Goal: Task Accomplishment & Management: Complete application form

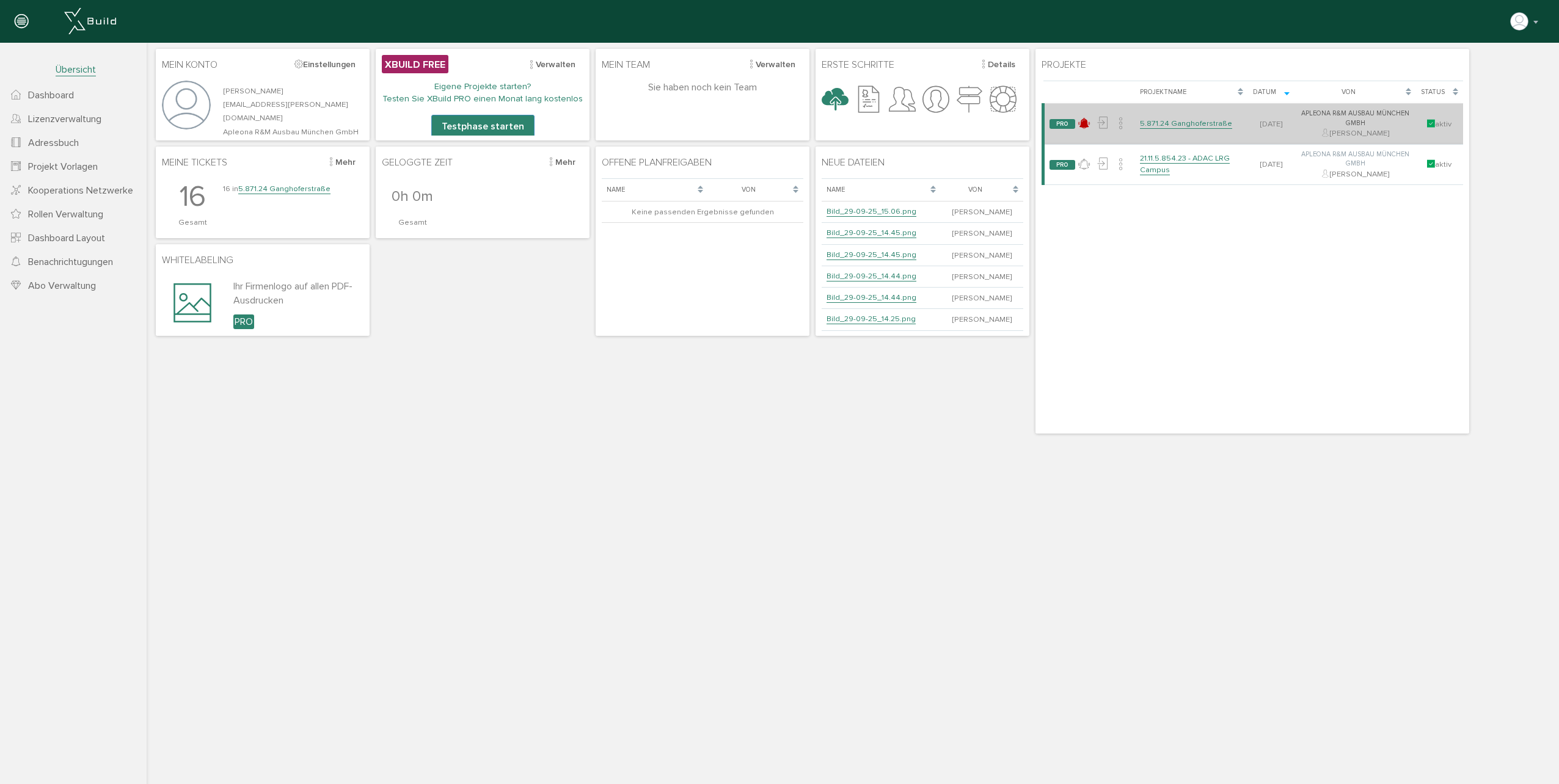
click at [1193, 125] on link "5.871.24 Ganghoferstraße" at bounding box center [1186, 123] width 93 height 10
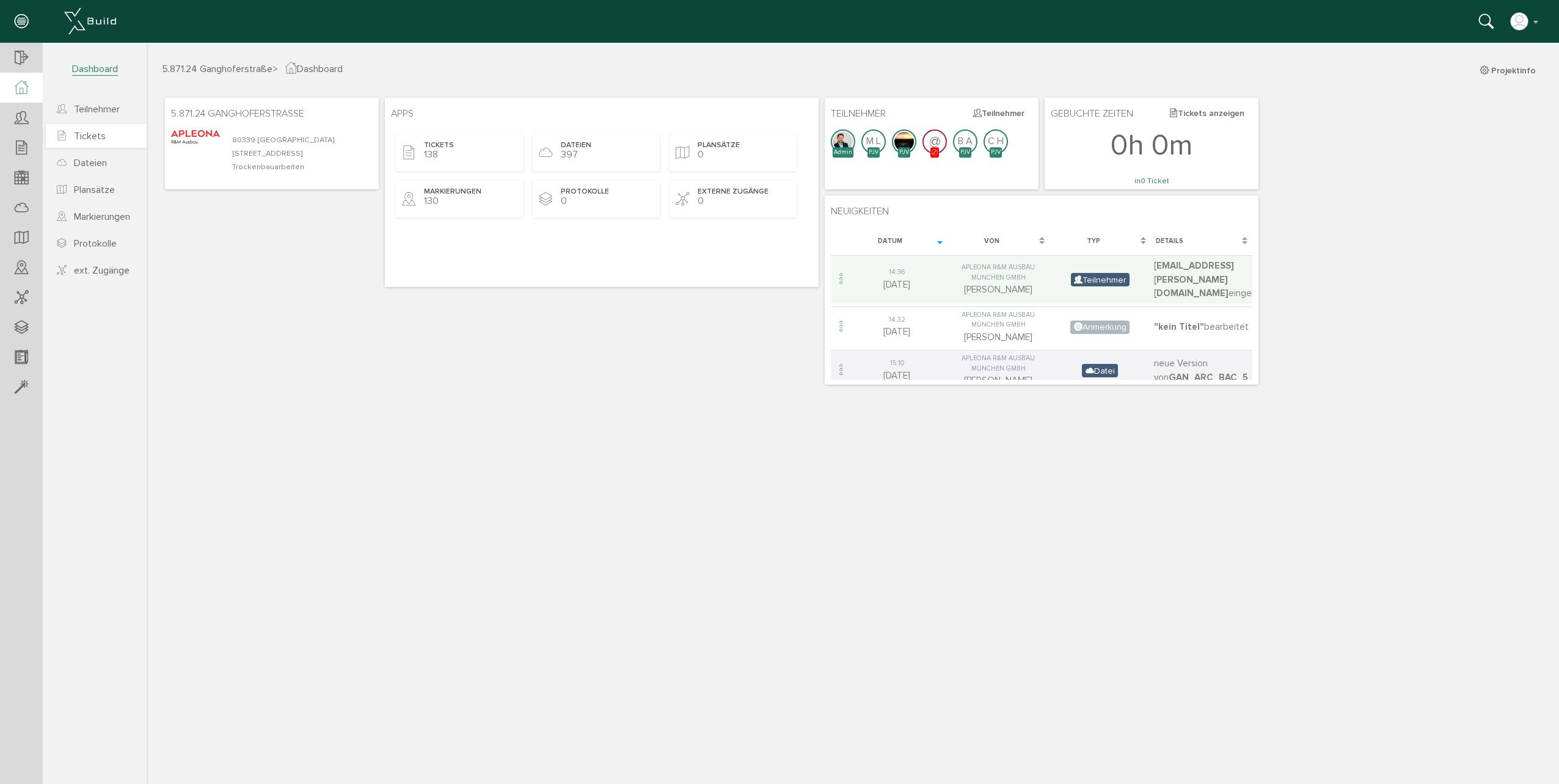
click at [95, 138] on span "Tickets" at bounding box center [89, 136] width 31 height 12
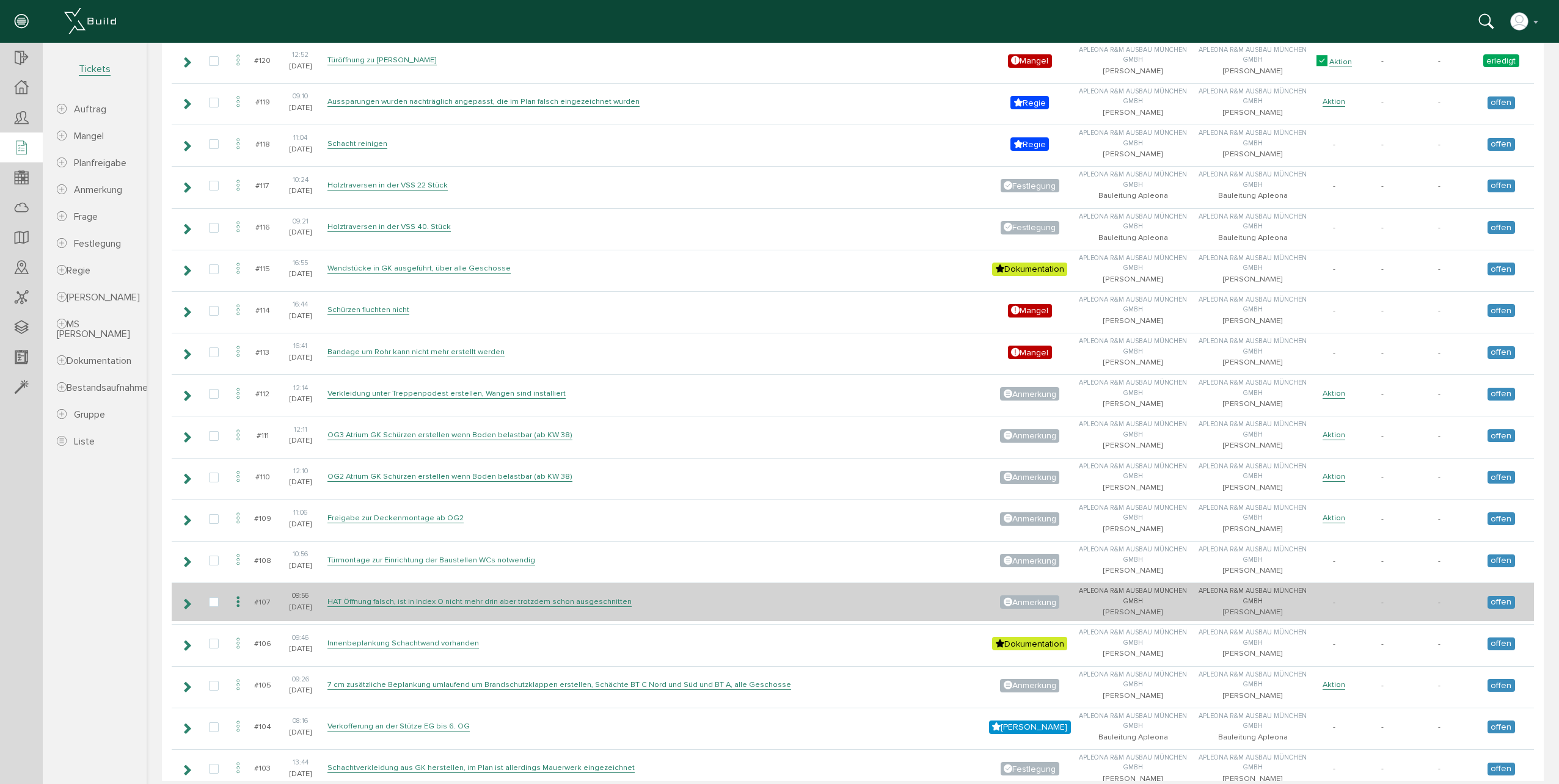
scroll to position [977, 0]
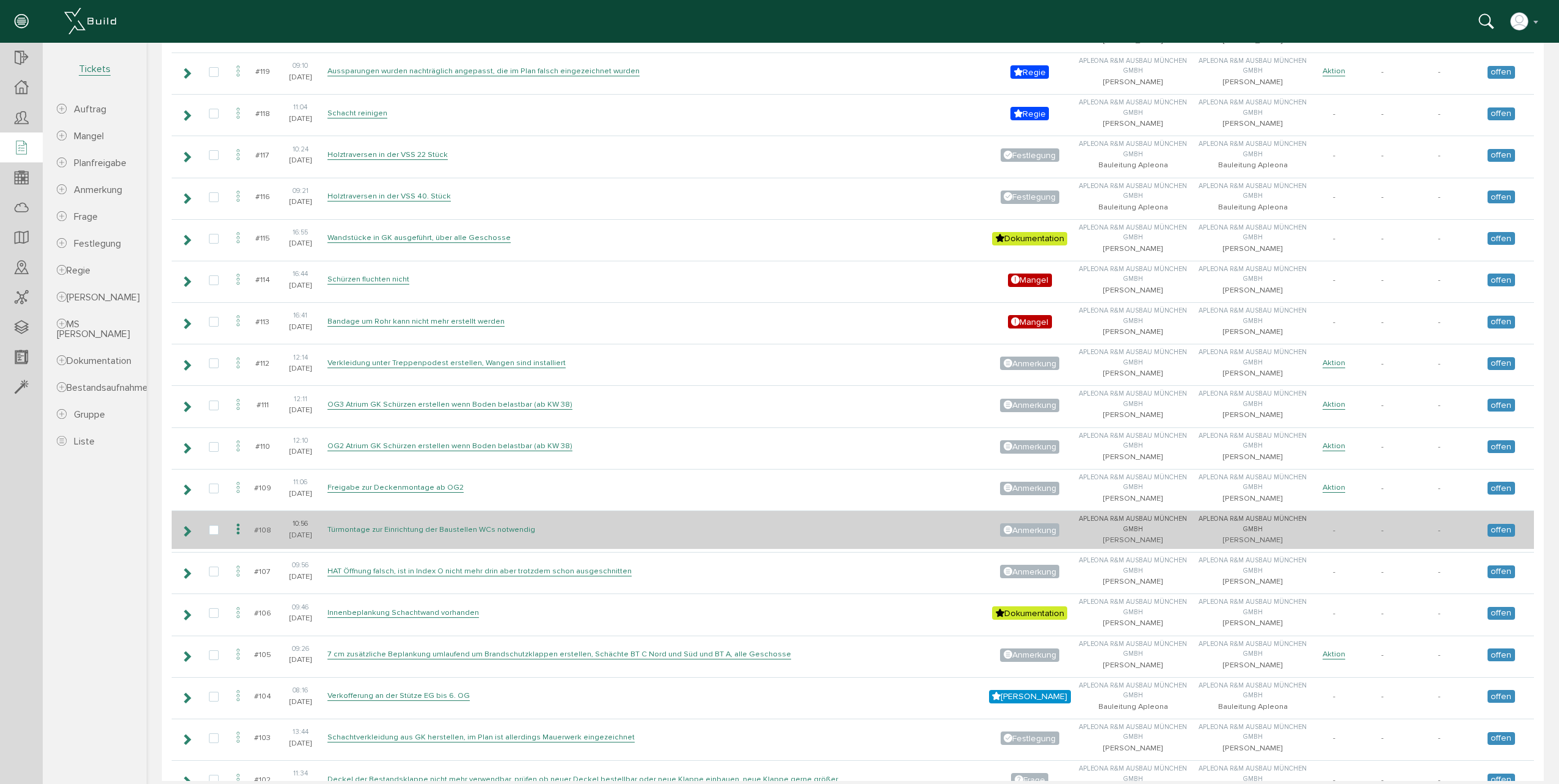
click at [372, 530] on link "Türmontage zur Einrichtung der Baustellen WCs notwendig" at bounding box center [431, 529] width 208 height 10
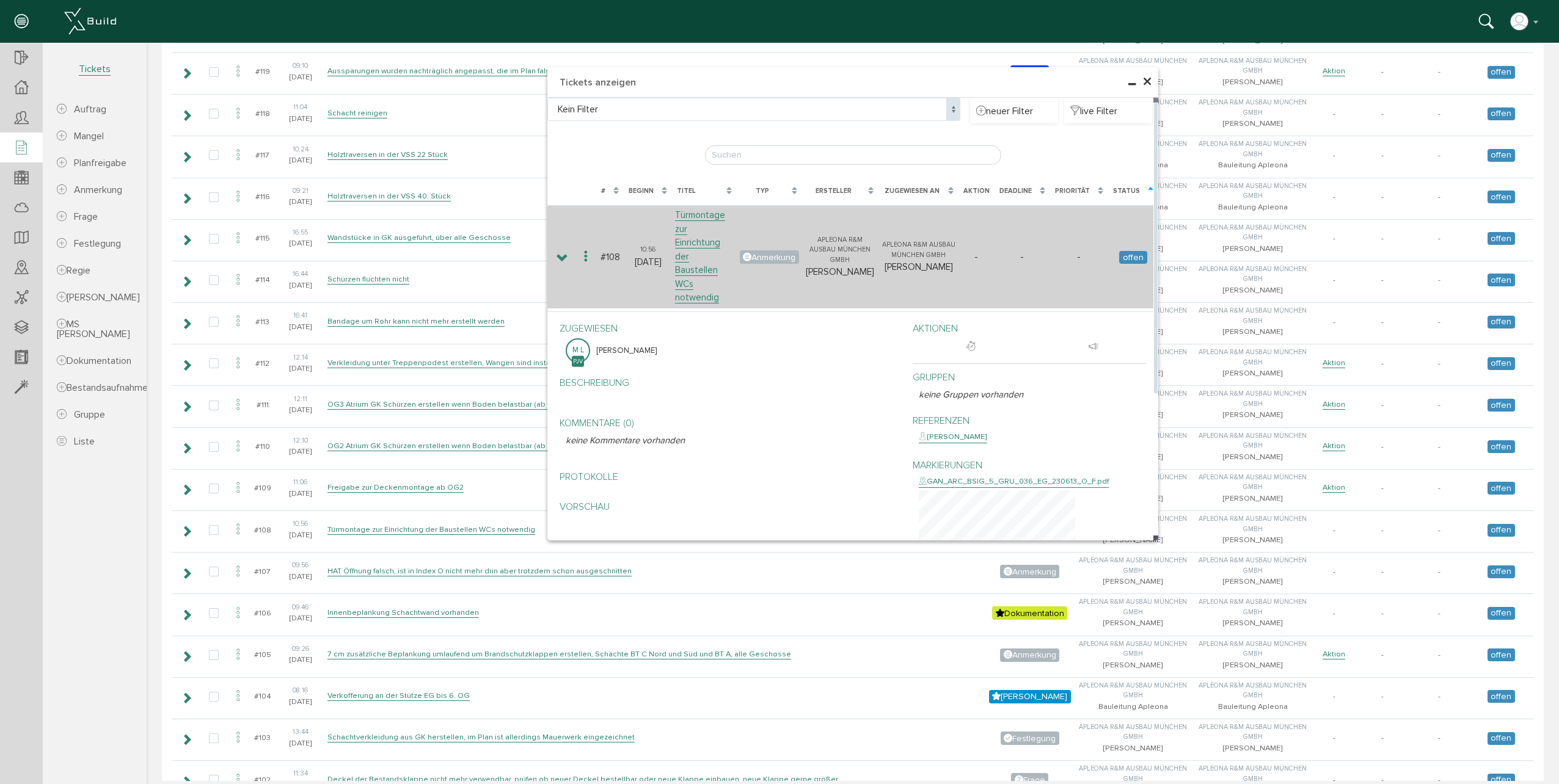
click at [1136, 228] on td "offen" at bounding box center [1133, 257] width 50 height 103
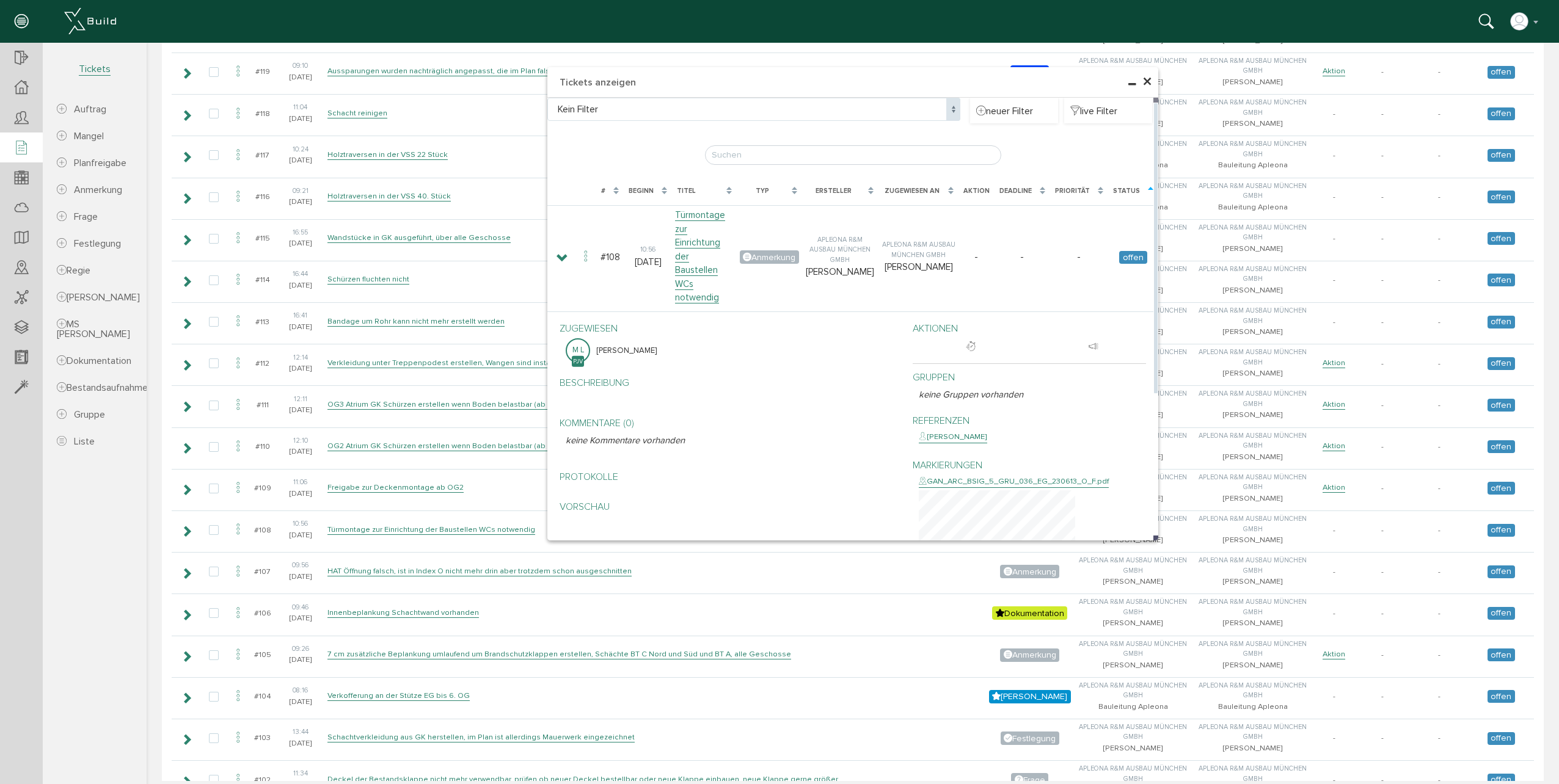
click at [1133, 189] on div "Status" at bounding box center [1126, 191] width 27 height 10
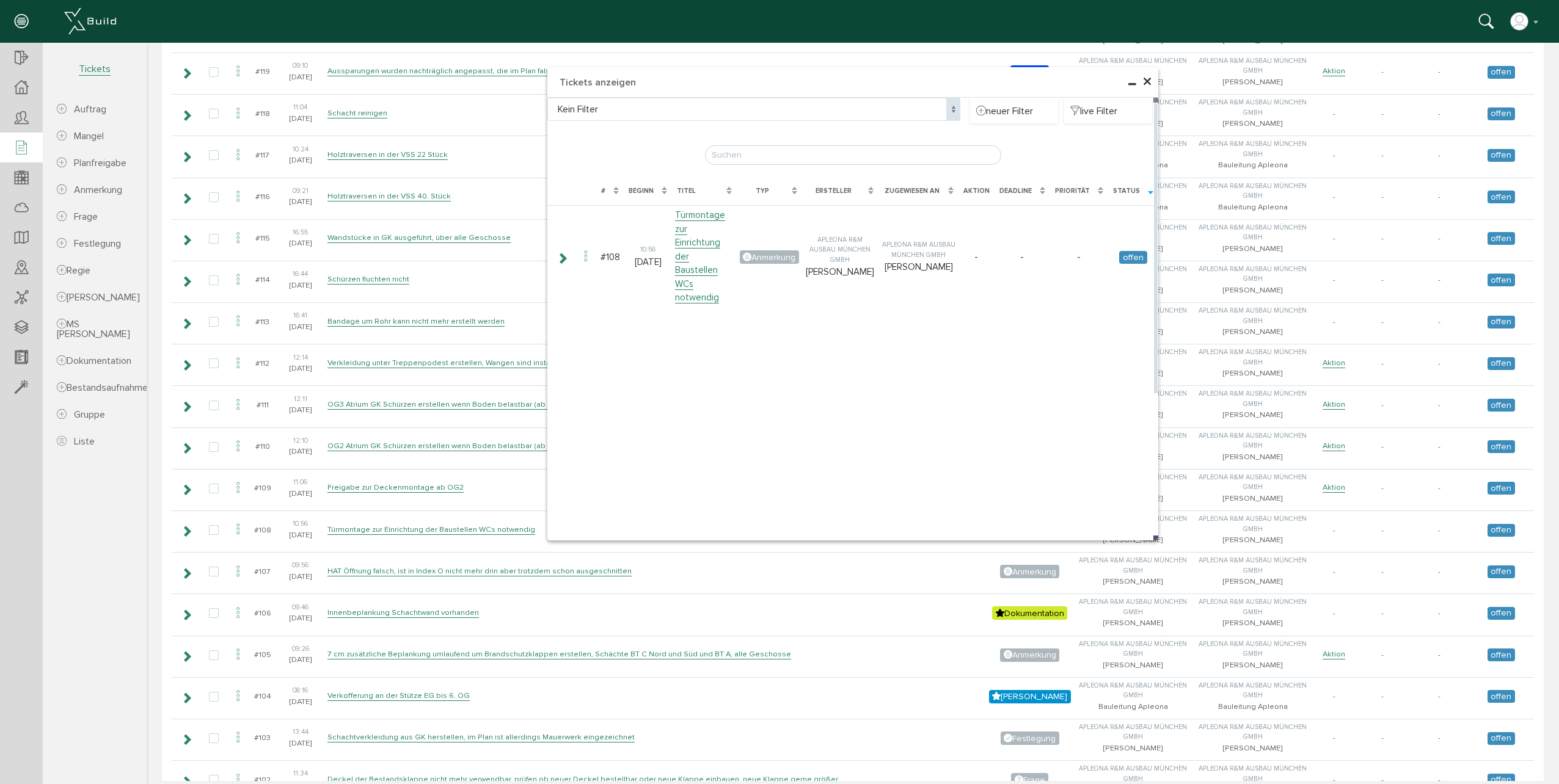
click at [1133, 191] on div "Status" at bounding box center [1126, 191] width 27 height 10
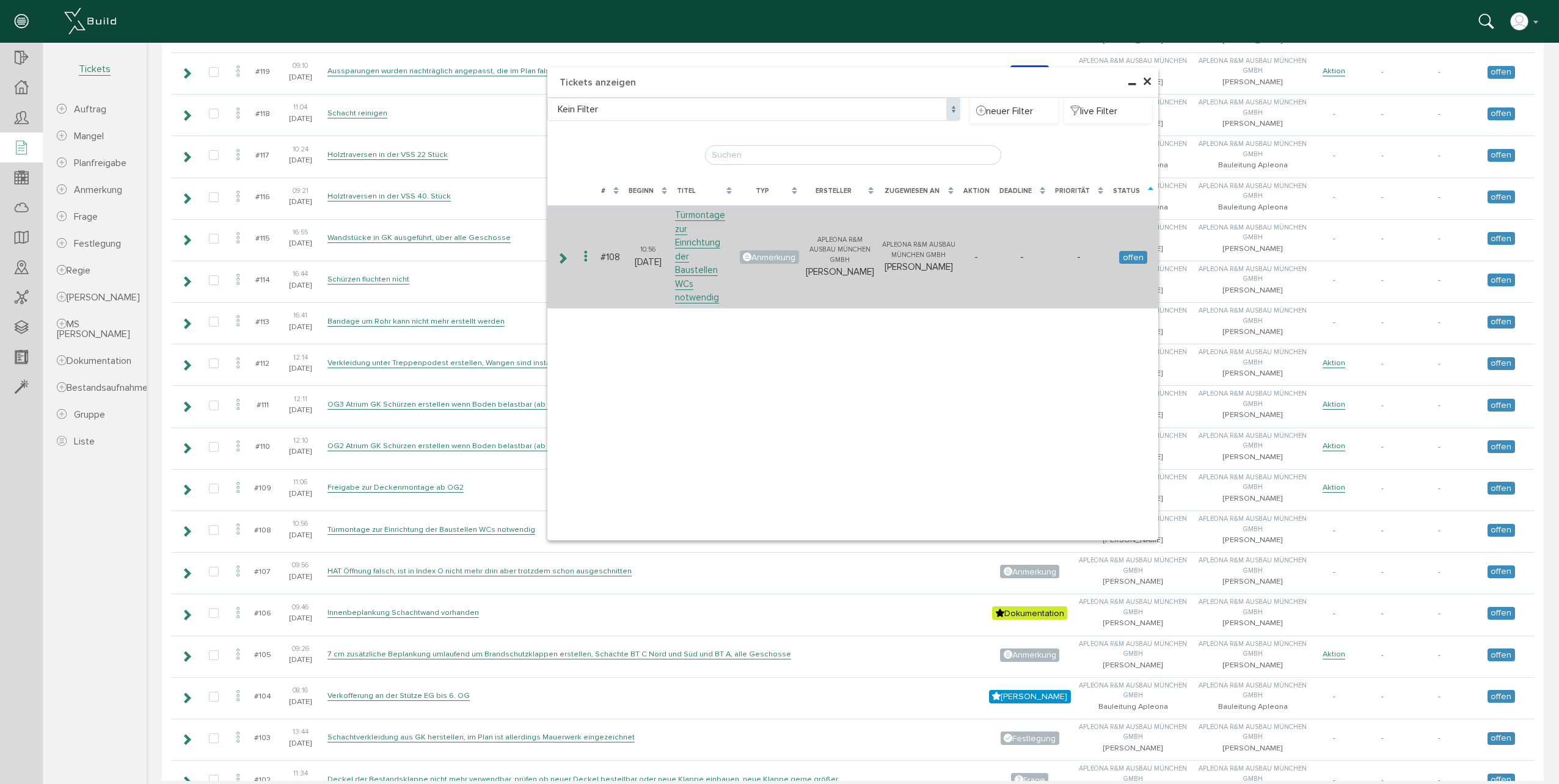
click at [580, 248] on icon at bounding box center [586, 257] width 14 height 17
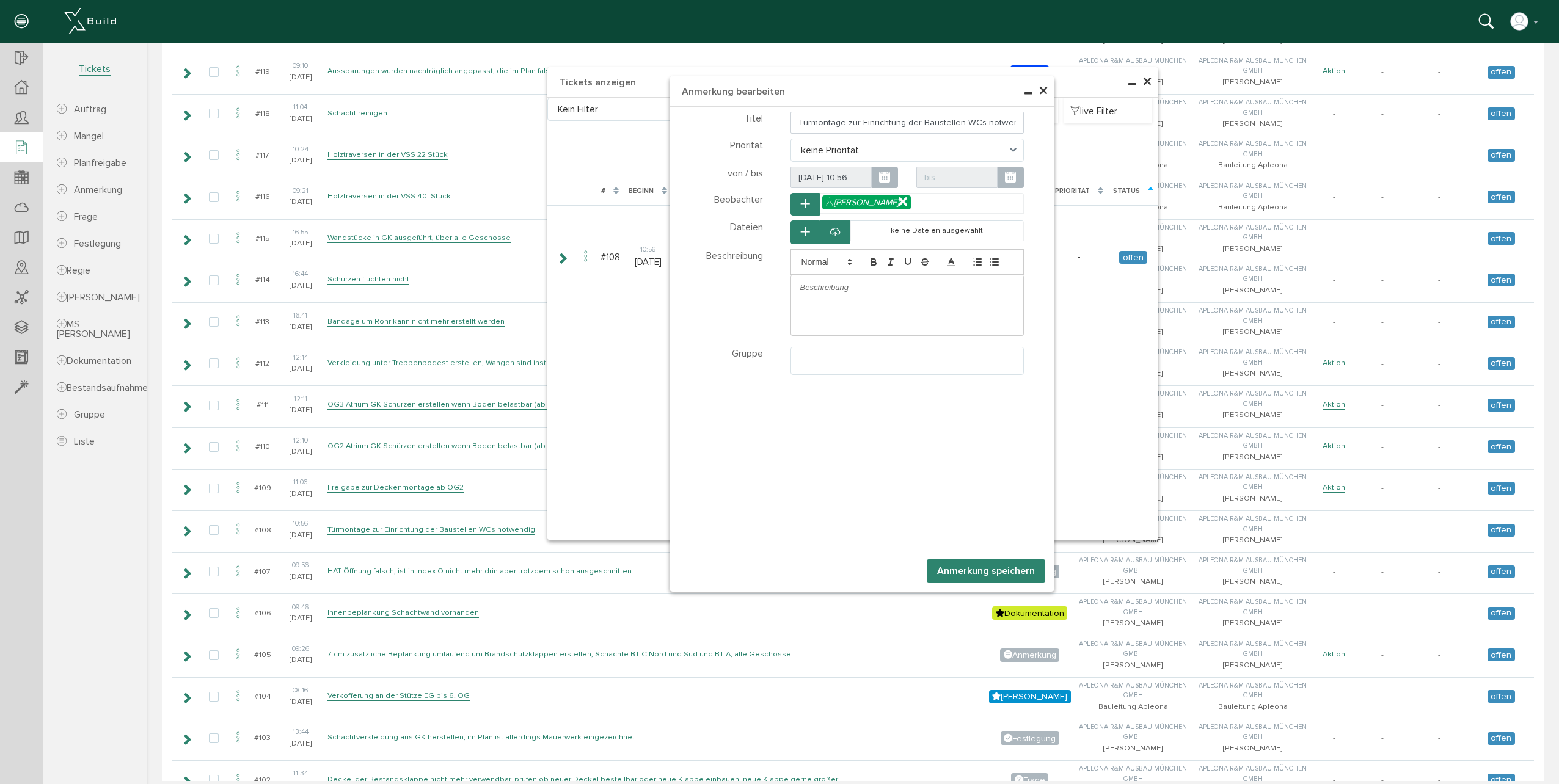
click at [1039, 92] on span "×" at bounding box center [1043, 92] width 10 height 24
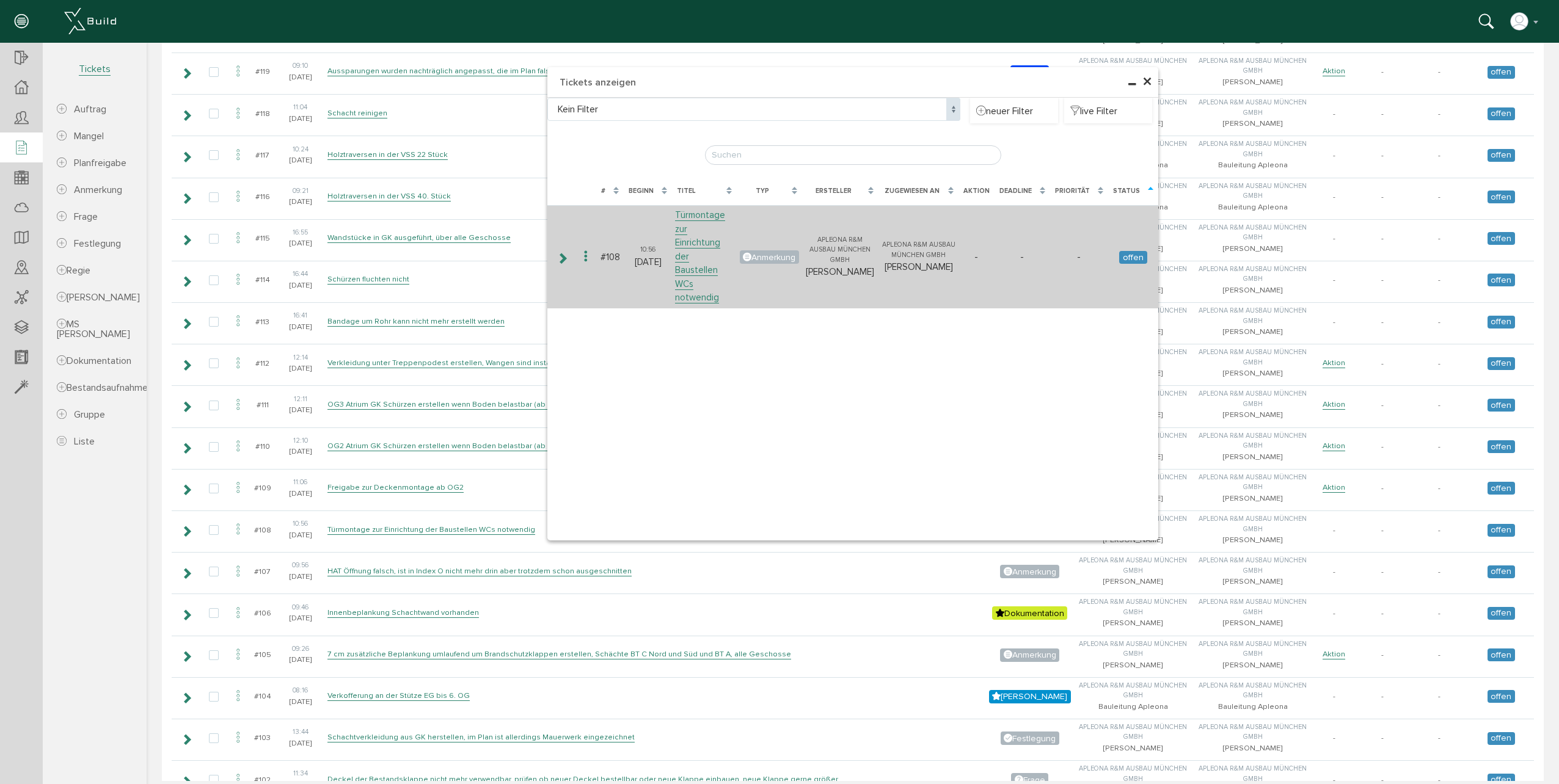
click at [582, 248] on icon at bounding box center [586, 257] width 14 height 17
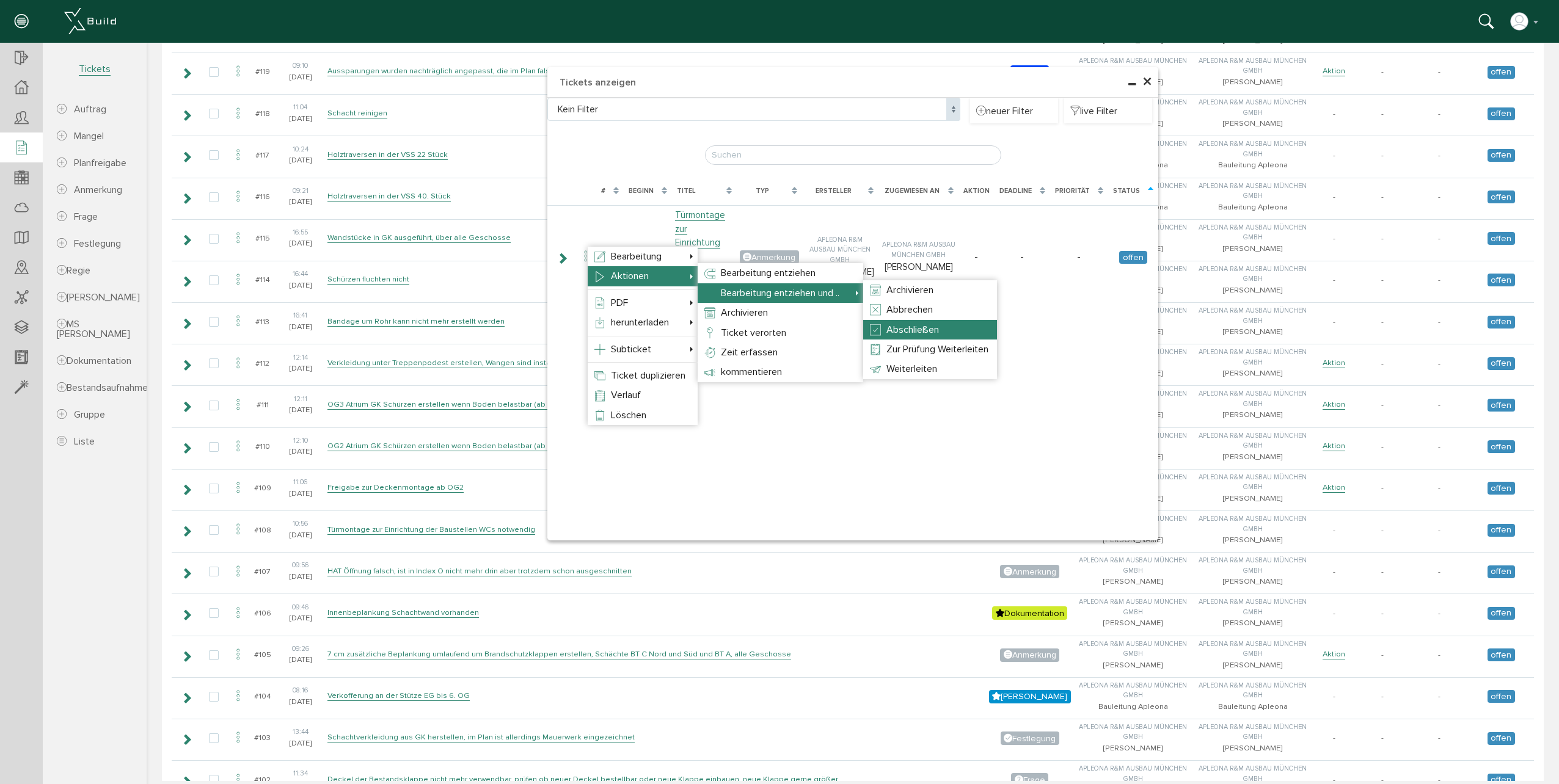
click at [903, 322] on li "Abschließen" at bounding box center [930, 330] width 134 height 19
select select "1"
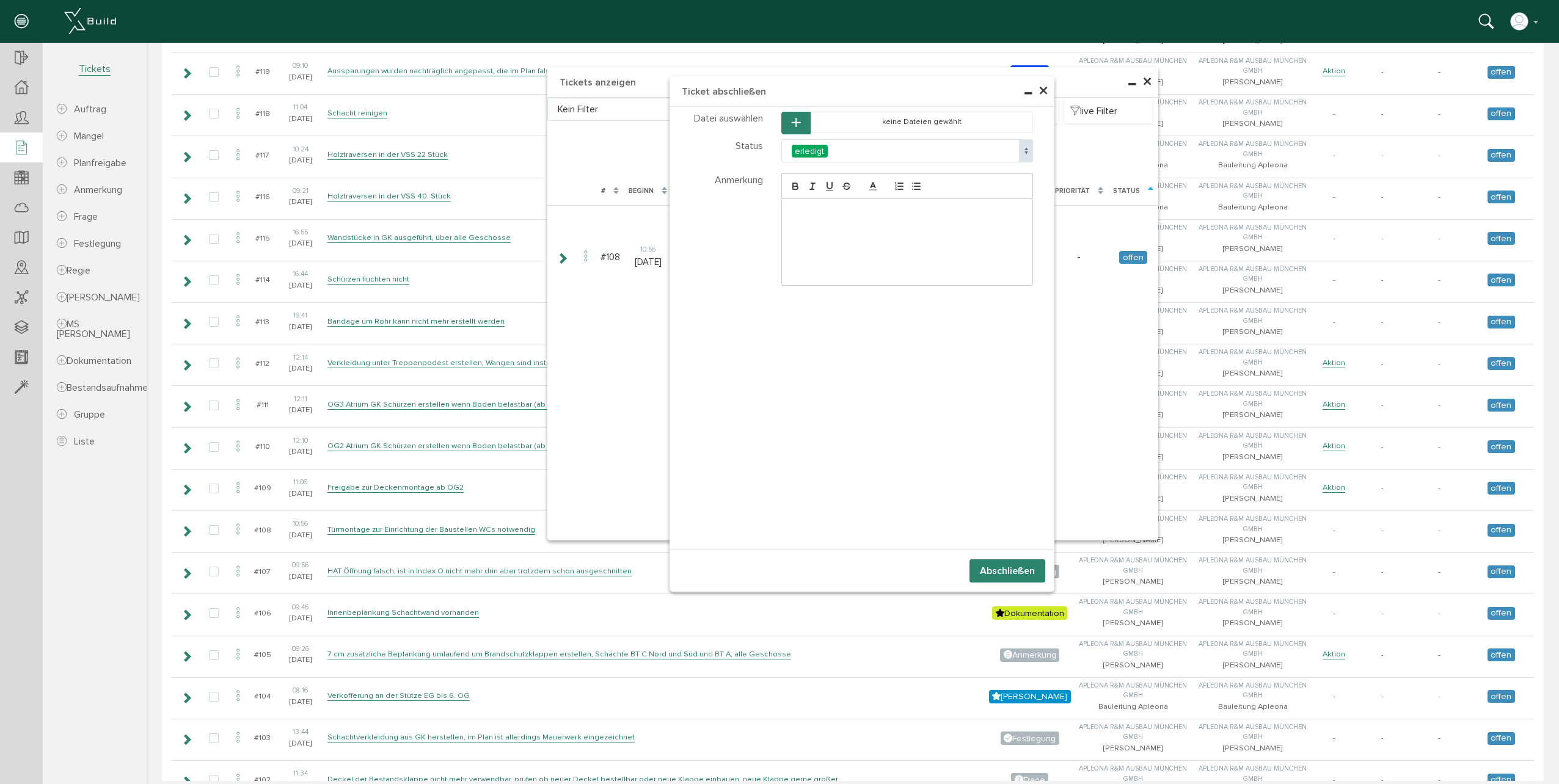
select select "1"
click at [847, 220] on div at bounding box center [907, 242] width 251 height 86
click at [806, 212] on p "Türen montiert" at bounding box center [907, 212] width 232 height 11
click at [1023, 564] on button "Abschließen" at bounding box center [1007, 571] width 76 height 23
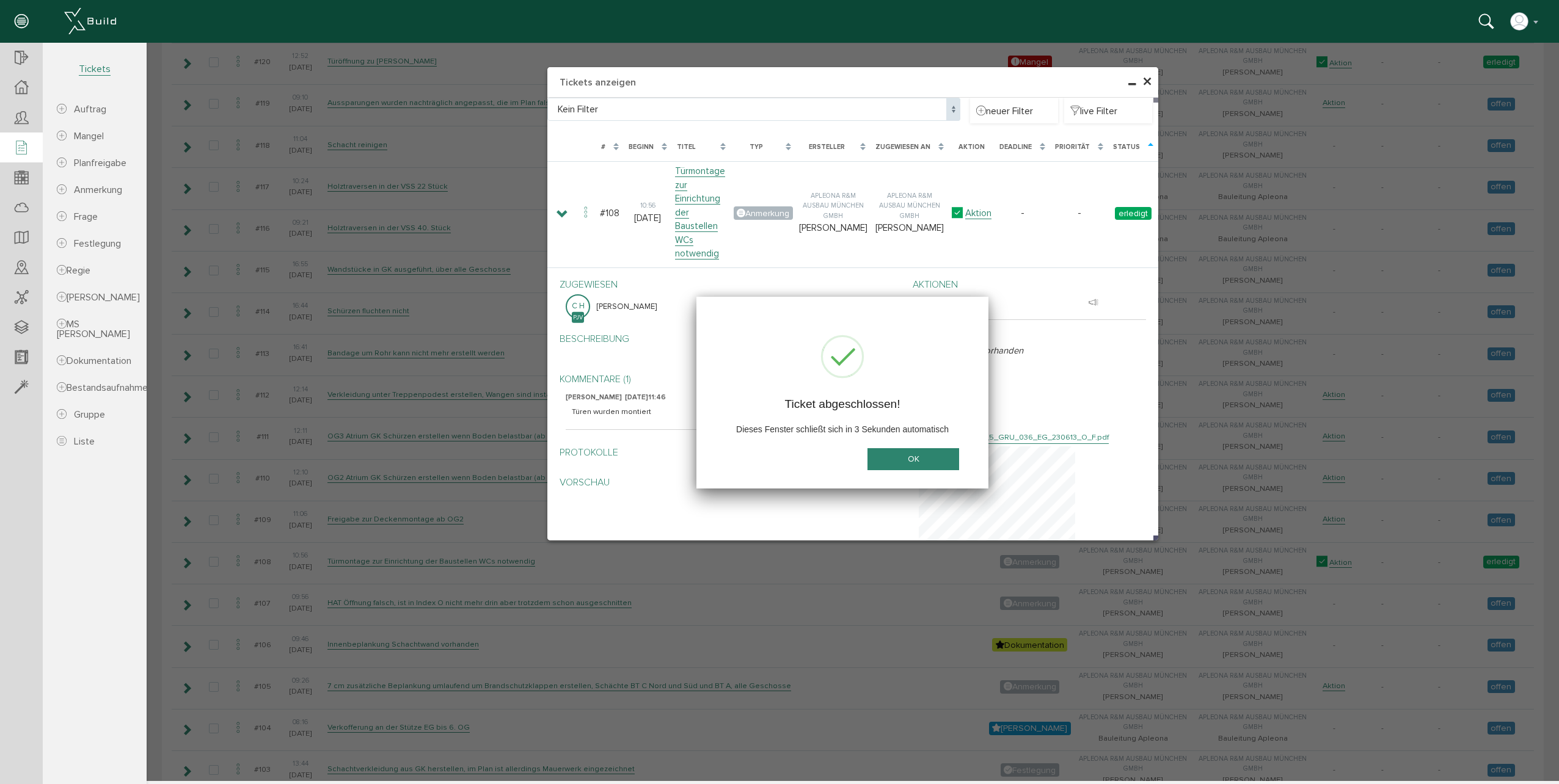
click at [933, 463] on button "OK" at bounding box center [913, 459] width 92 height 23
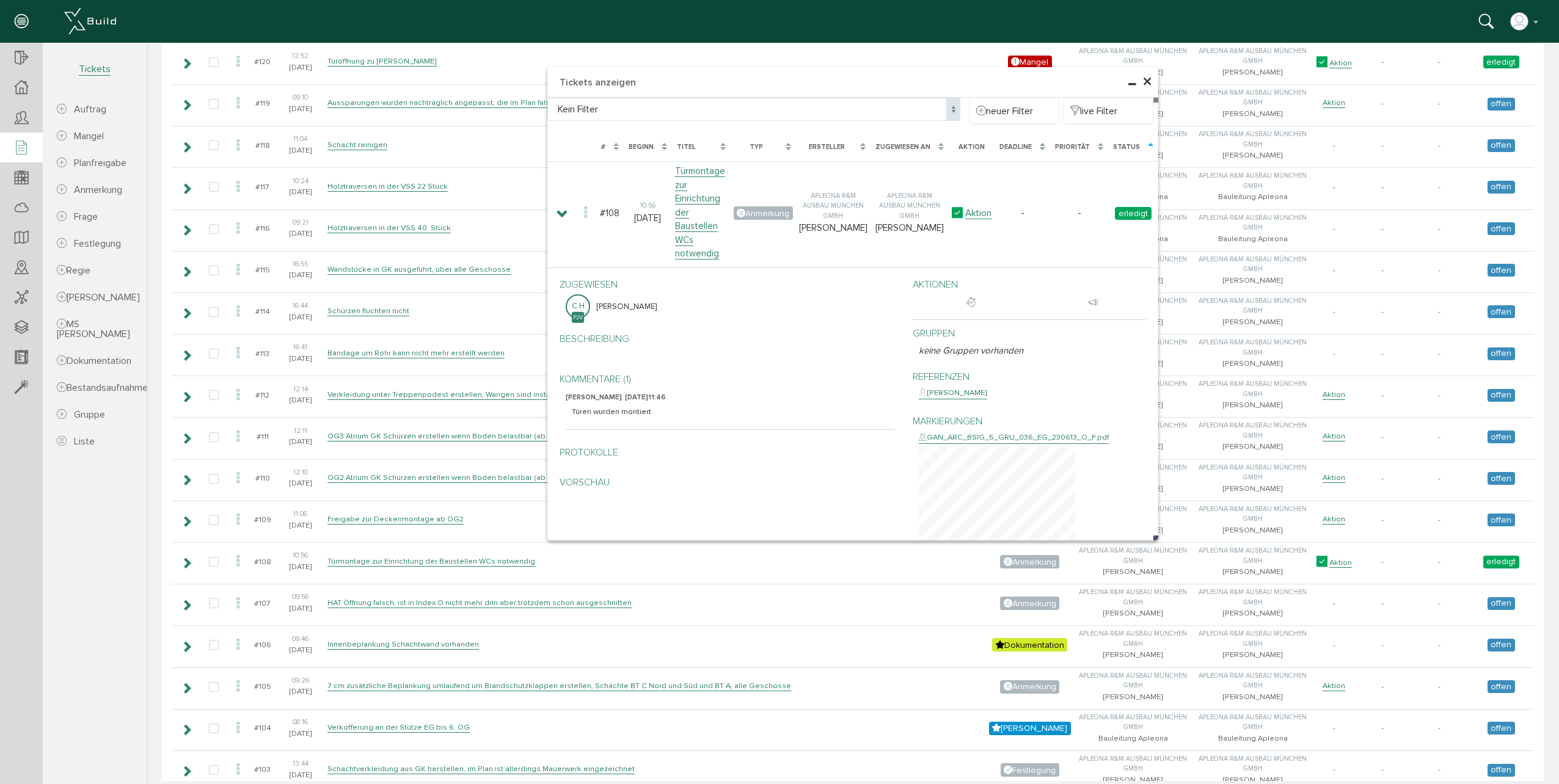
click at [1142, 83] on span "×" at bounding box center [1147, 82] width 10 height 24
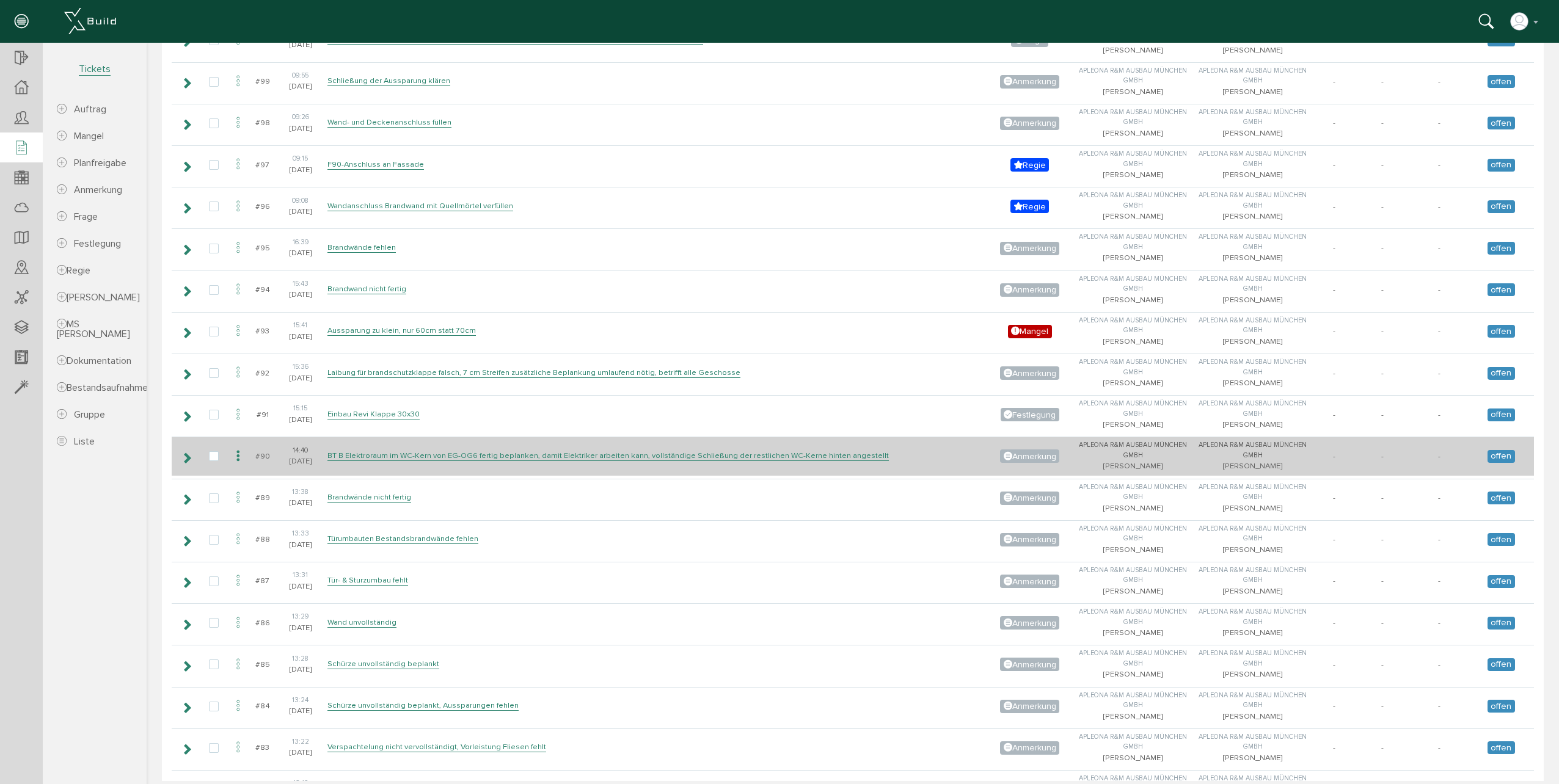
scroll to position [1771, 0]
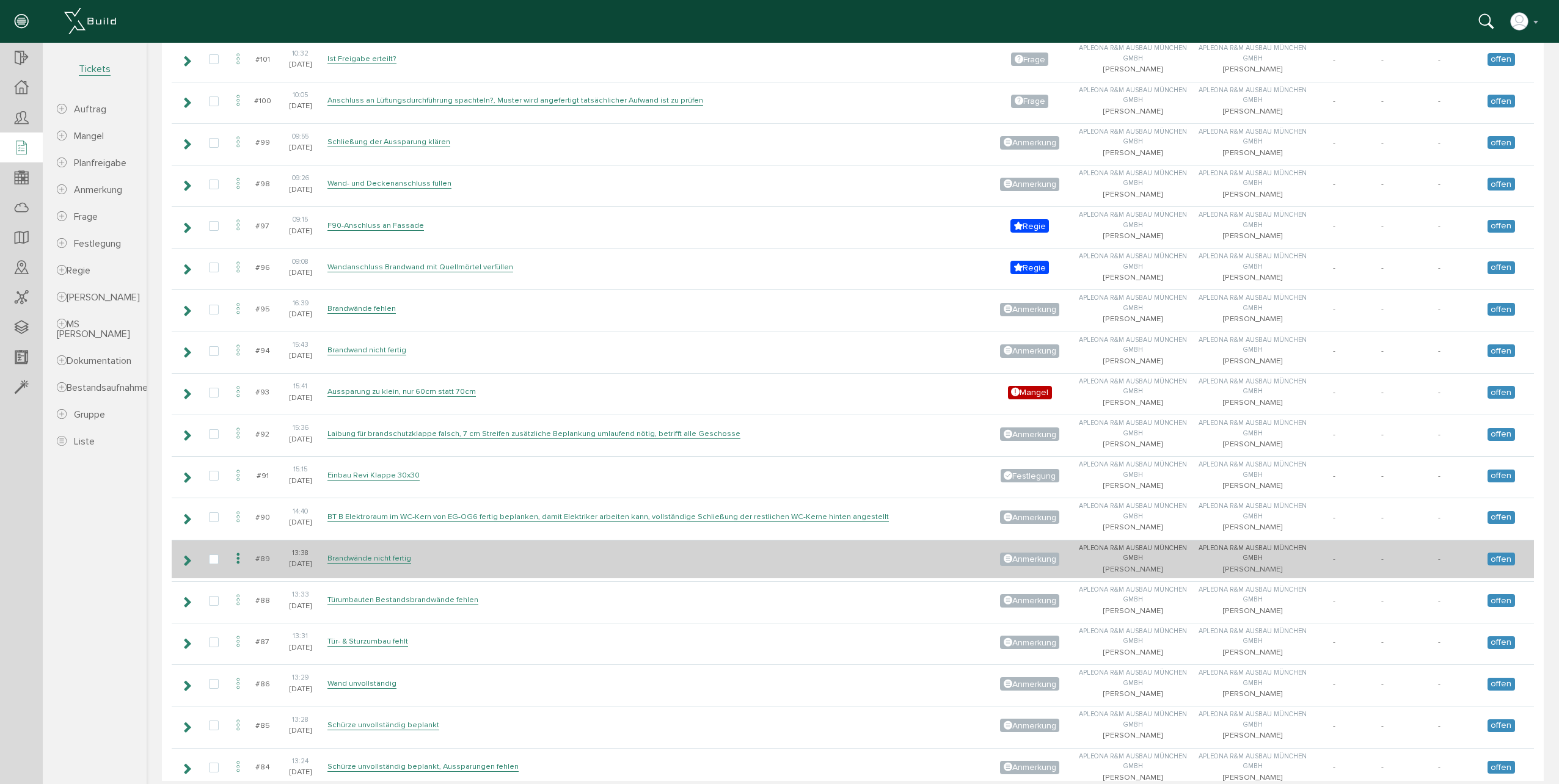
click at [189, 560] on icon at bounding box center [187, 560] width 11 height 10
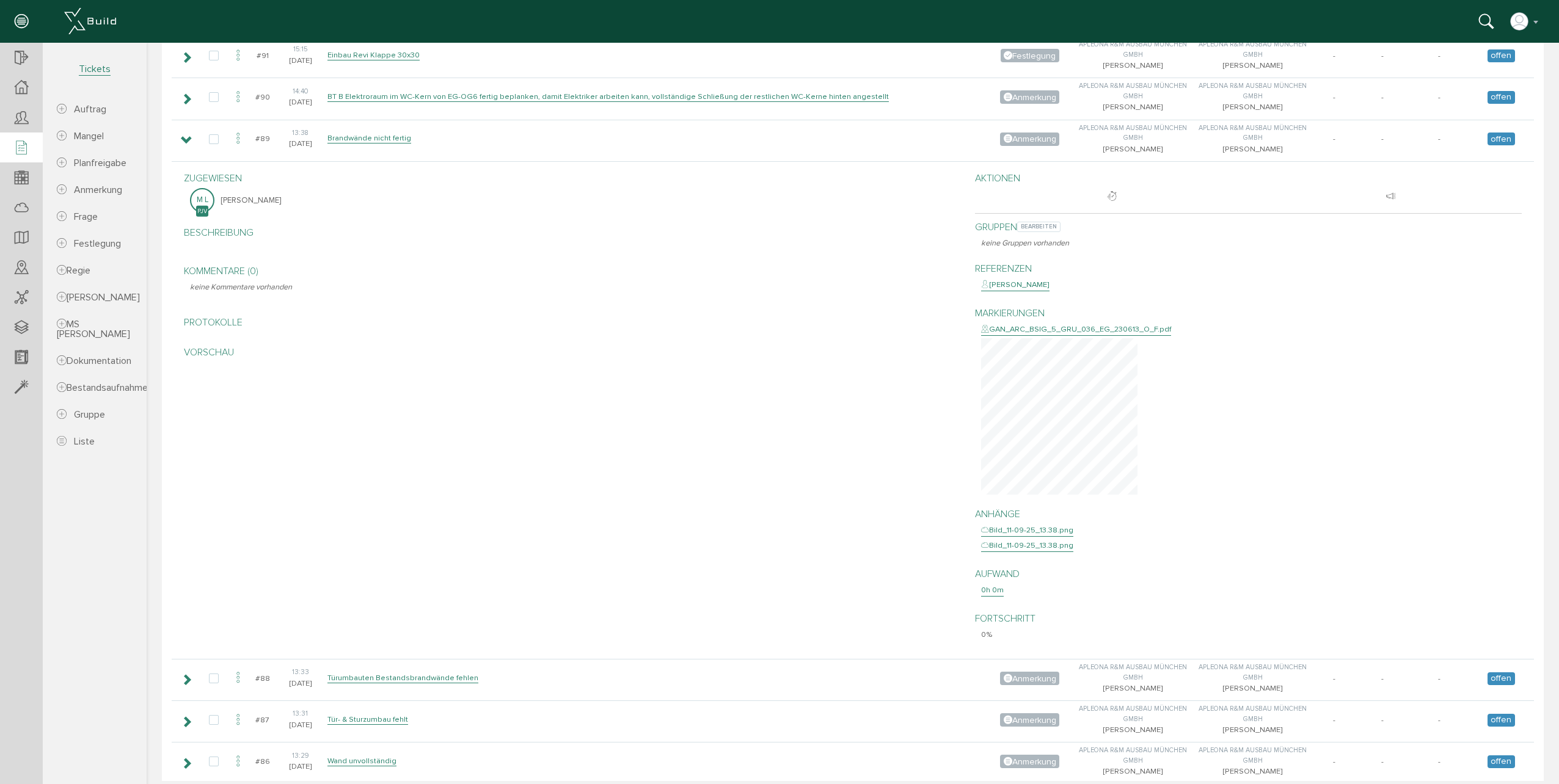
scroll to position [2137, 0]
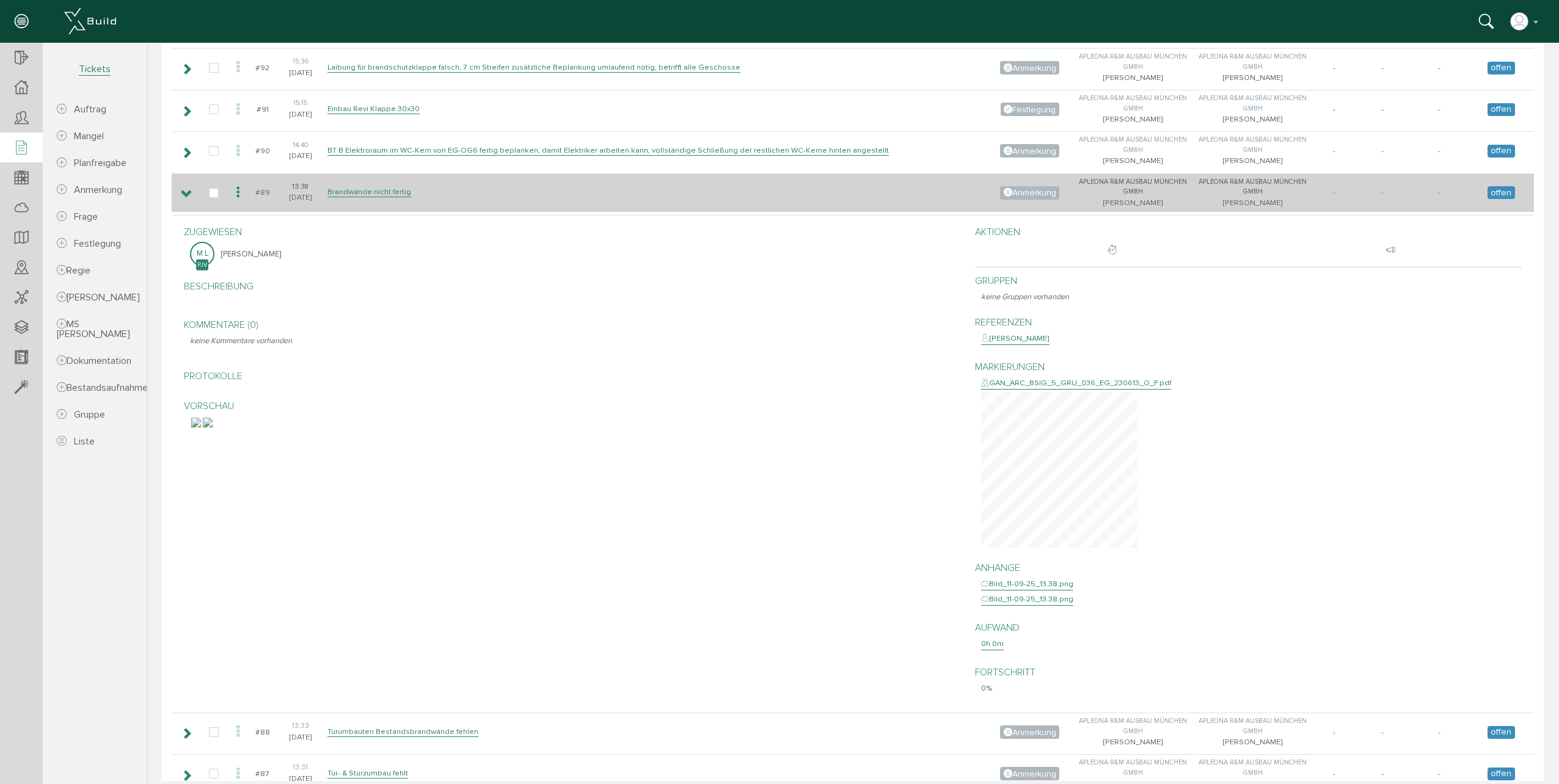
click at [188, 202] on td at bounding box center [185, 193] width 28 height 39
click at [1499, 193] on span "offen" at bounding box center [1501, 193] width 27 height 13
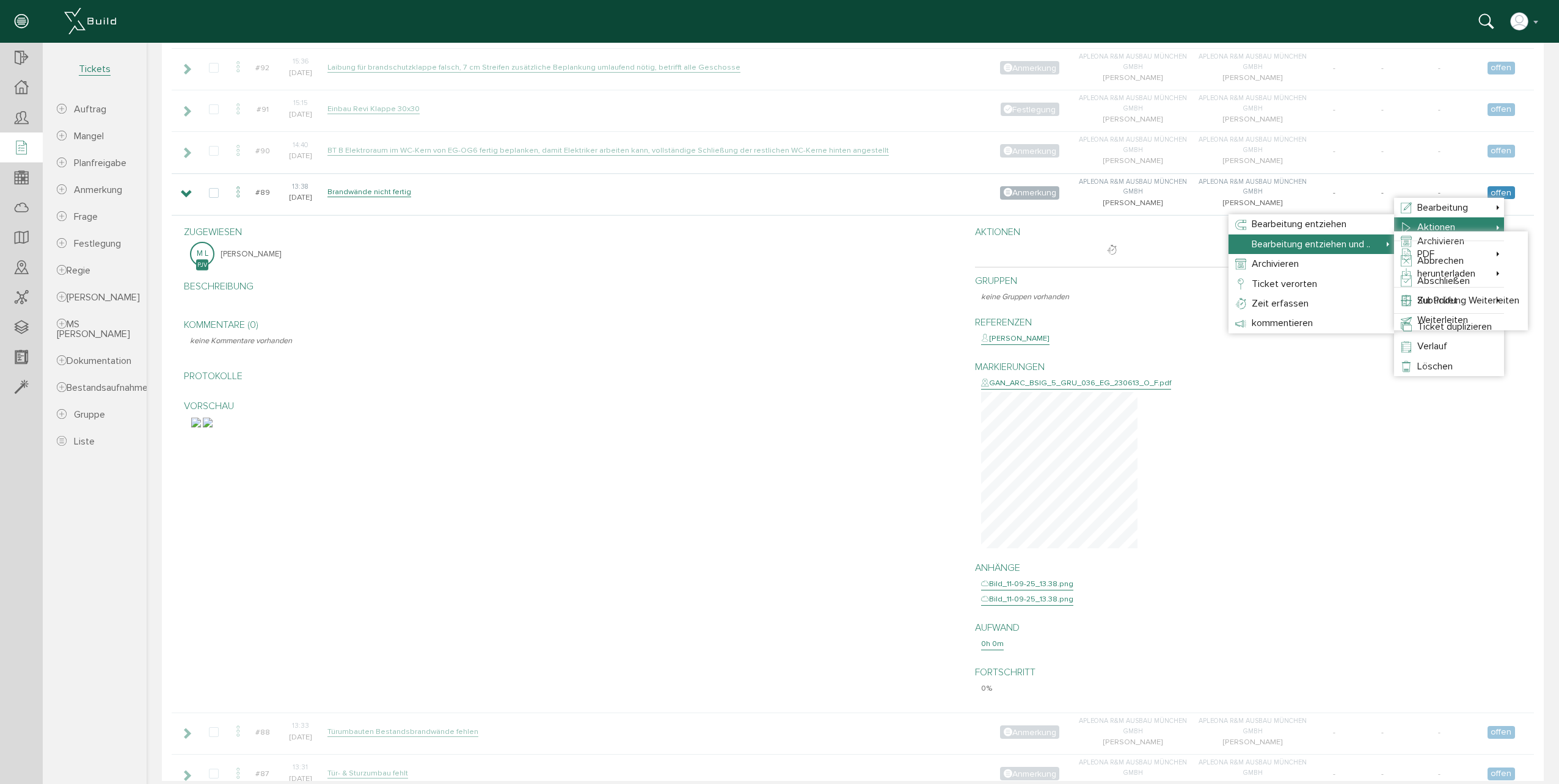
click at [1384, 239] on li "Bearbeitung entziehen und .. Archivieren Abbrechen Abschließen Zur Prüfung Weit…" at bounding box center [1311, 244] width 166 height 19
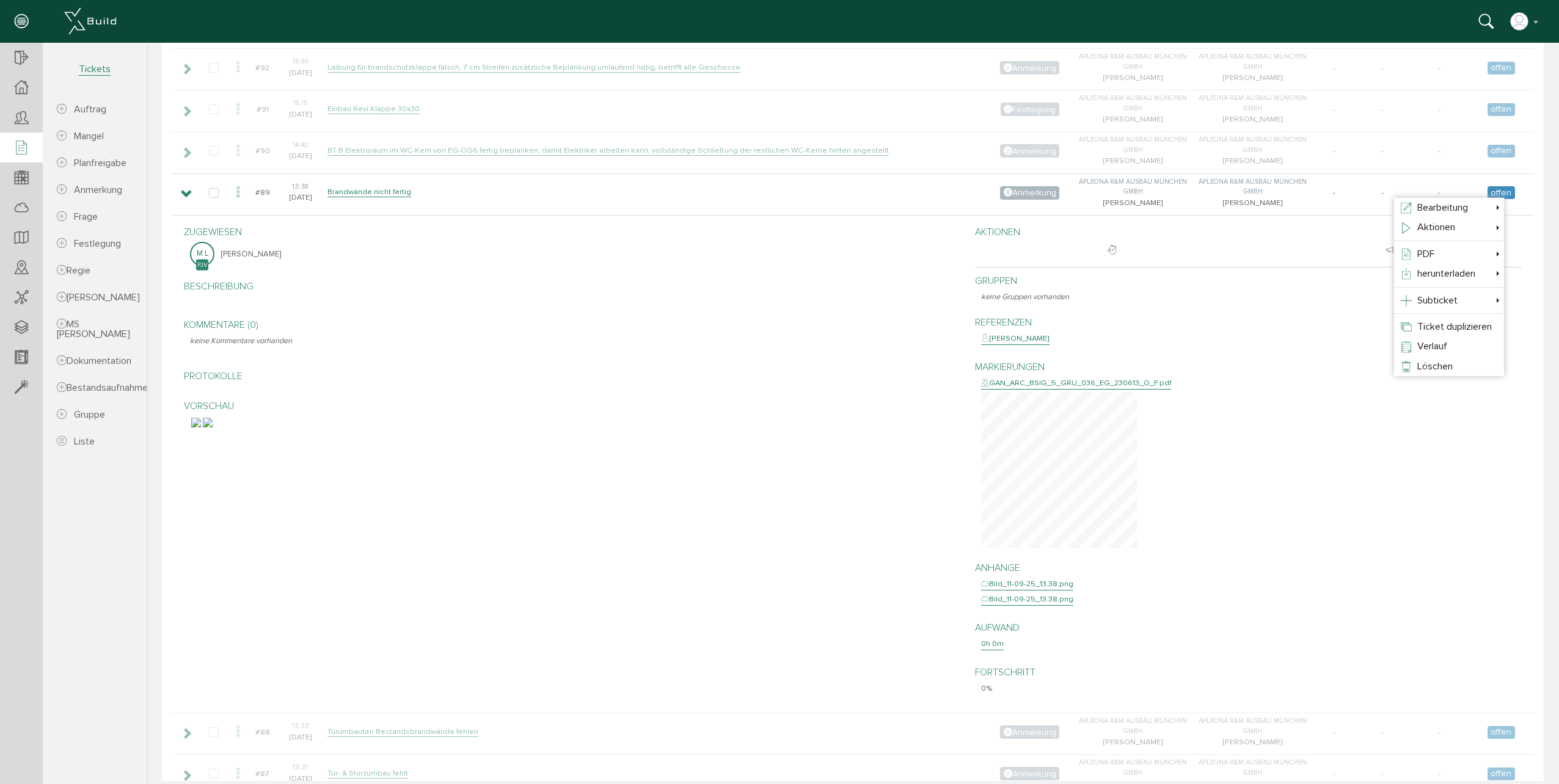
drag, startPoint x: 1372, startPoint y: 456, endPoint x: 1372, endPoint y: 448, distance: 8.0
click at [1372, 453] on div at bounding box center [848, 412] width 1403 height 738
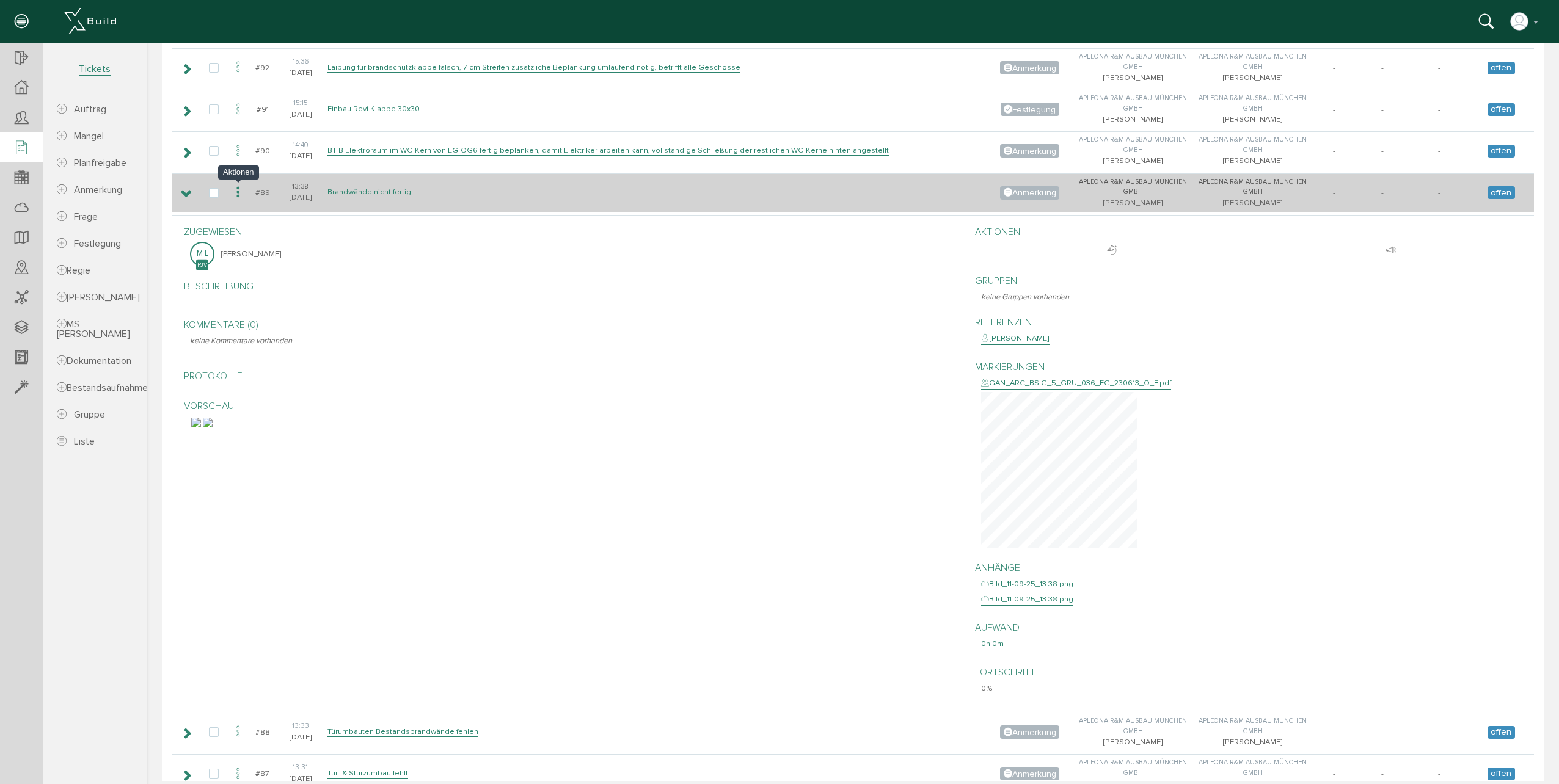
click at [237, 196] on icon at bounding box center [238, 192] width 14 height 17
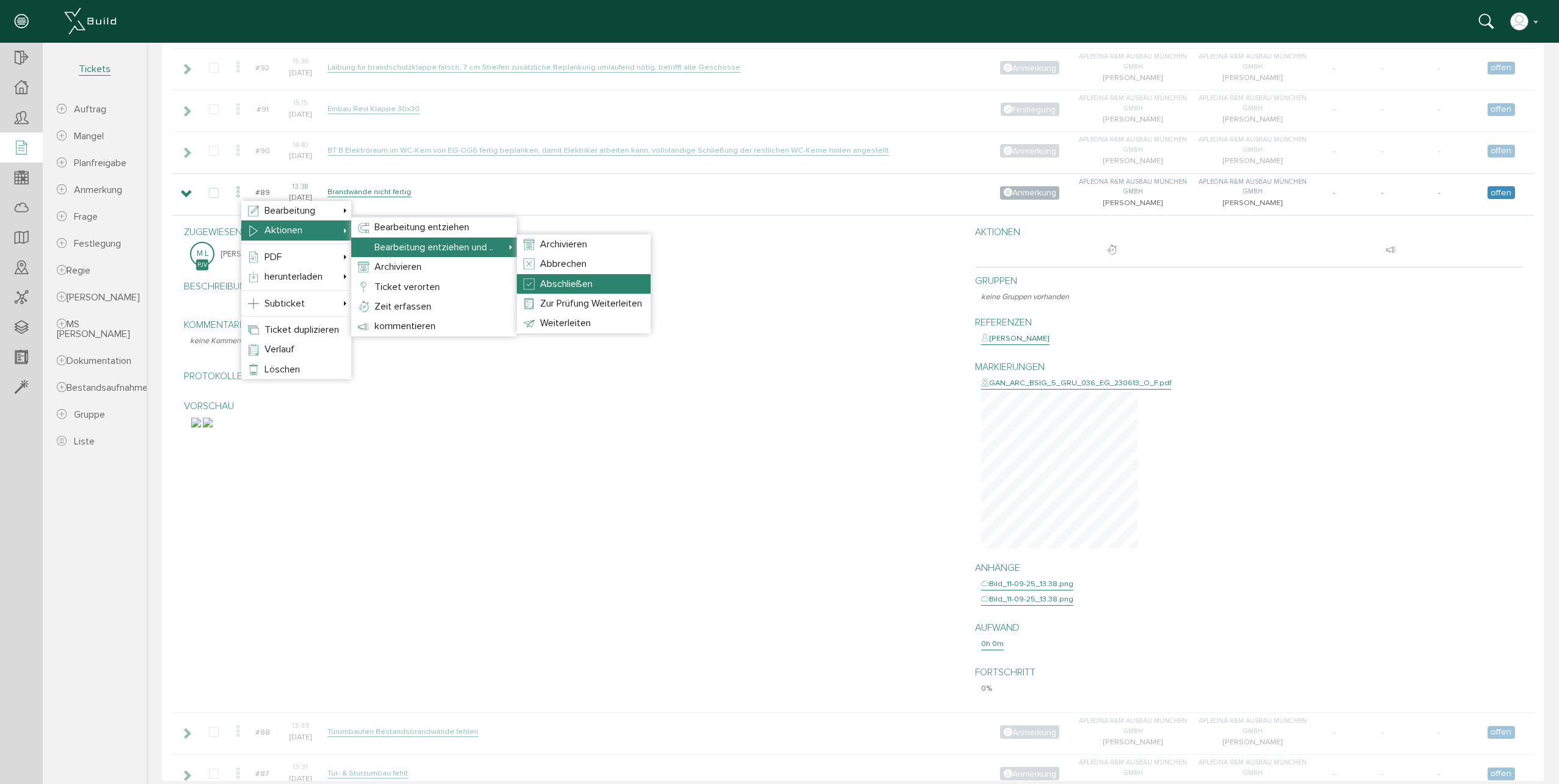
click at [615, 283] on li "Abschließen" at bounding box center [583, 284] width 134 height 19
select select "1"
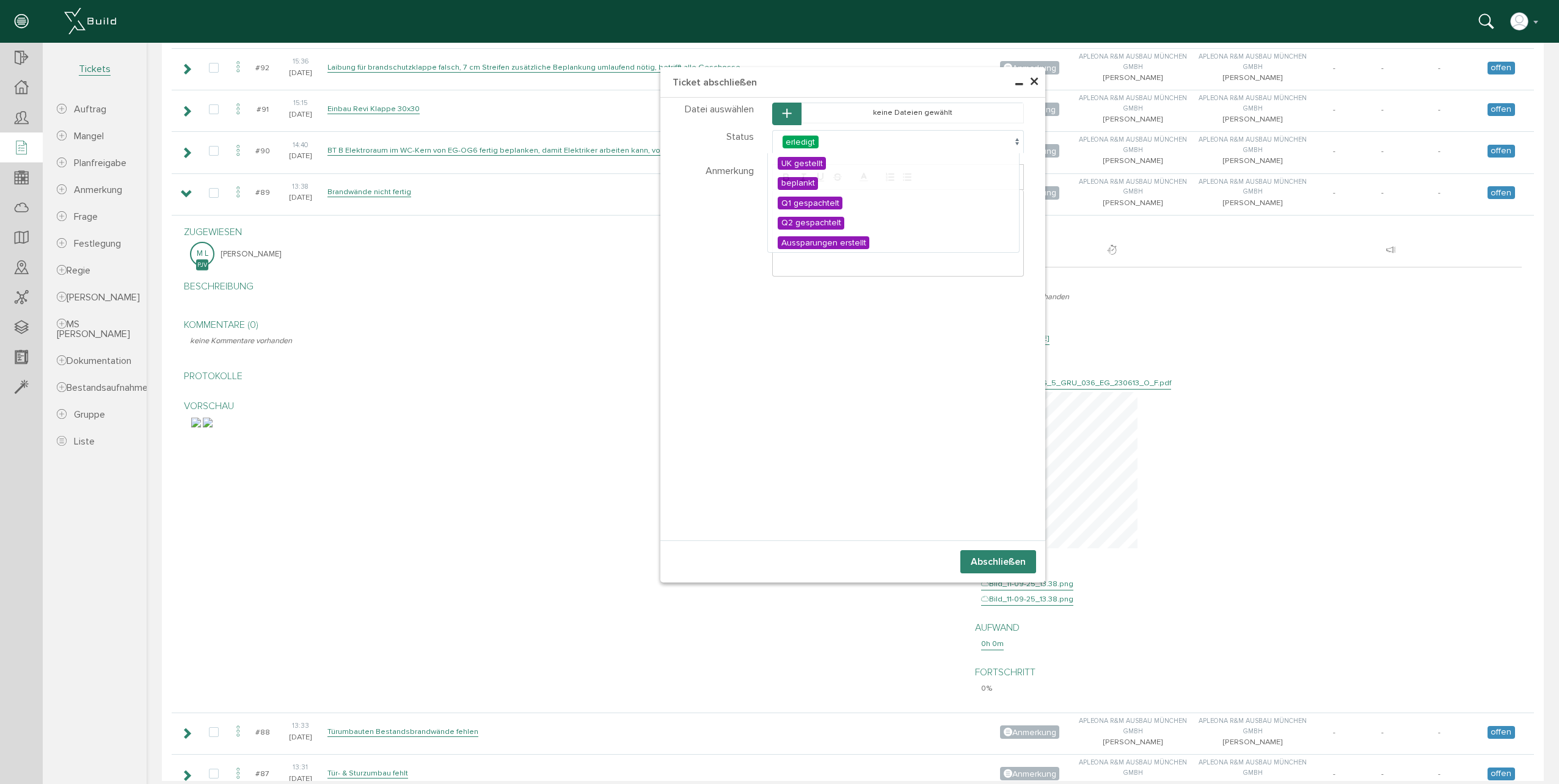
click at [867, 139] on span "erledigt" at bounding box center [899, 142] width 253 height 23
select select "202"
click at [998, 562] on button "Abschließen" at bounding box center [998, 561] width 76 height 23
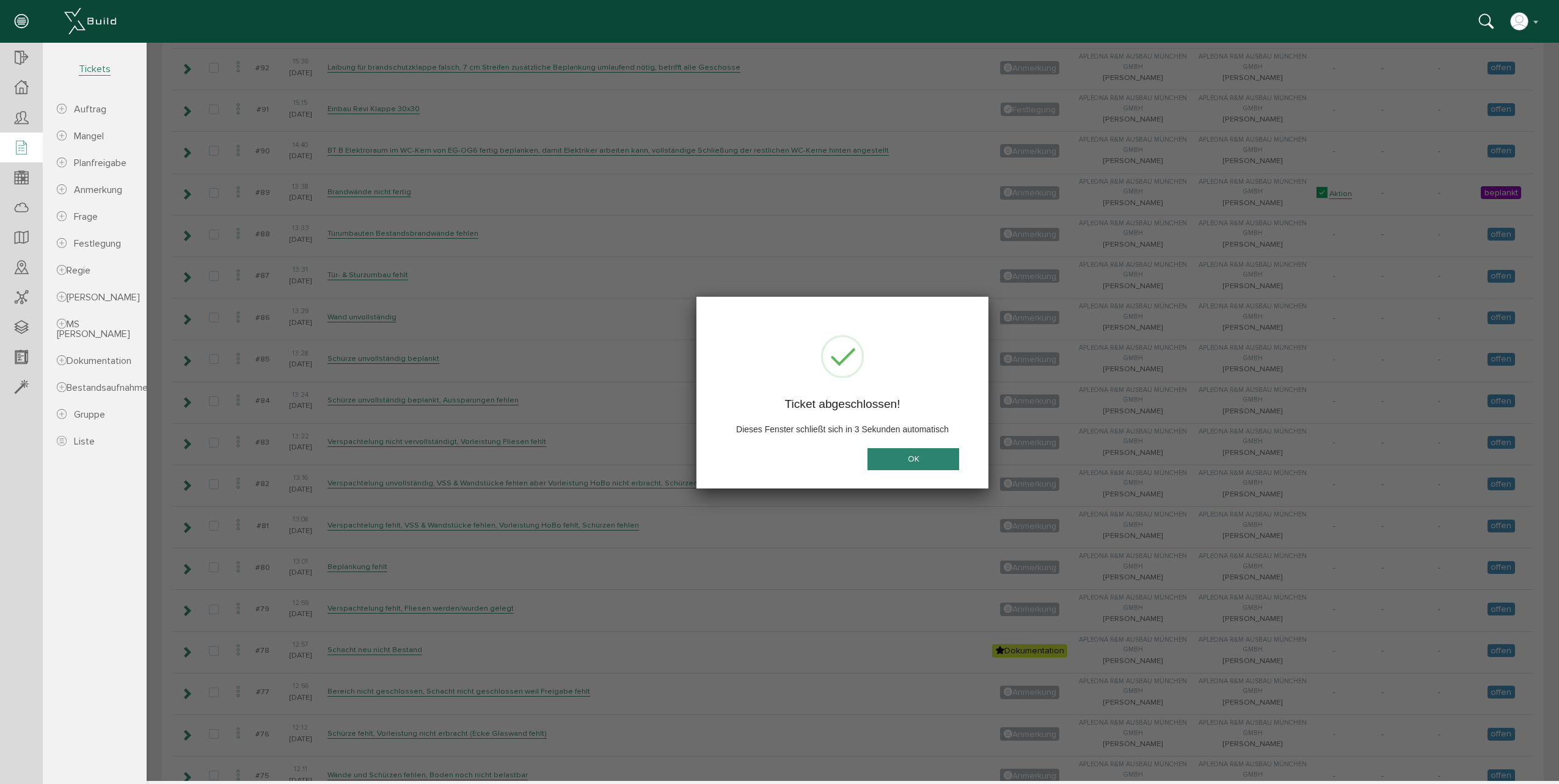
click at [913, 458] on button "OK" at bounding box center [913, 459] width 92 height 23
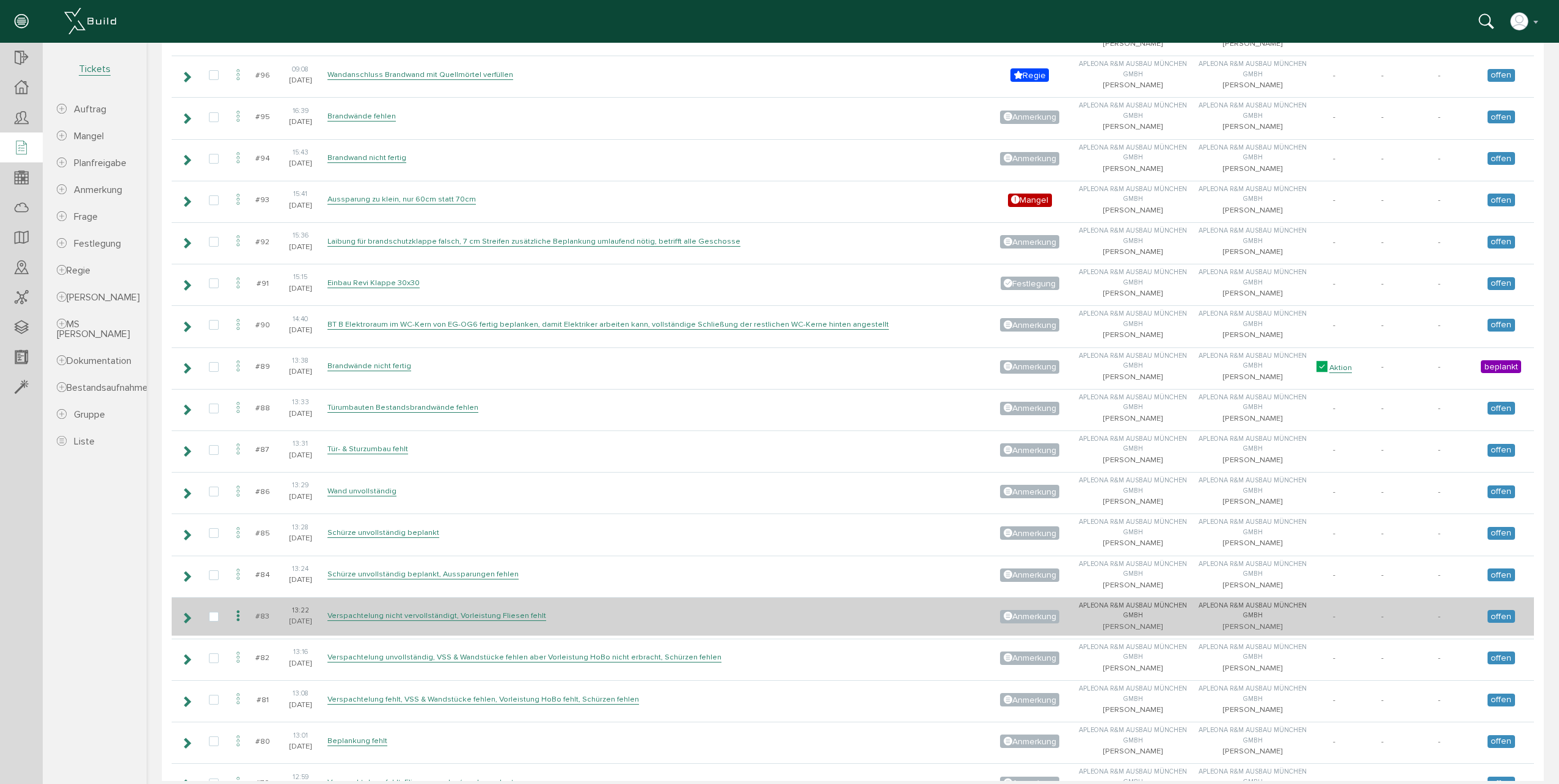
scroll to position [1954, 0]
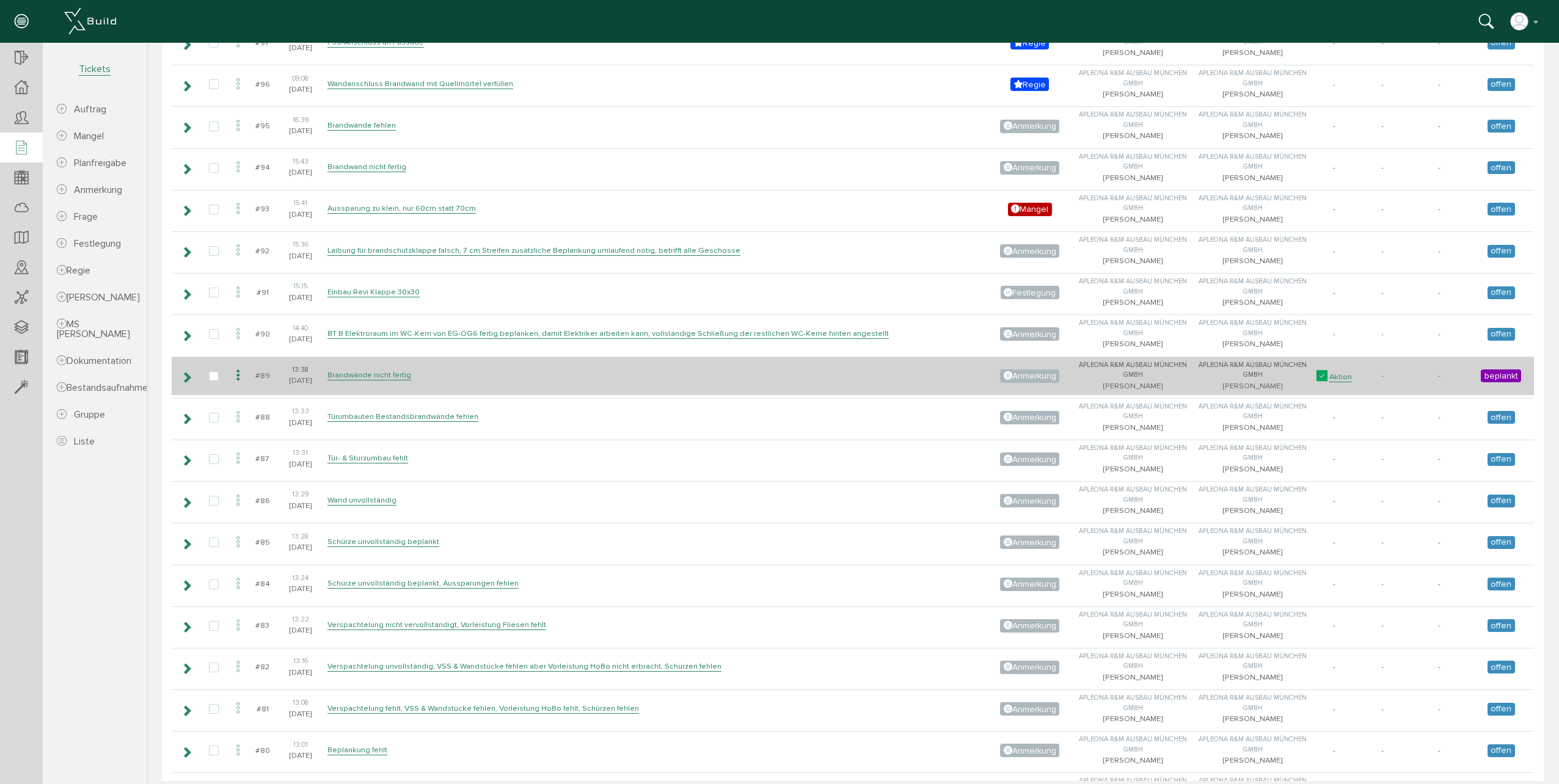
click at [190, 377] on icon at bounding box center [187, 377] width 11 height 10
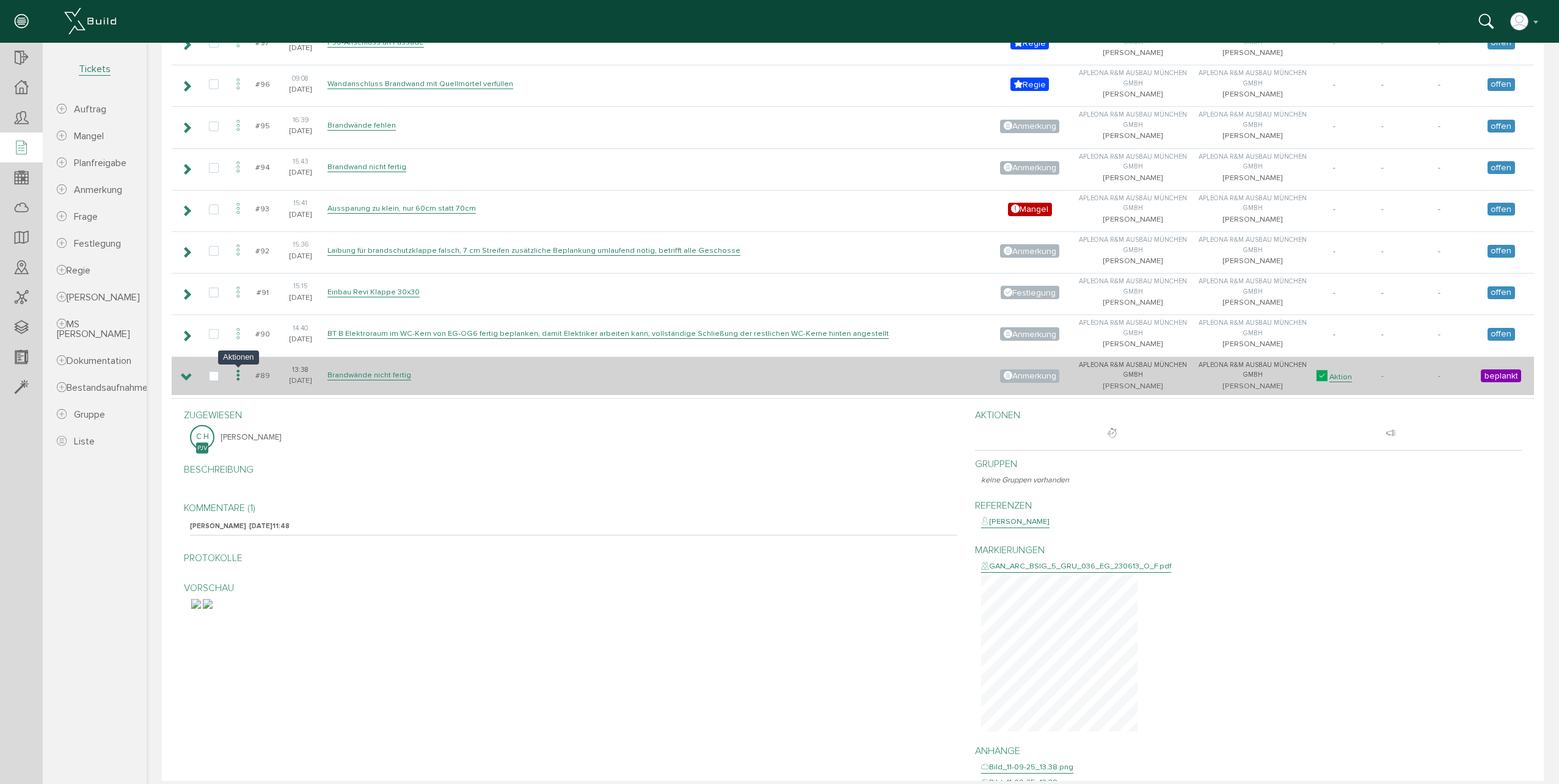
click at [240, 377] on icon at bounding box center [238, 376] width 14 height 17
click at [1330, 377] on link "Aktion" at bounding box center [1341, 376] width 23 height 10
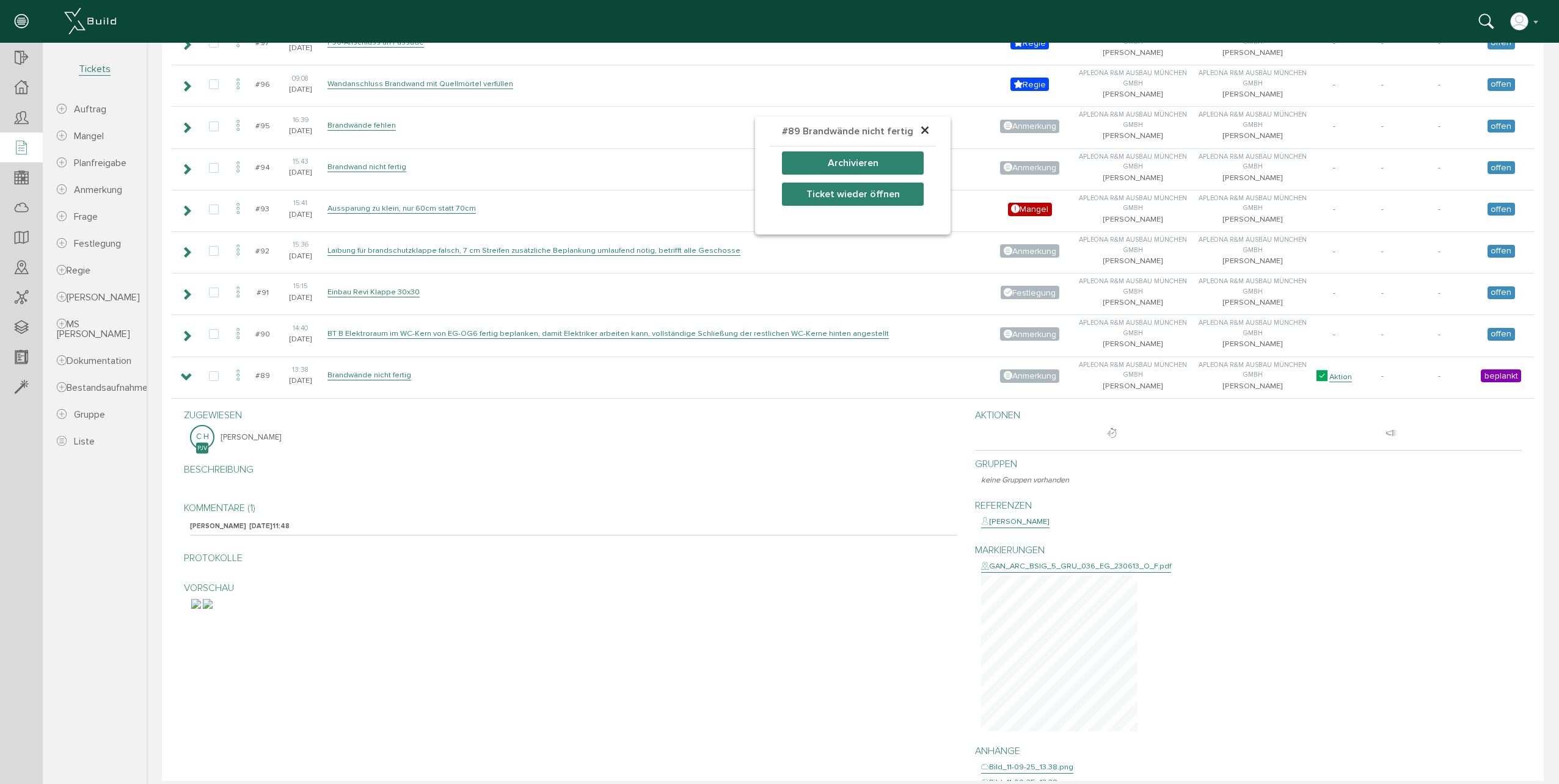
click at [886, 198] on button "Ticket wieder öffnen" at bounding box center [853, 194] width 142 height 23
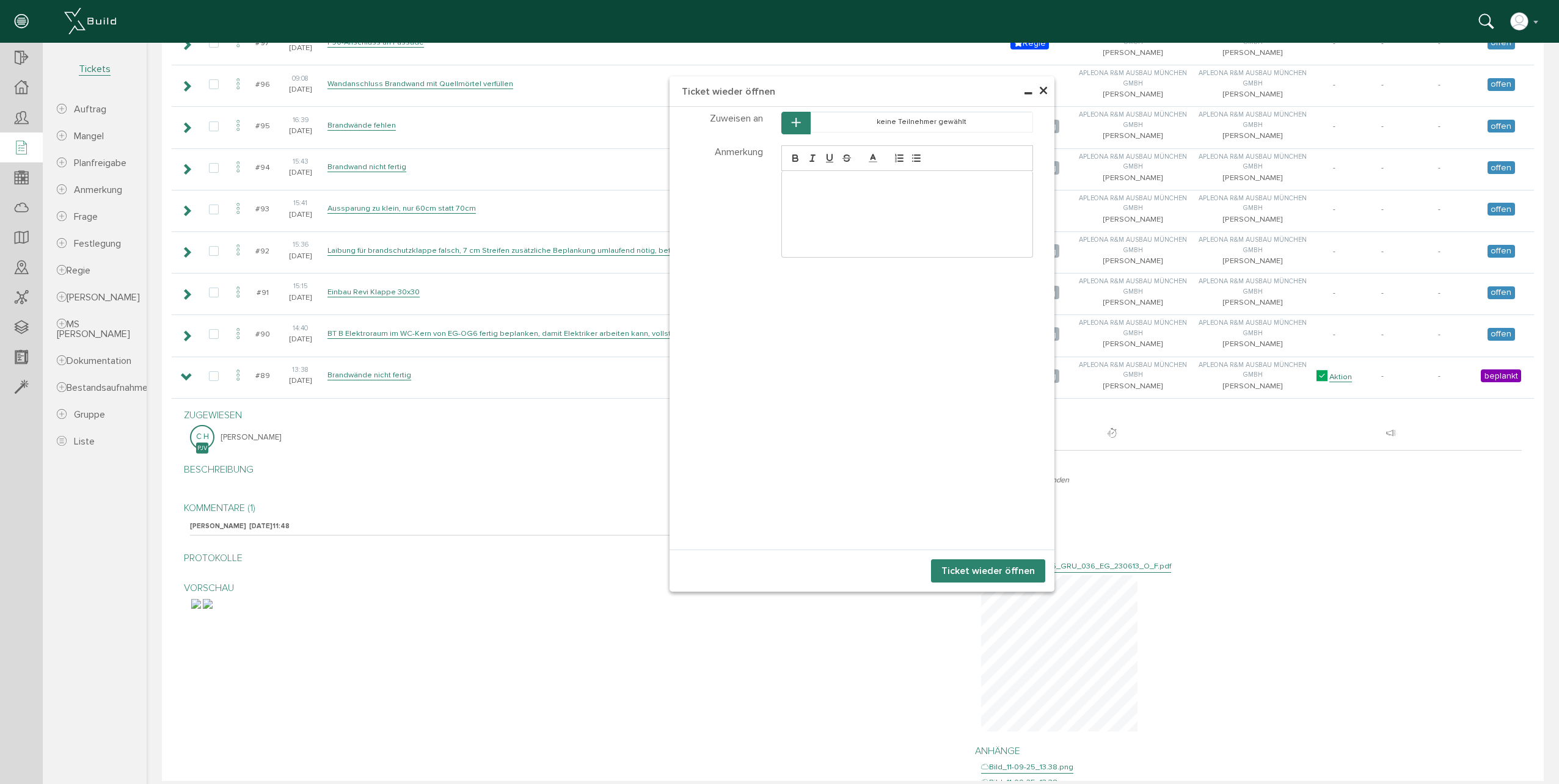
click at [981, 577] on button "Ticket wieder öffnen" at bounding box center [988, 571] width 114 height 23
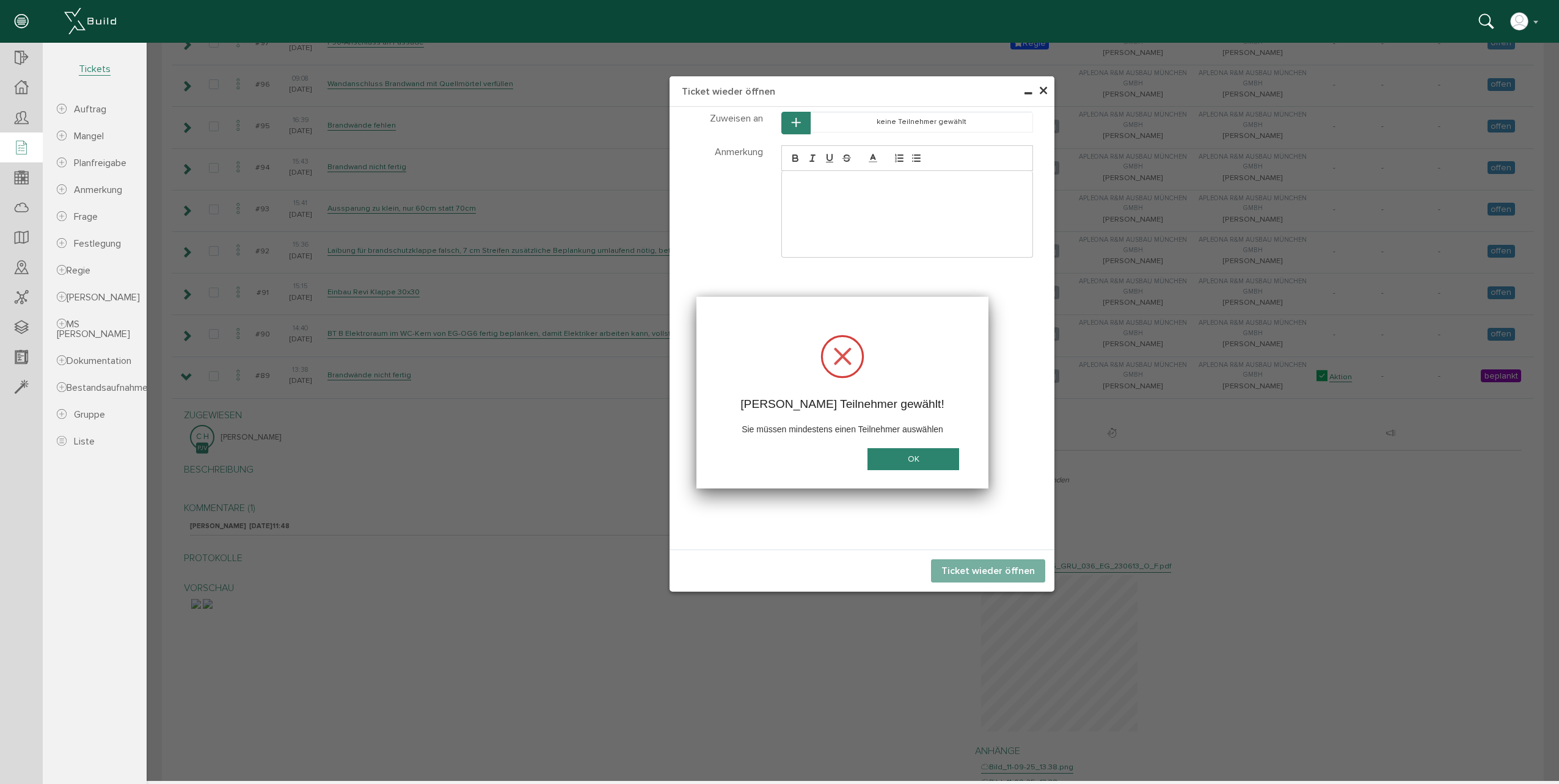
click at [928, 461] on button "OK" at bounding box center [913, 459] width 92 height 23
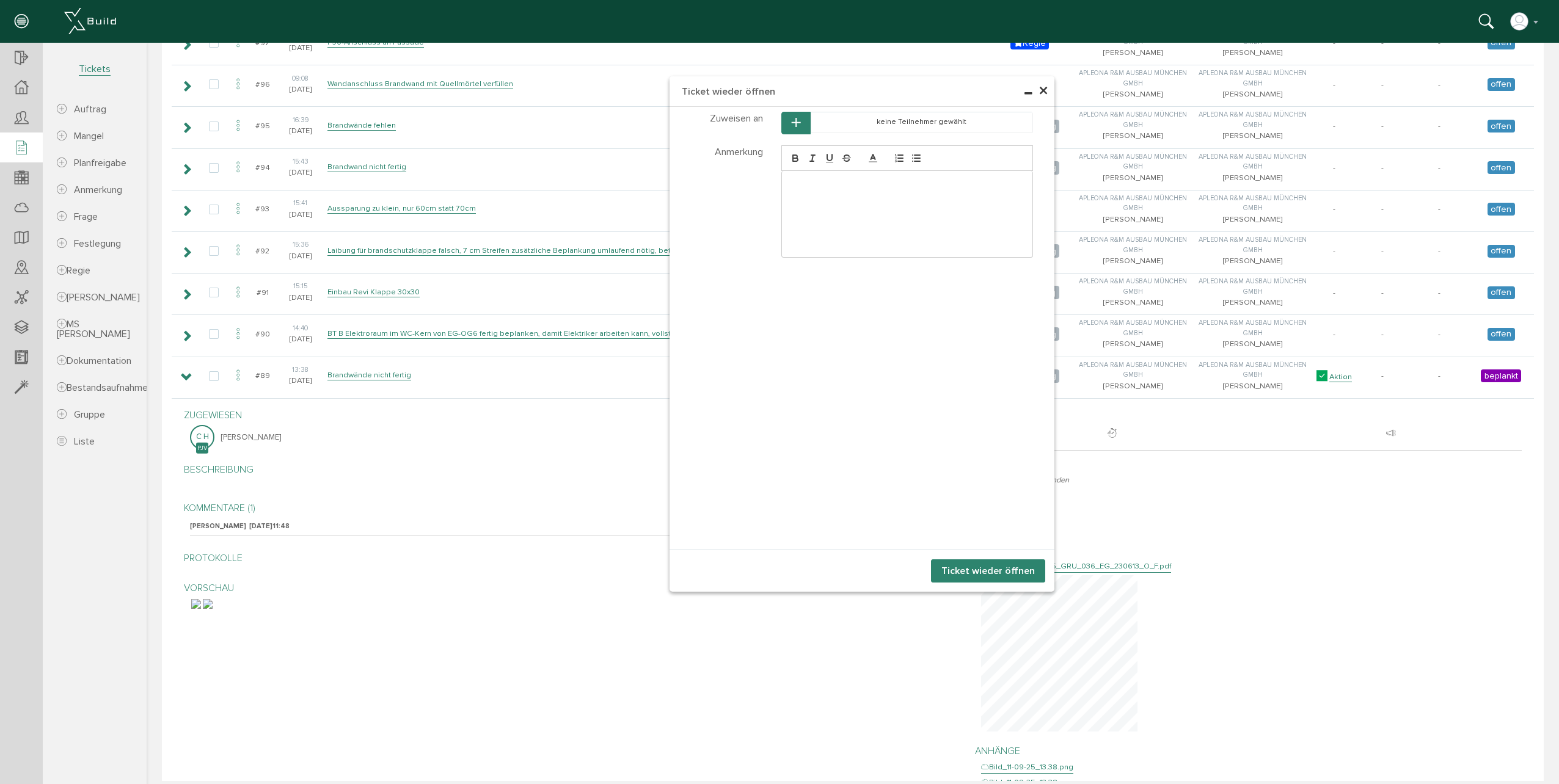
click at [792, 123] on icon "button" at bounding box center [796, 123] width 9 height 10
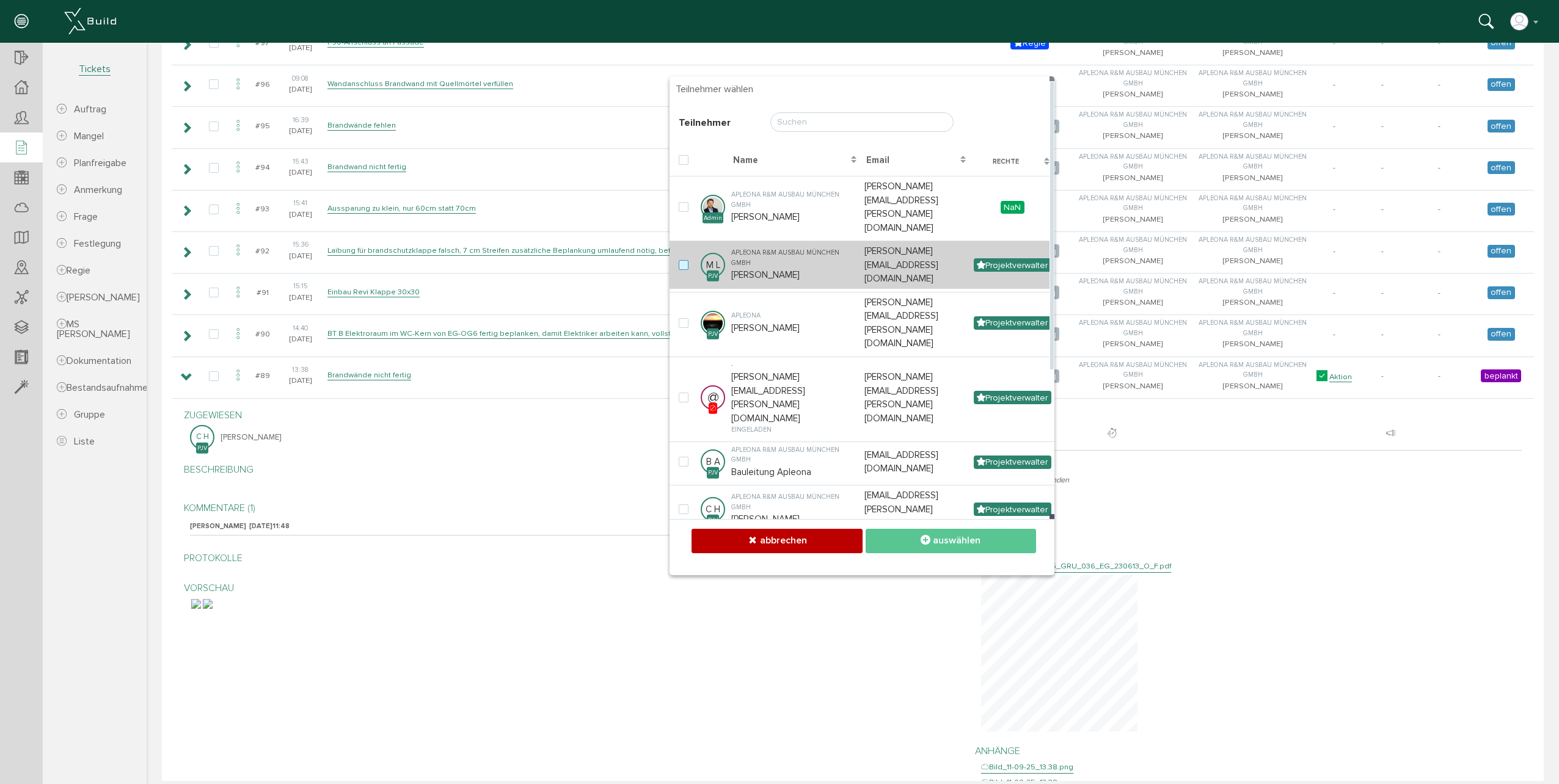
click at [679, 261] on label at bounding box center [686, 266] width 14 height 11
click at [679, 261] on input "checkbox" at bounding box center [683, 265] width 8 height 8
click at [679, 261] on label at bounding box center [686, 266] width 14 height 11
click at [679, 261] on input "checkbox" at bounding box center [683, 265] width 8 height 8
checkbox input "false"
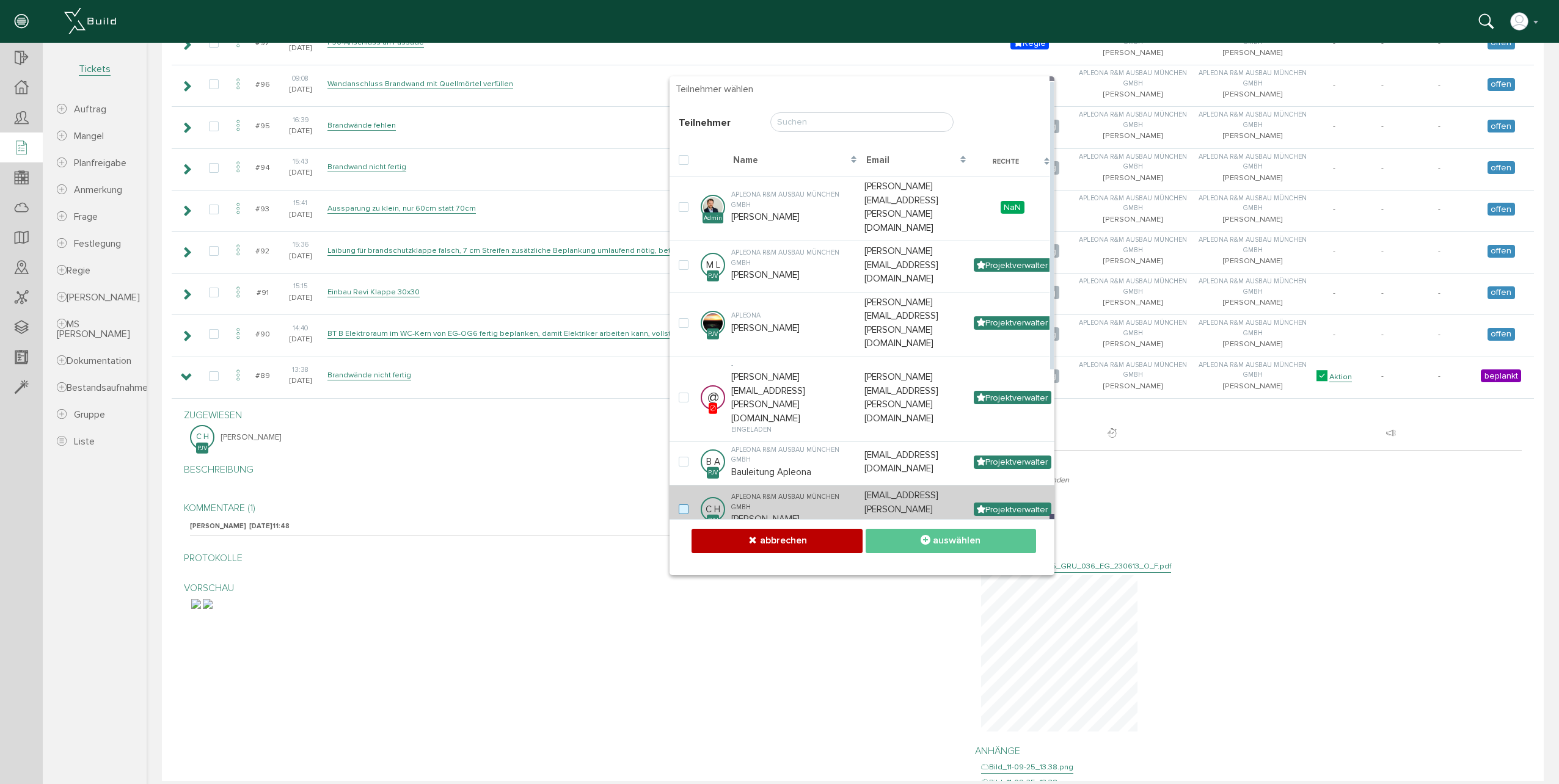
click at [685, 504] on label at bounding box center [686, 510] width 14 height 11
click at [685, 504] on input "checkbox" at bounding box center [683, 508] width 8 height 8
checkbox input "true"
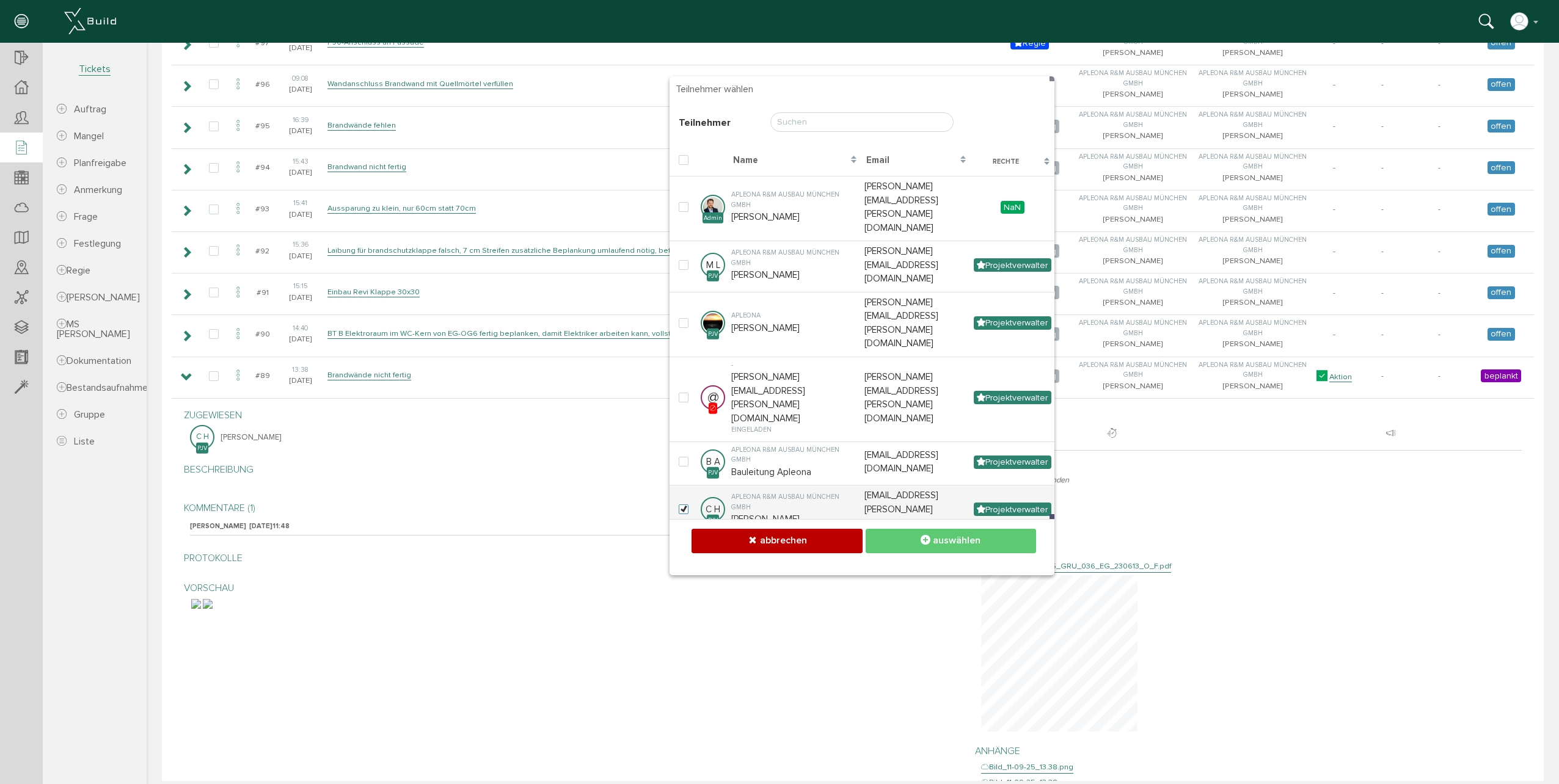
click at [936, 536] on span "auswählen" at bounding box center [956, 540] width 47 height 12
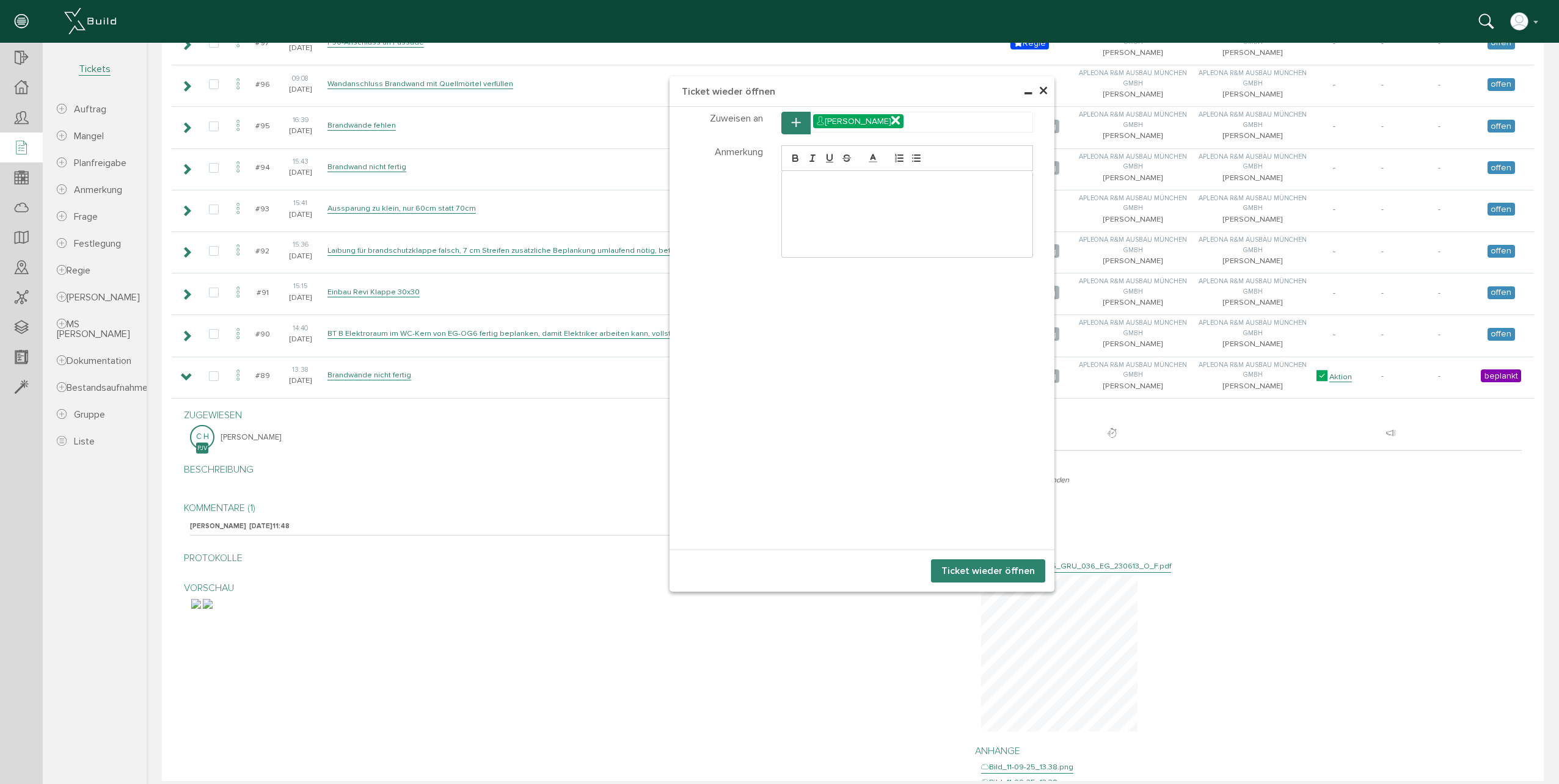
click at [987, 564] on button "Ticket wieder öffnen" at bounding box center [988, 571] width 114 height 23
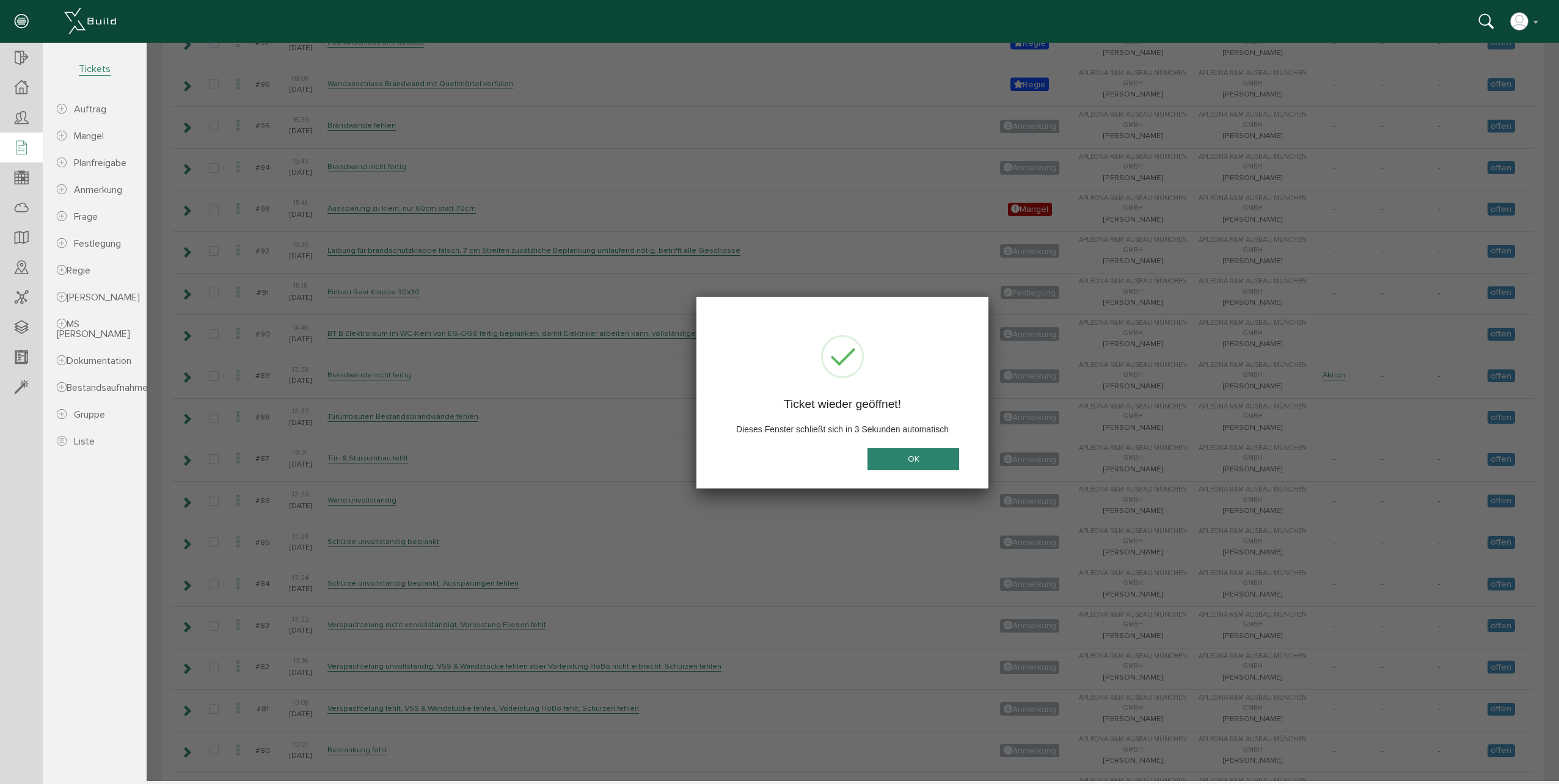
click at [910, 456] on button "OK" at bounding box center [913, 459] width 92 height 23
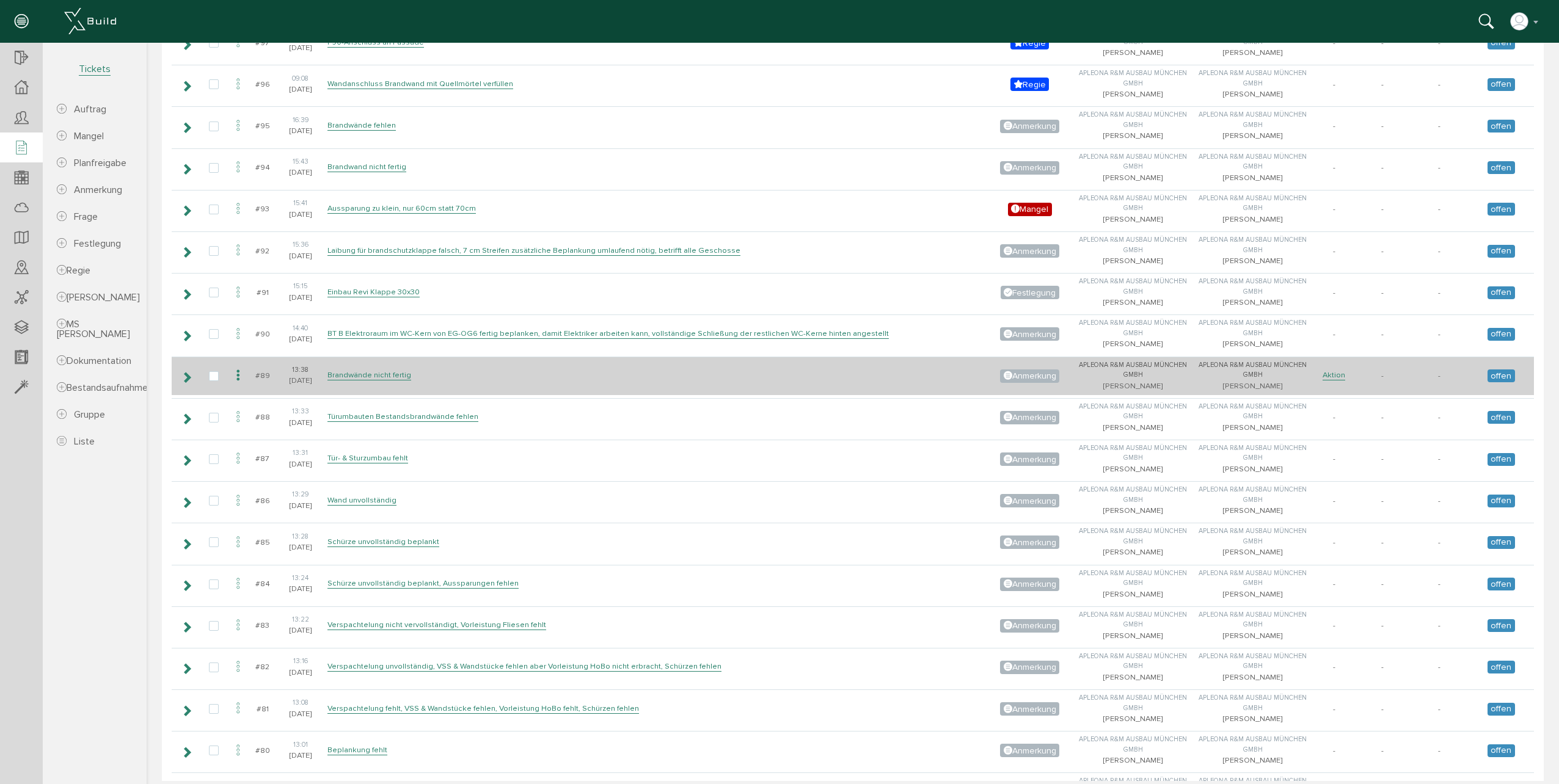
click at [187, 377] on icon at bounding box center [187, 377] width 11 height 10
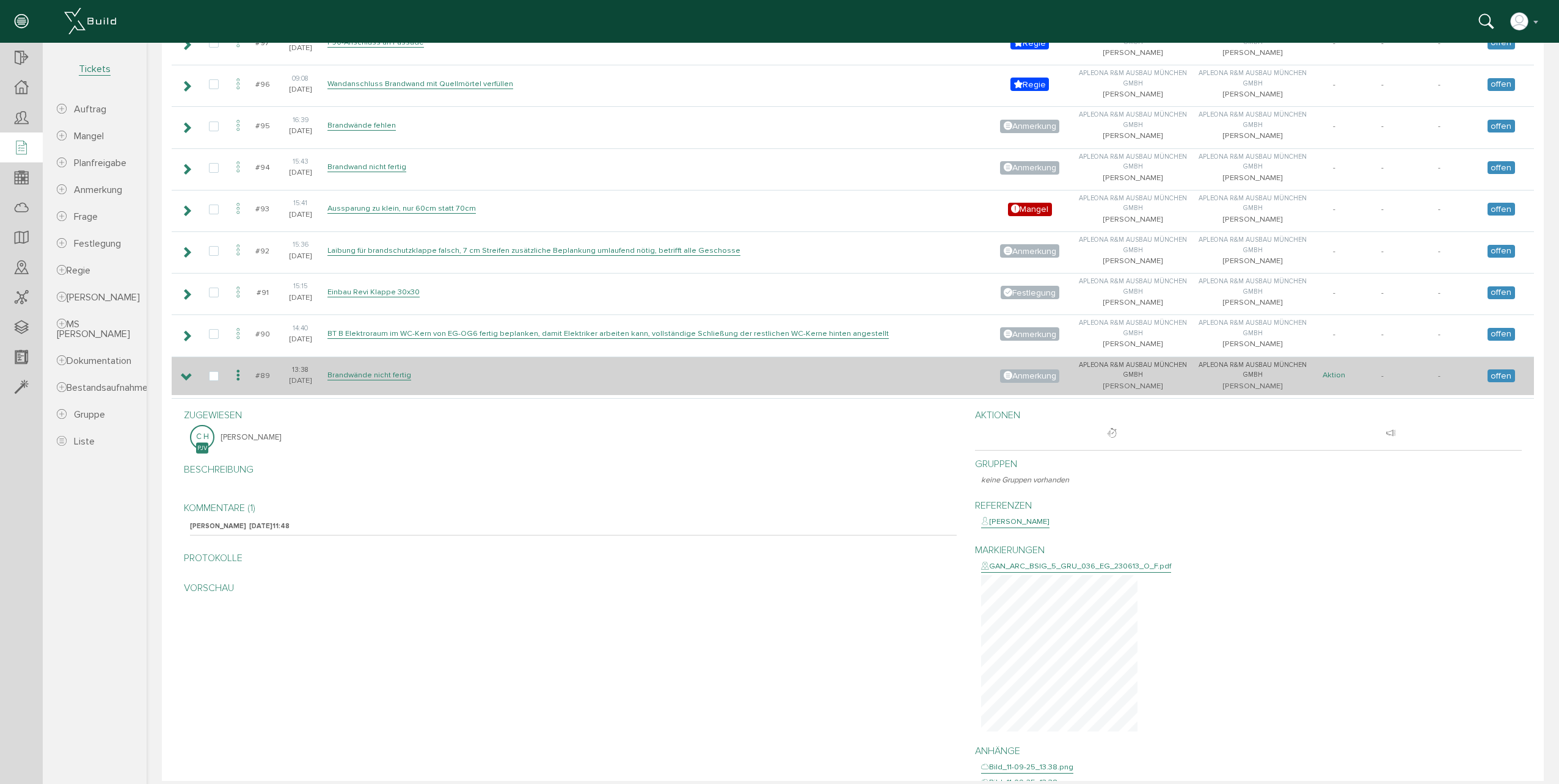
click at [1336, 375] on link "Aktion" at bounding box center [1334, 375] width 23 height 10
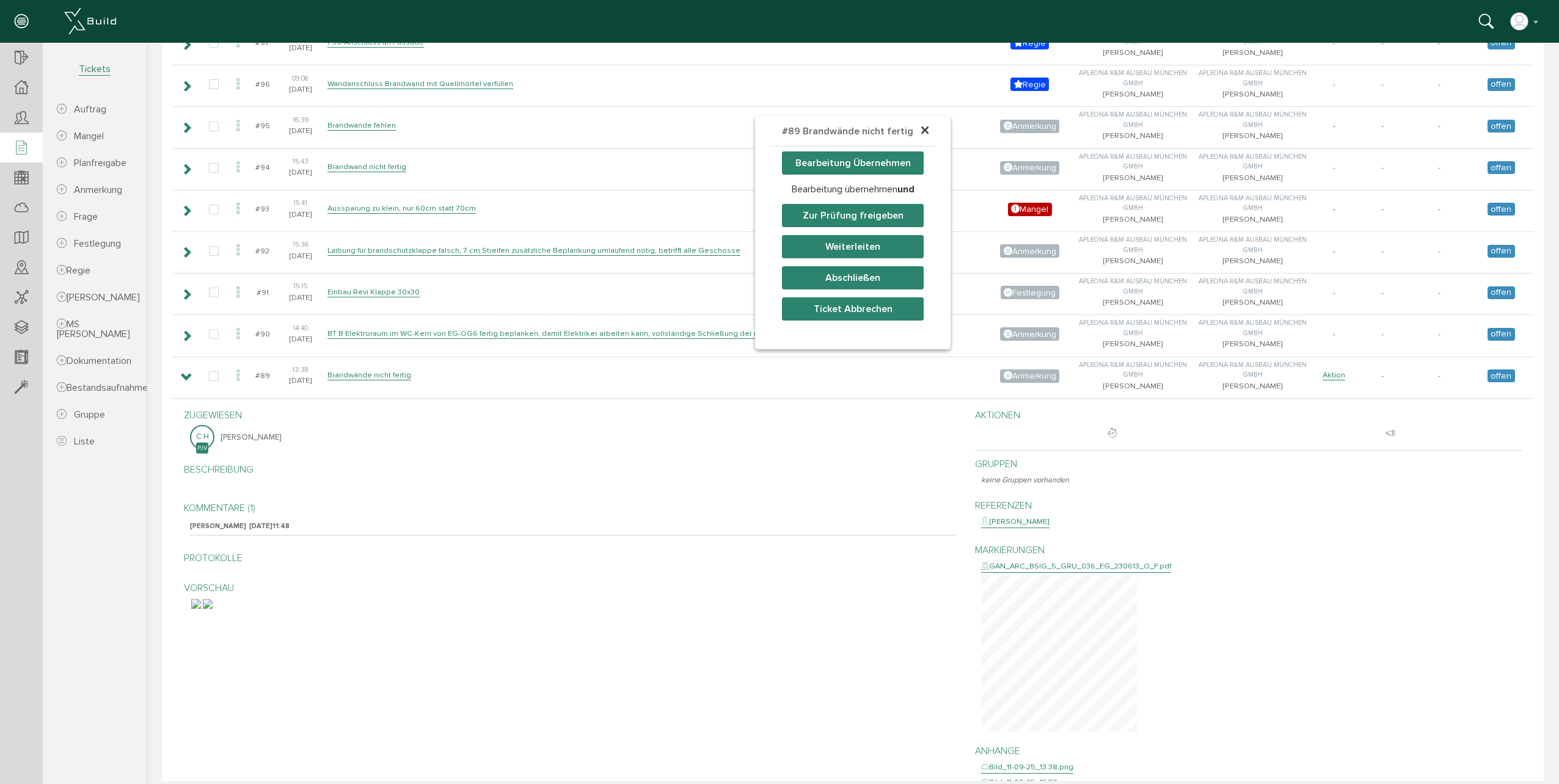
click at [924, 129] on span "×" at bounding box center [925, 131] width 10 height 24
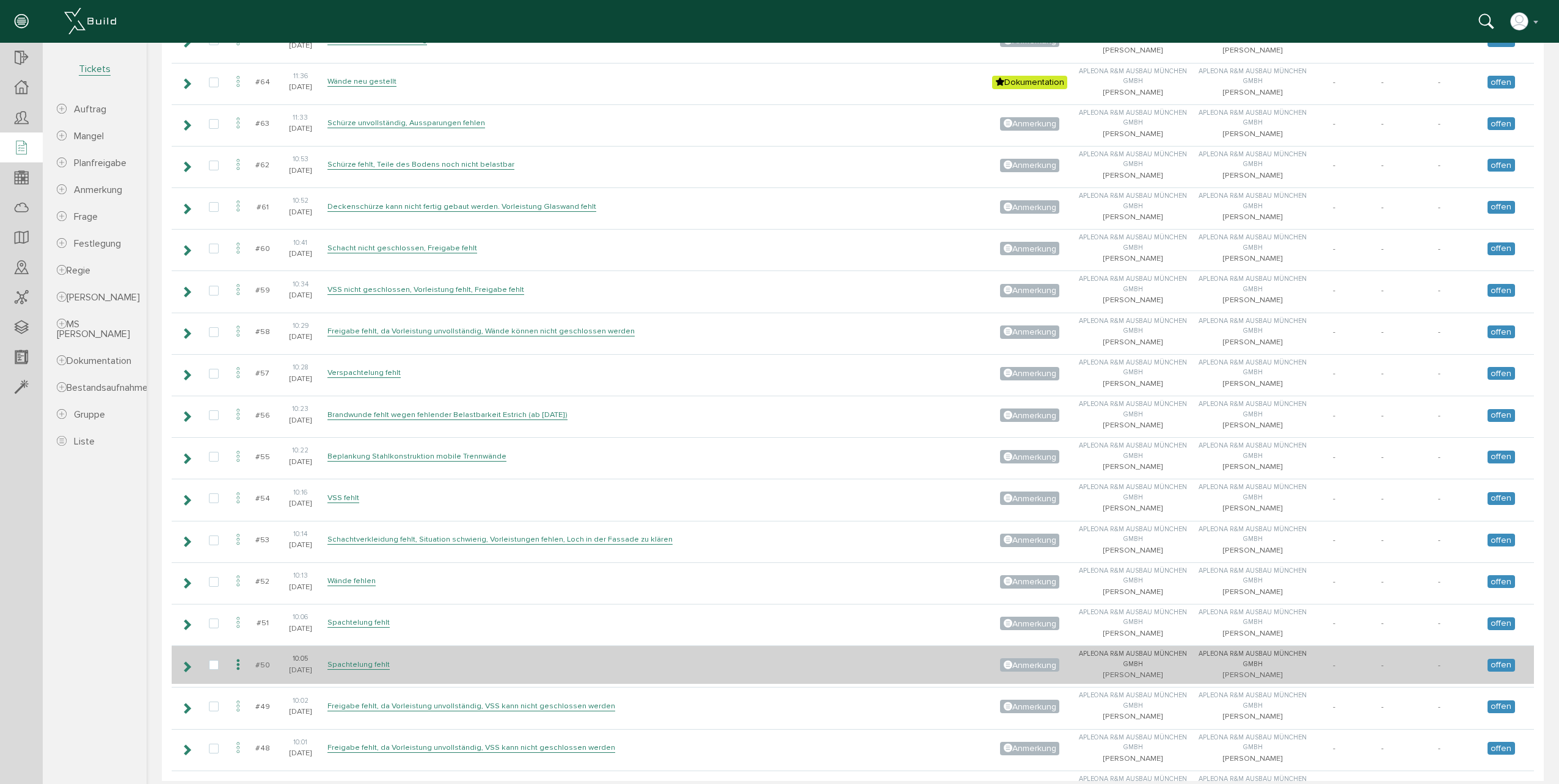
scroll to position [3786, 0]
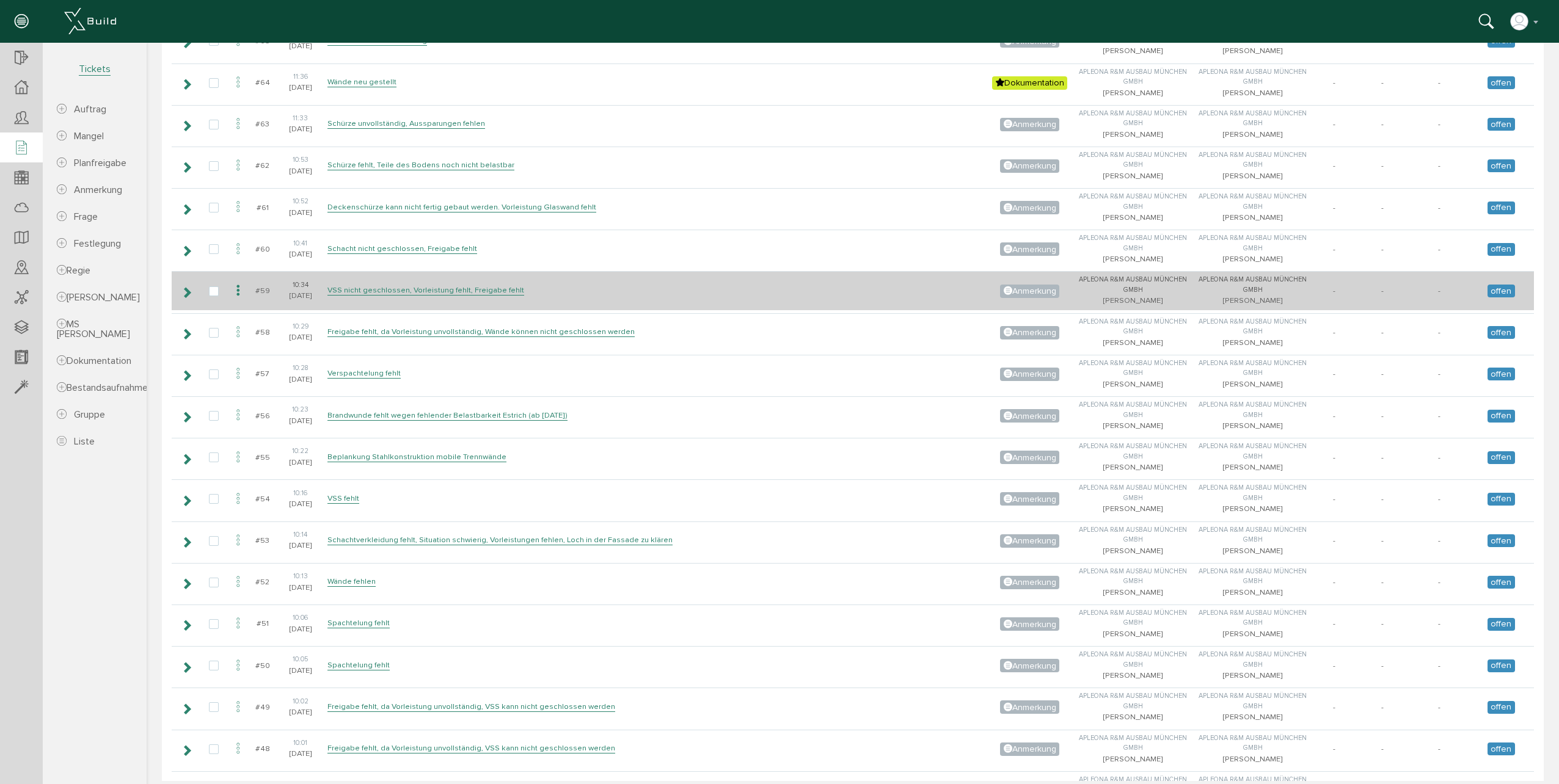
click at [189, 290] on icon at bounding box center [187, 293] width 11 height 10
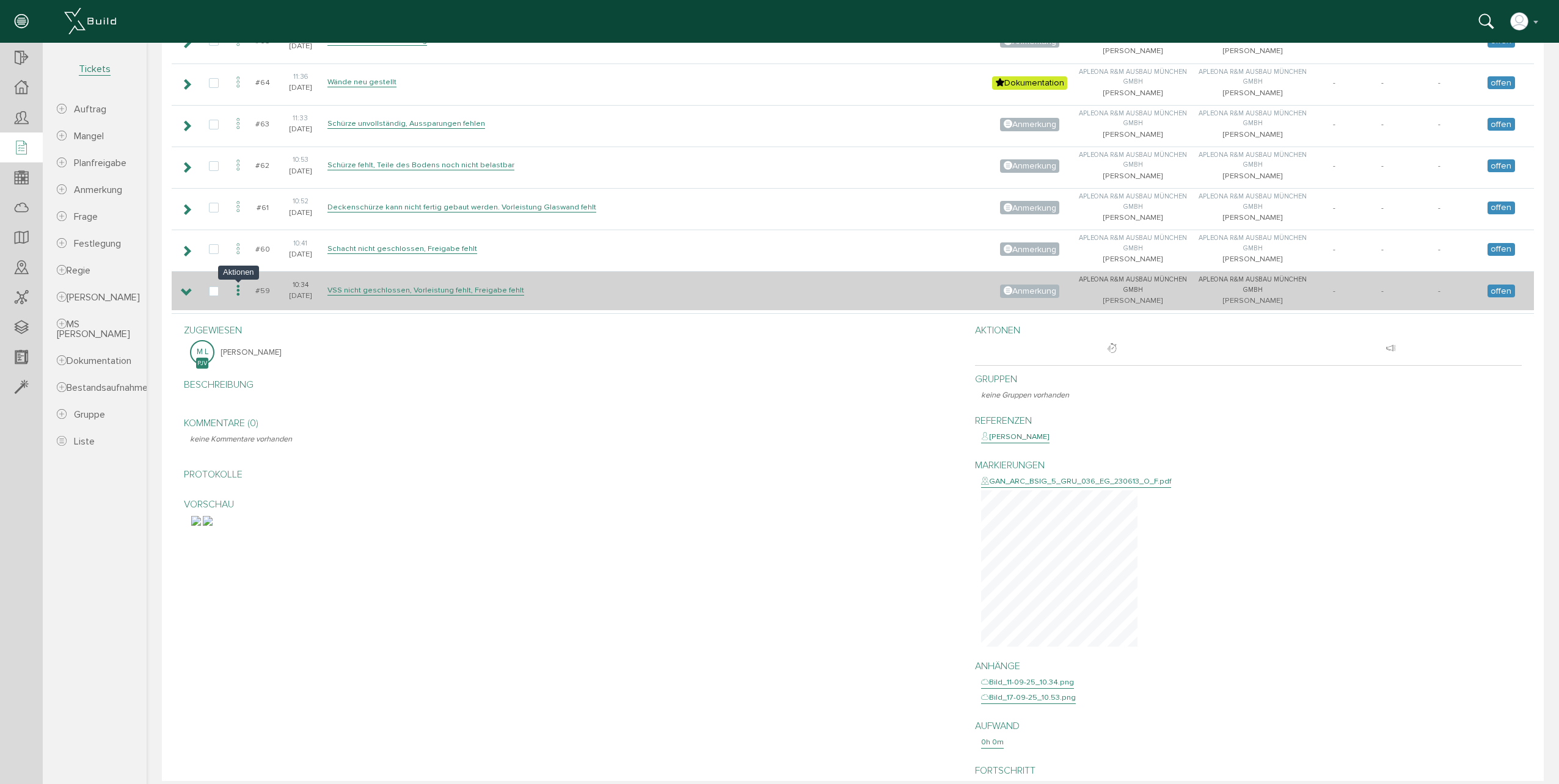
click at [235, 293] on icon at bounding box center [238, 291] width 14 height 17
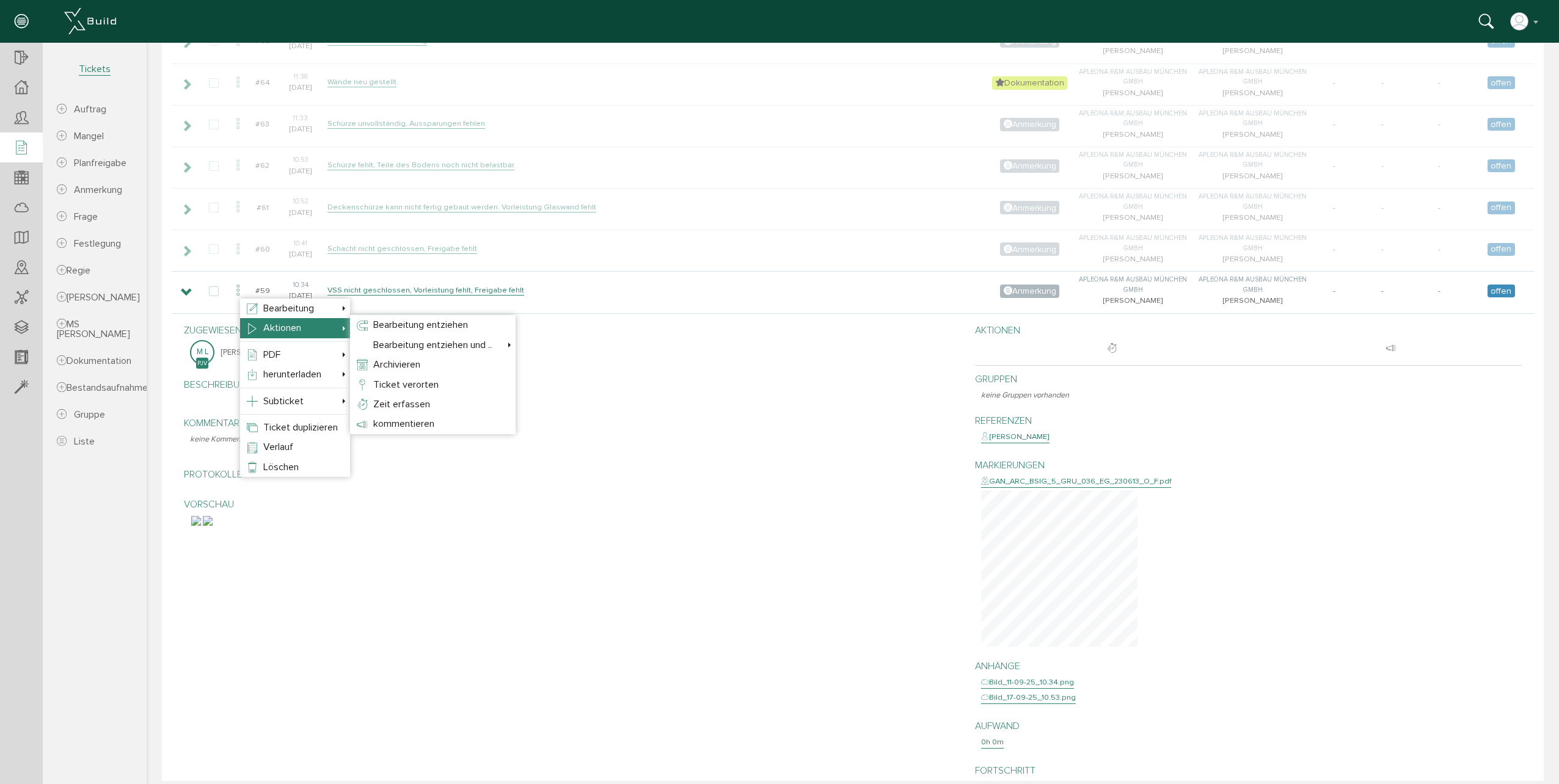
click at [344, 333] on li "Aktionen Zur Bearbeitung übernehmen Bearbeitung entziehen Bearbeitung ablehnen …" at bounding box center [294, 328] width 110 height 19
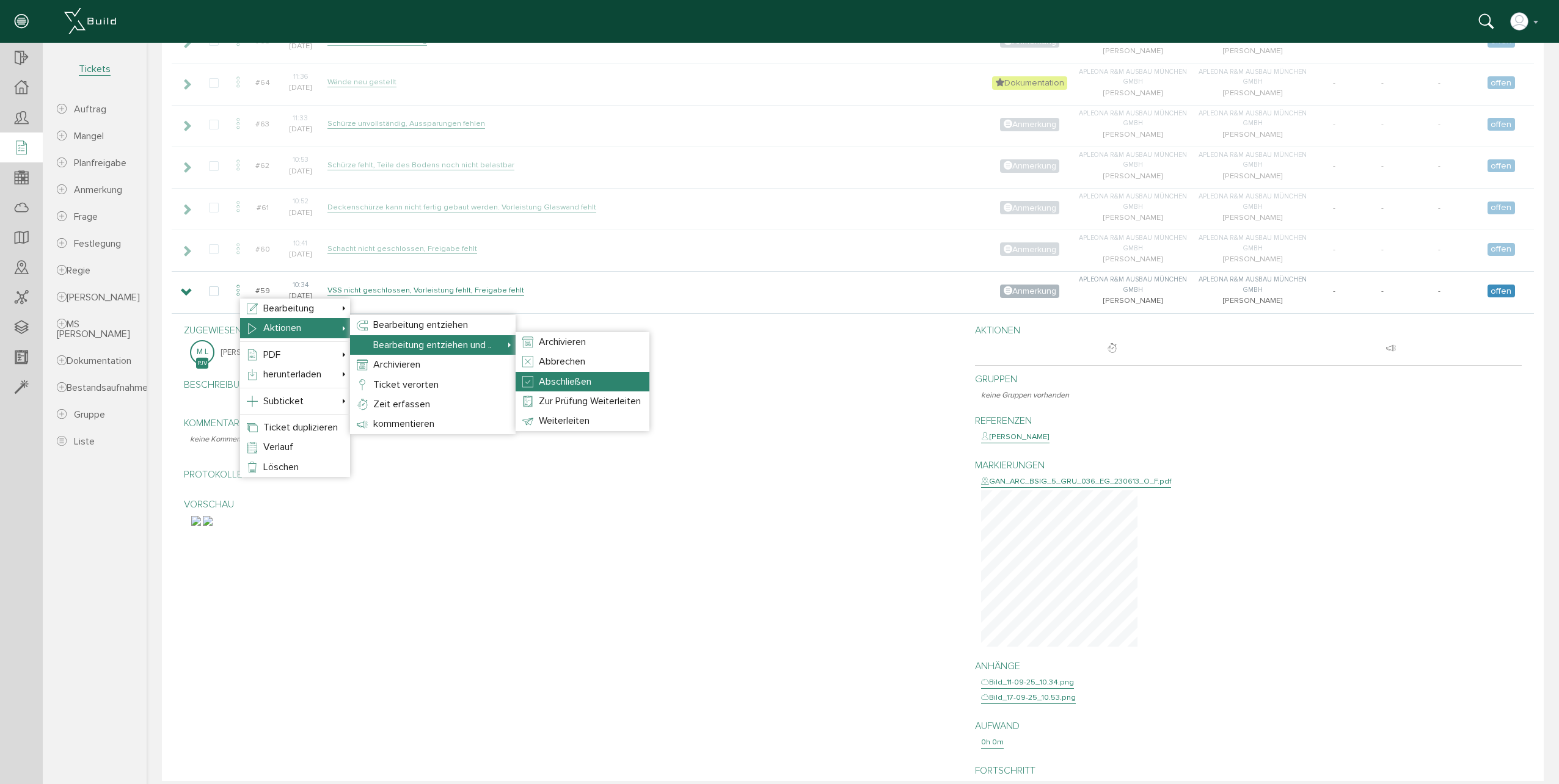
click at [560, 382] on span "Abschließen" at bounding box center [565, 381] width 52 height 12
select select "1"
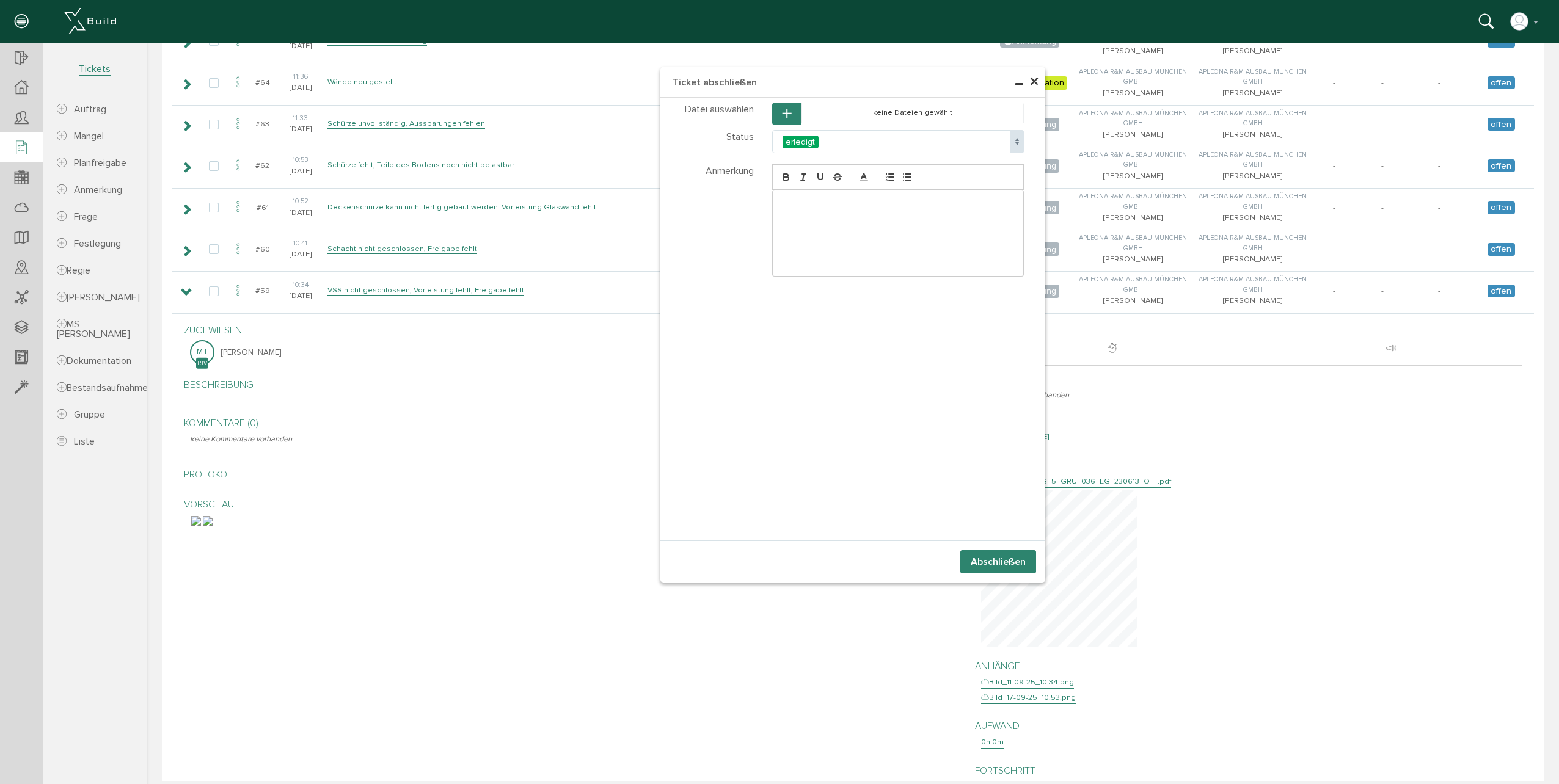
select select "1"
click at [835, 199] on p at bounding box center [898, 203] width 232 height 11
click at [969, 557] on button "Abschließen" at bounding box center [998, 561] width 76 height 23
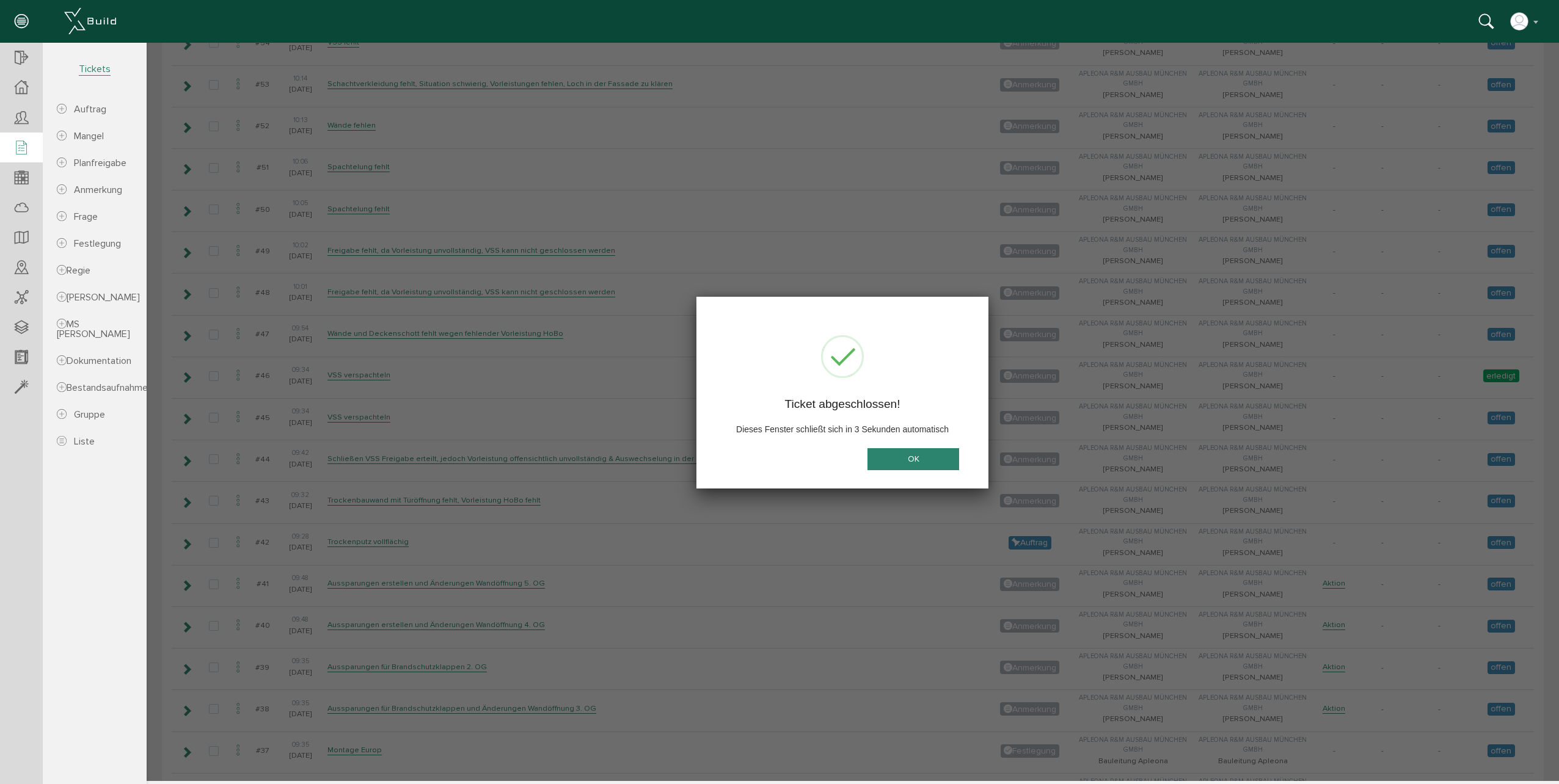
click at [932, 453] on button "OK" at bounding box center [913, 459] width 92 height 23
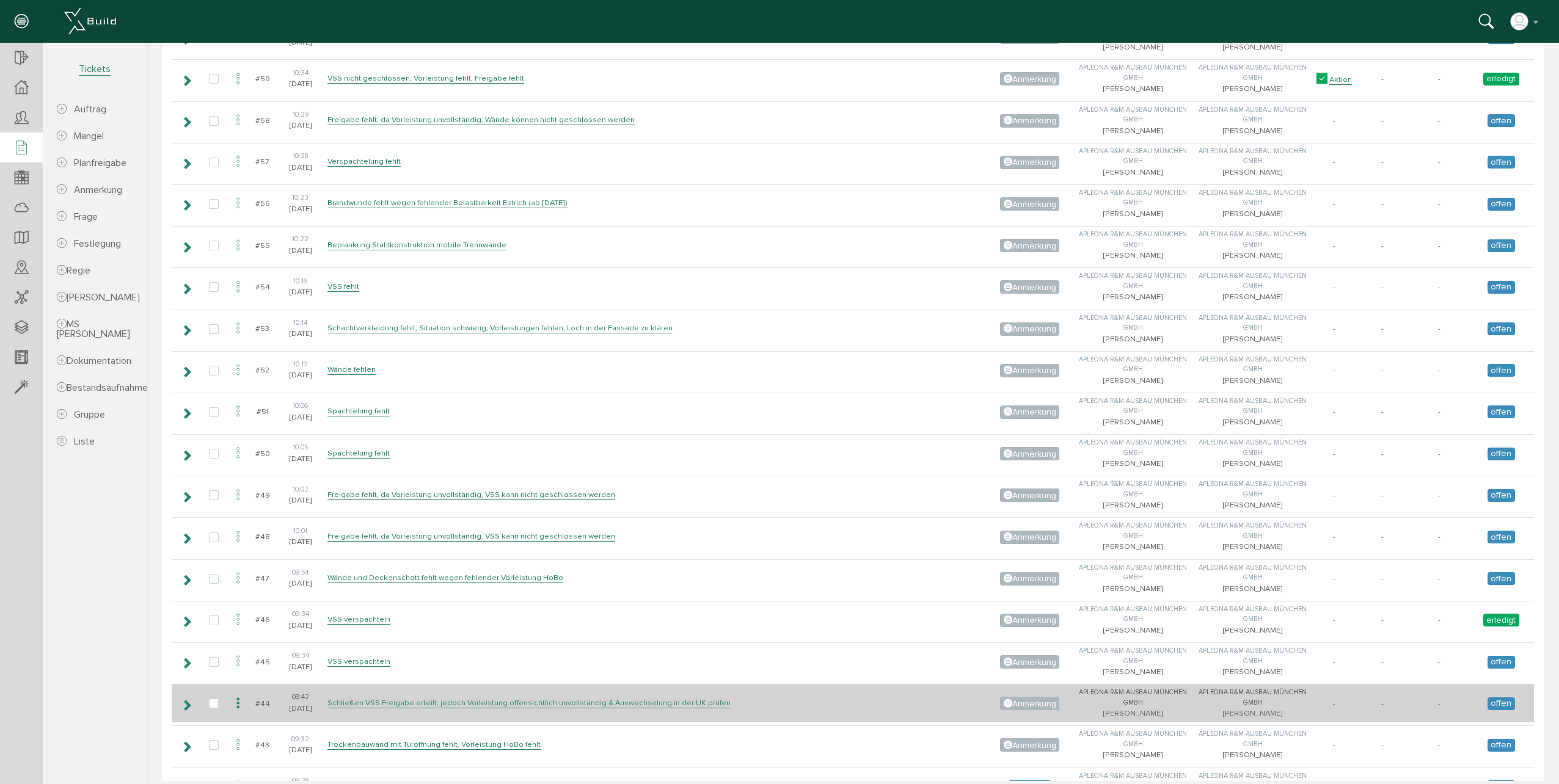
scroll to position [3603, 0]
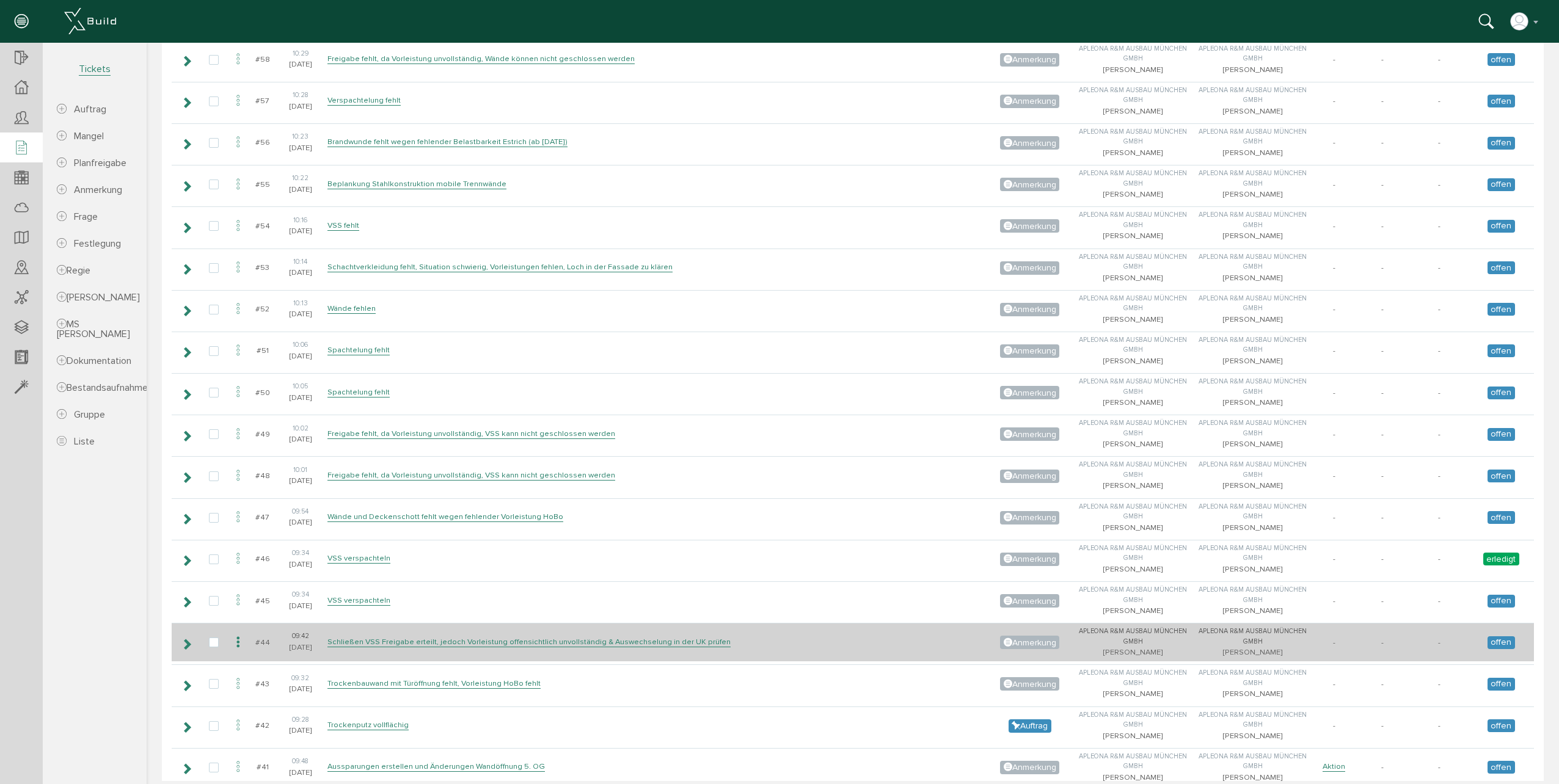
click at [235, 643] on icon at bounding box center [238, 642] width 14 height 17
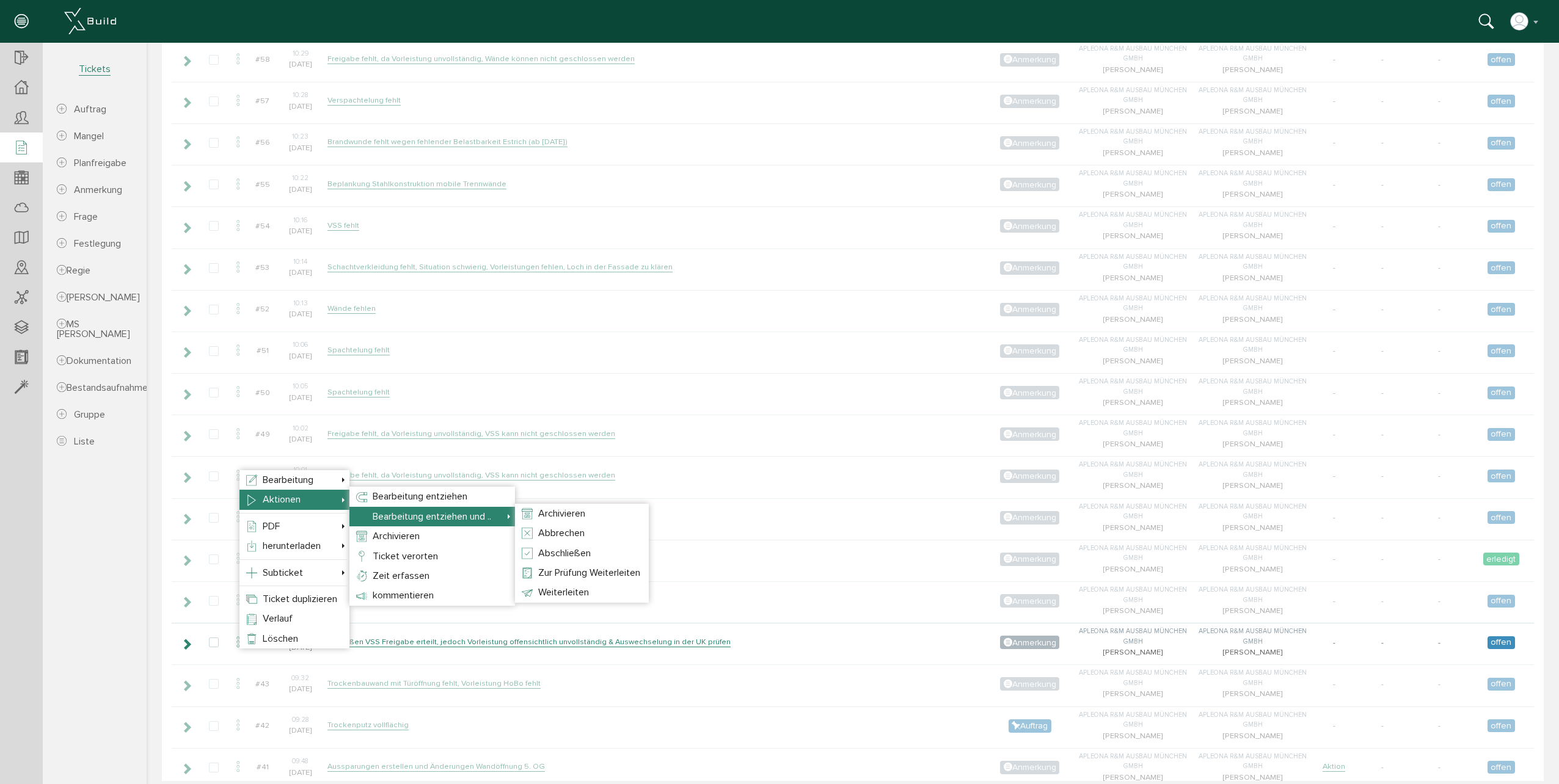
click at [448, 521] on span "Bearbeitung entziehen und .." at bounding box center [431, 516] width 118 height 12
click at [572, 548] on span "Abschließen" at bounding box center [564, 552] width 52 height 12
select select "1"
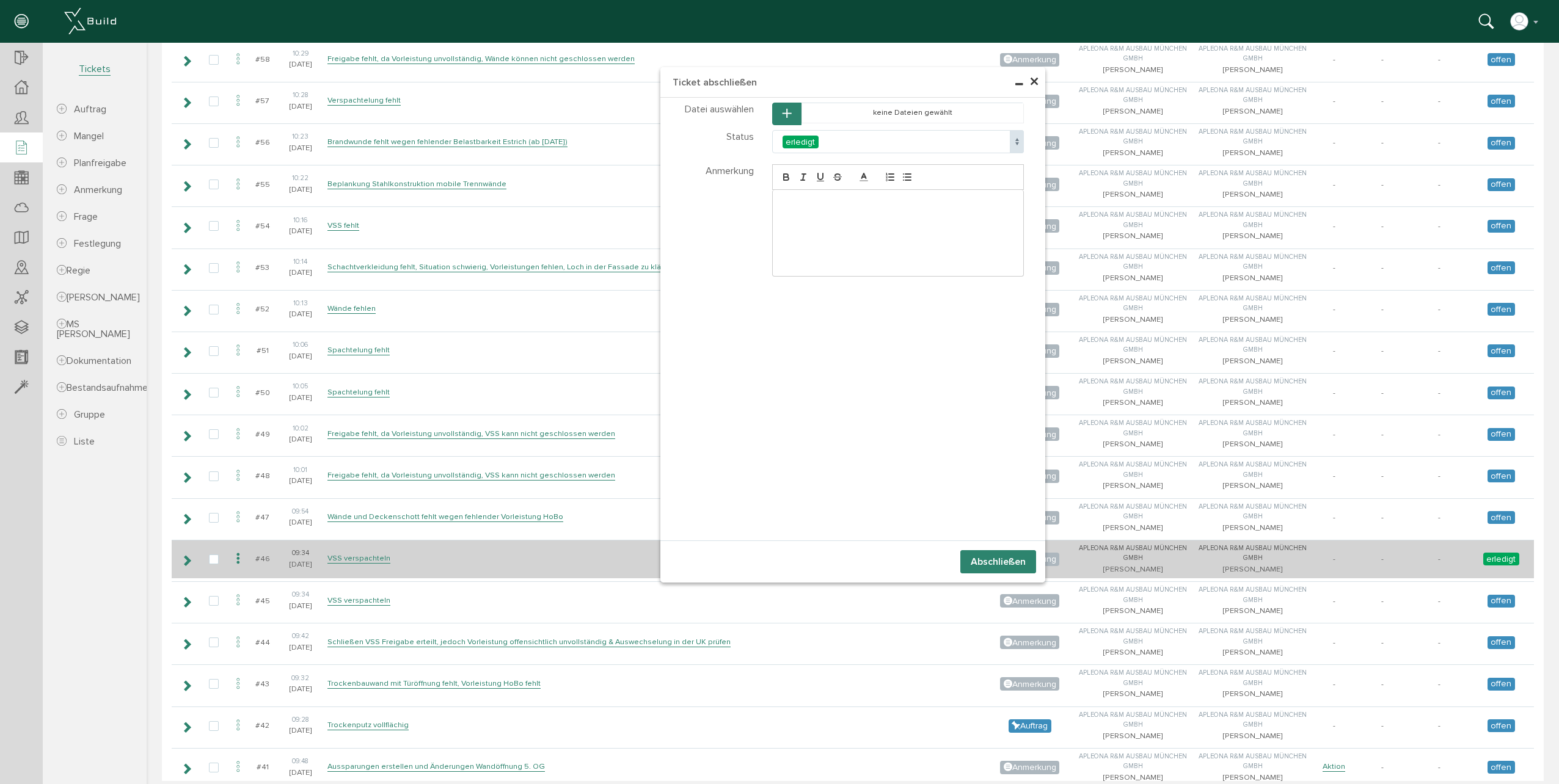
select select "1"
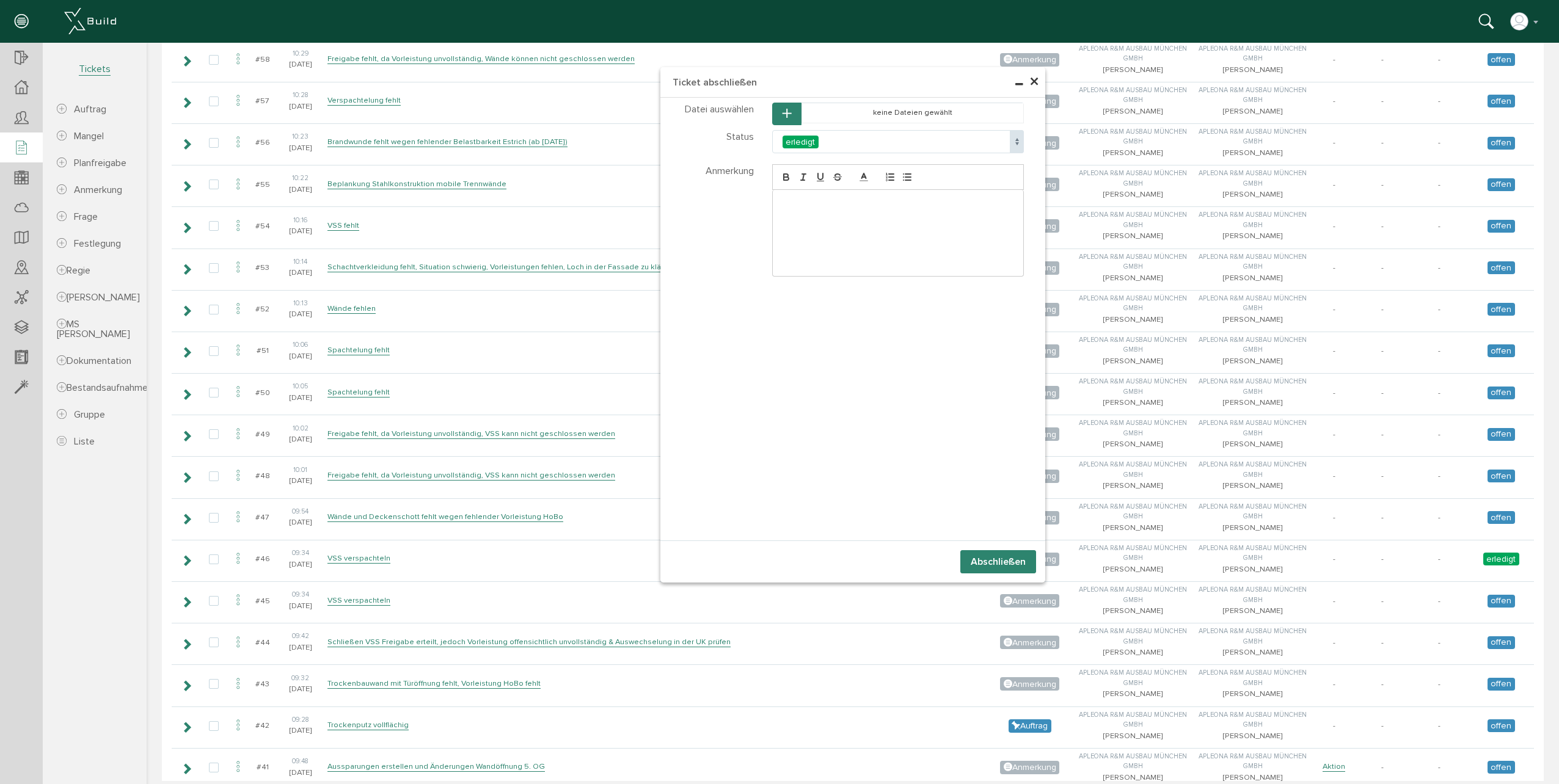
click at [808, 211] on div at bounding box center [899, 232] width 251 height 86
click at [969, 557] on button "Abschließen" at bounding box center [998, 561] width 76 height 23
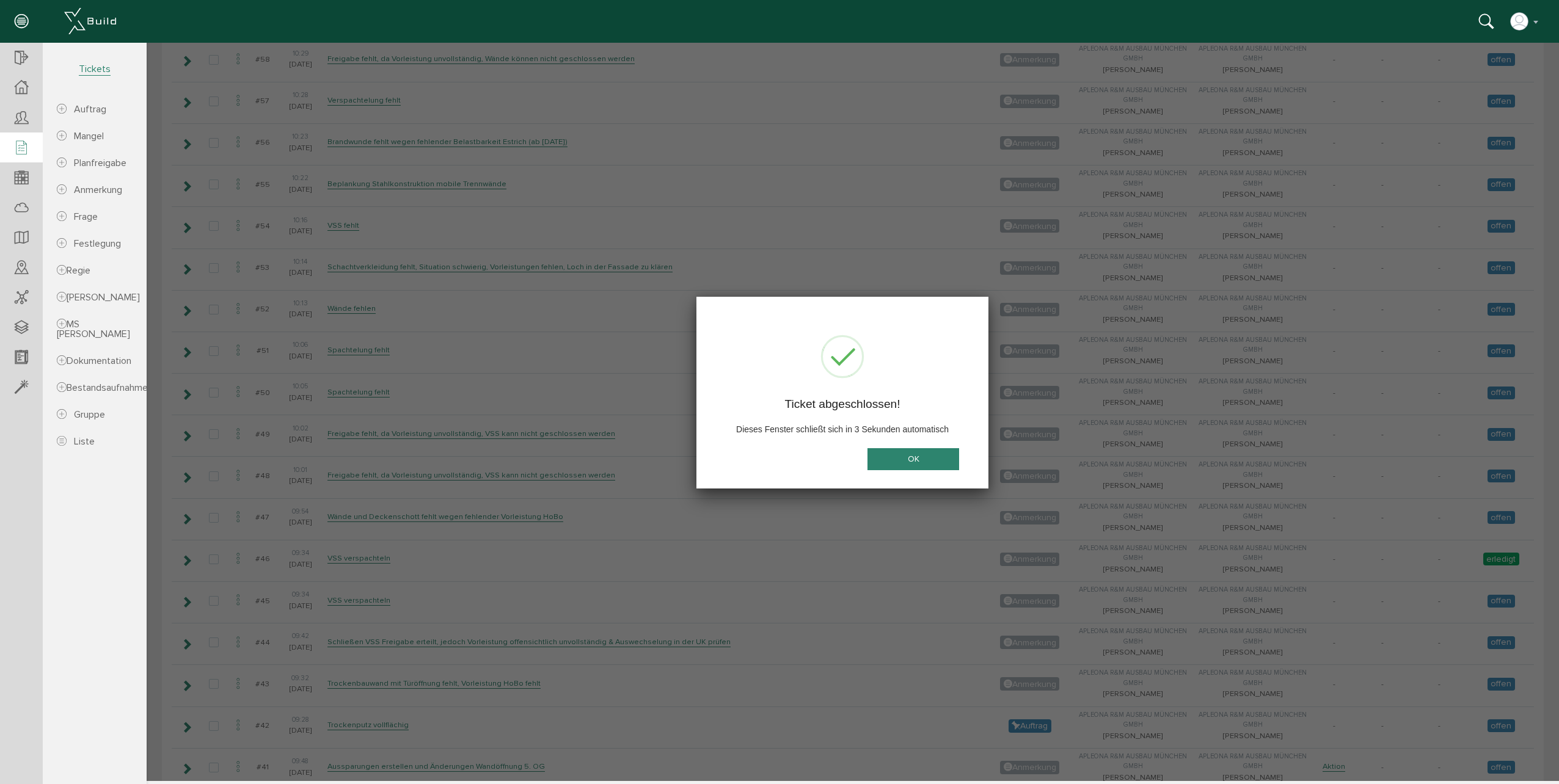
click at [945, 458] on button "OK" at bounding box center [913, 459] width 92 height 23
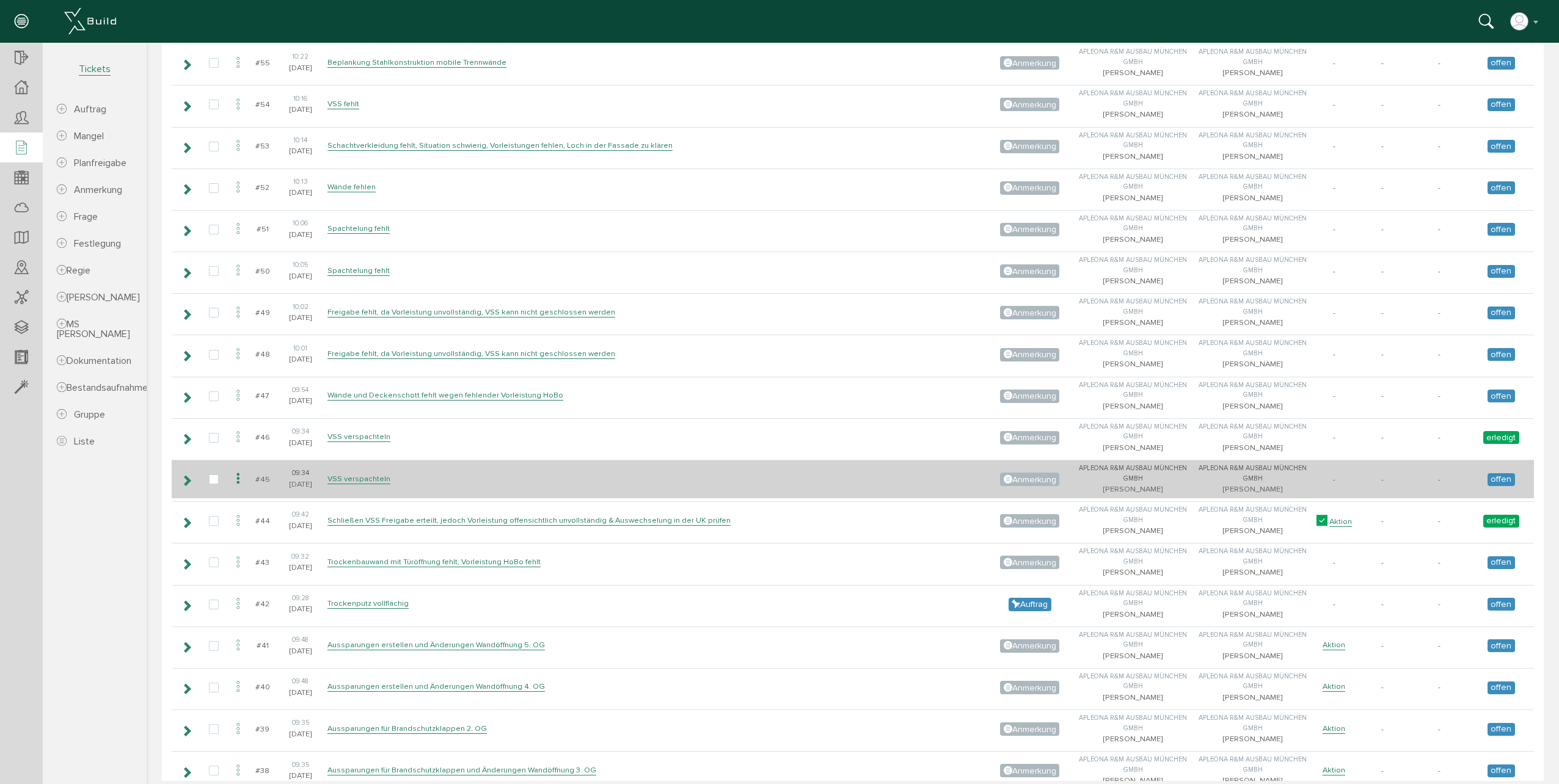
scroll to position [3725, 0]
click at [185, 482] on icon at bounding box center [187, 480] width 11 height 10
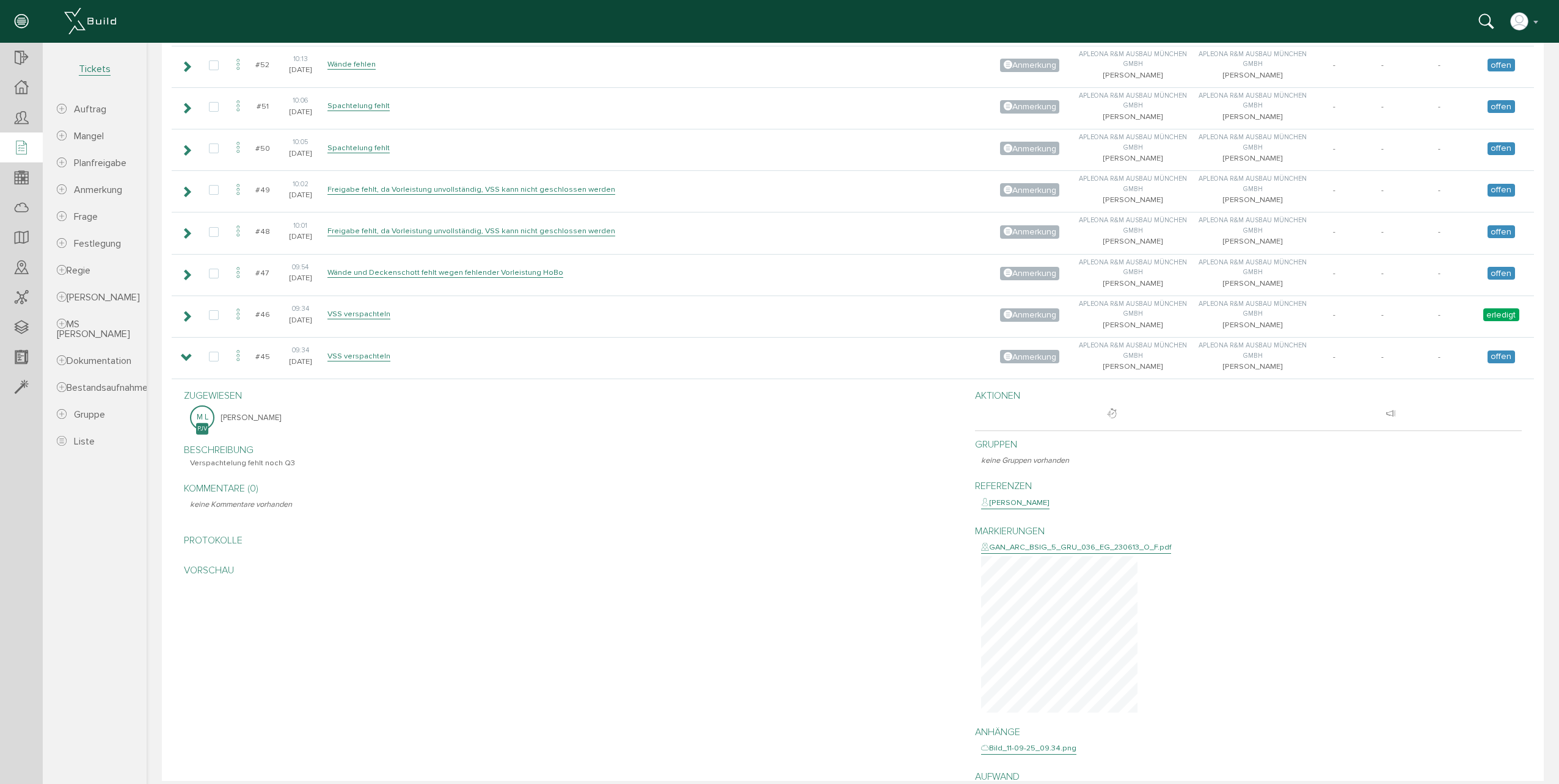
scroll to position [4030, 0]
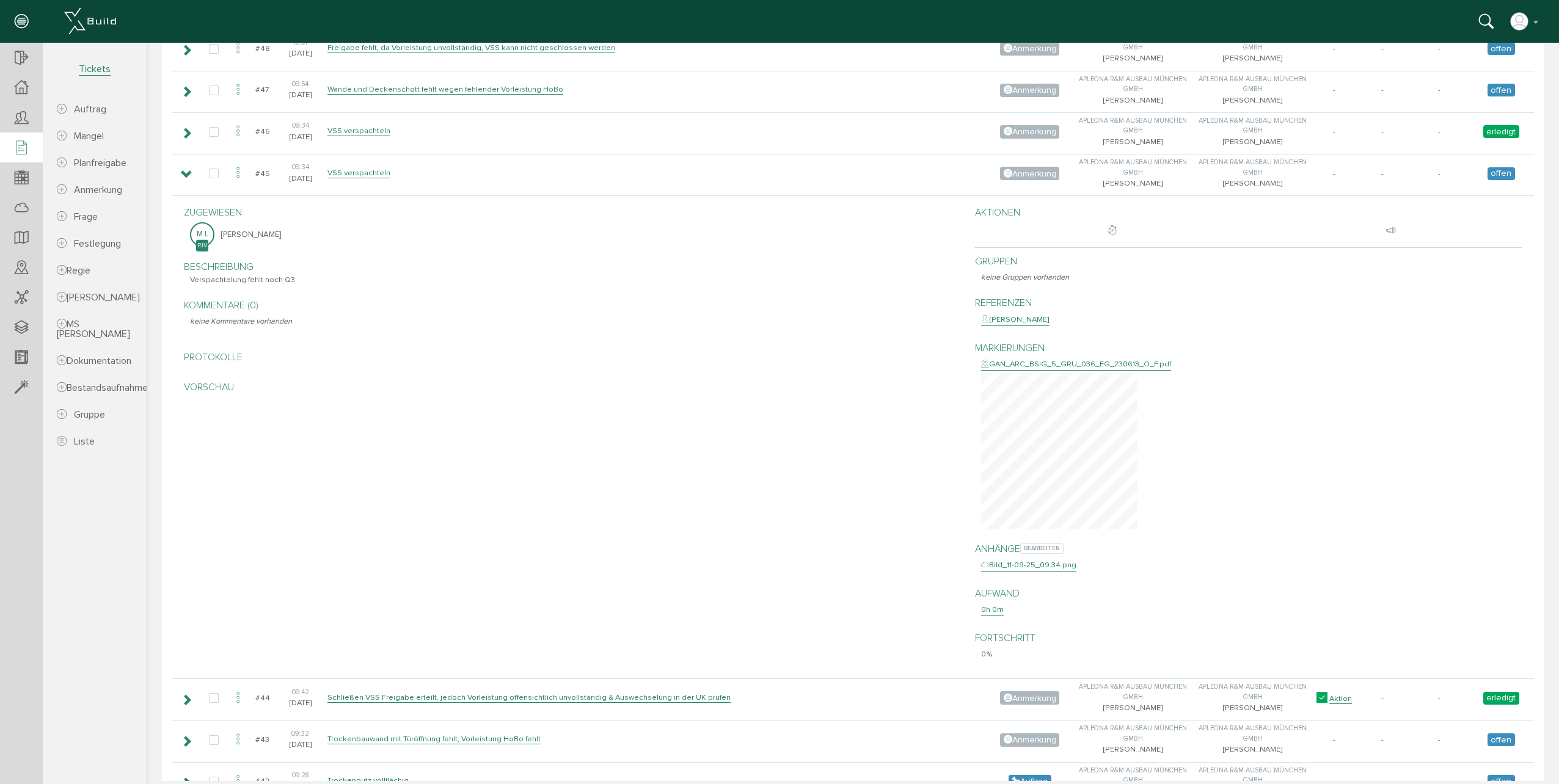
click at [1047, 569] on div "Bild_11-09-25_09.34.png" at bounding box center [1029, 565] width 95 height 12
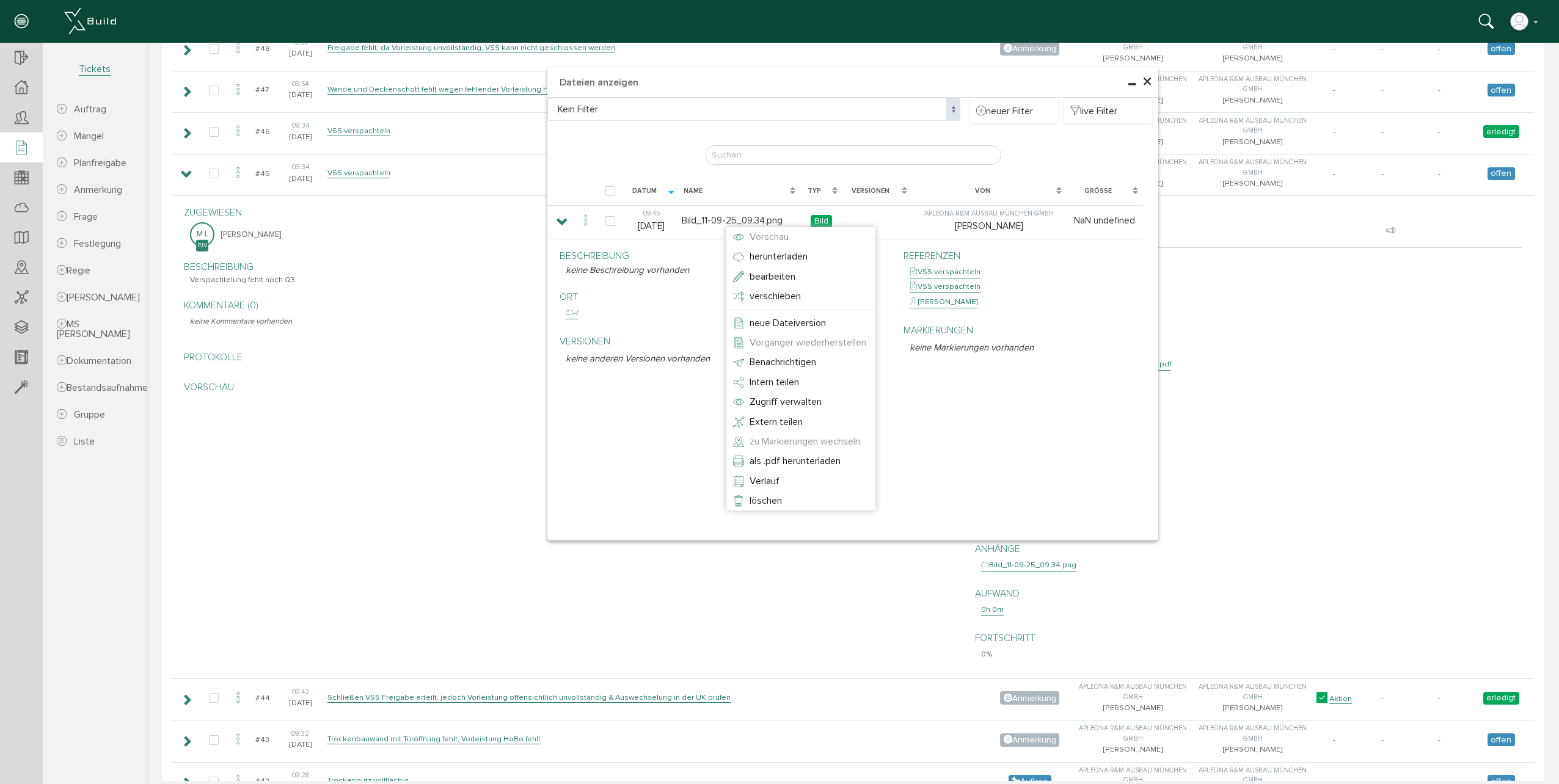
click at [766, 235] on span "Vorschau" at bounding box center [769, 236] width 39 height 12
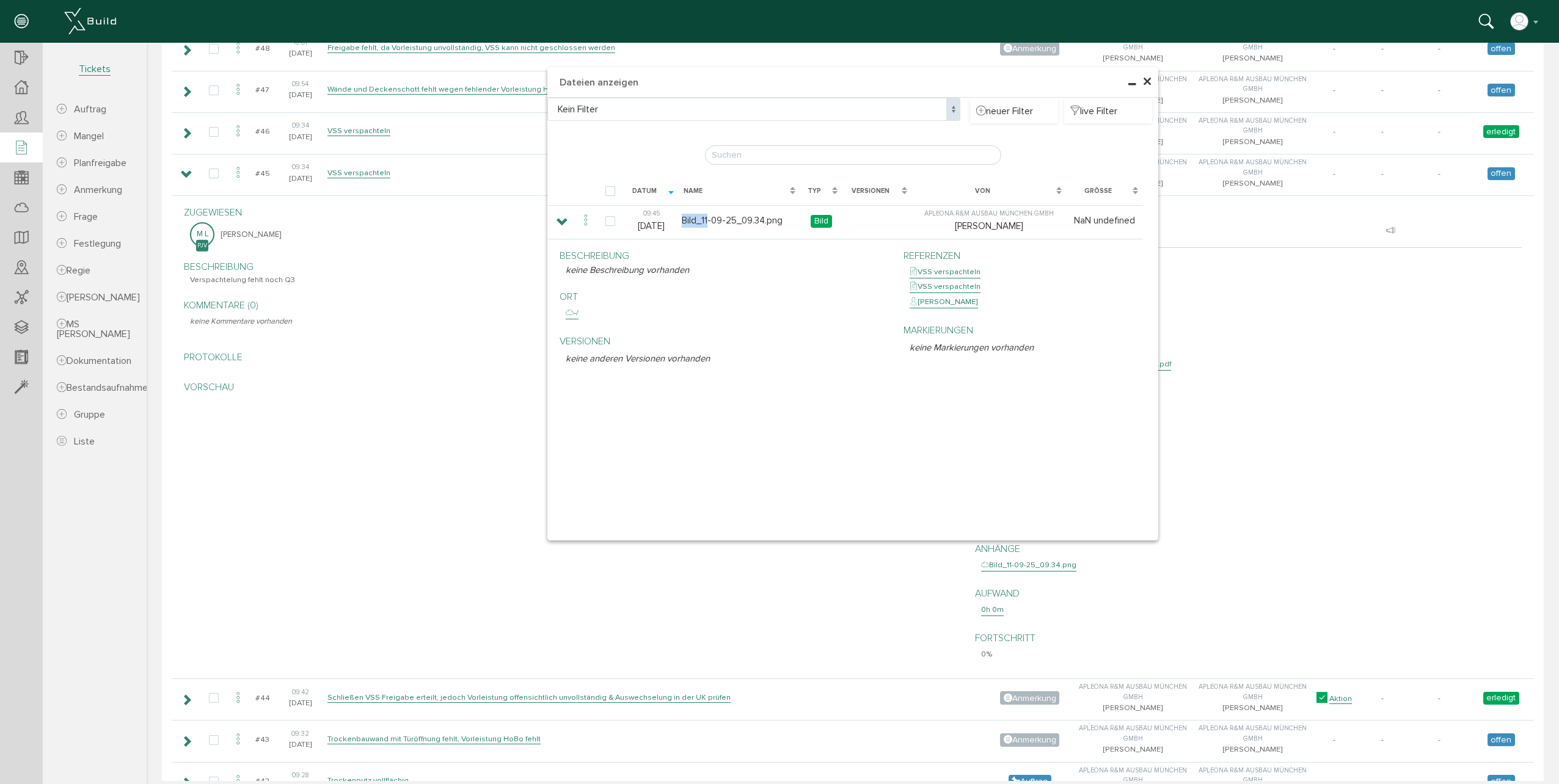
click at [694, 215] on td "Bild_11-09-25_09.34.png" at bounding box center [739, 220] width 121 height 31
drag, startPoint x: 694, startPoint y: 217, endPoint x: 692, endPoint y: 259, distance: 42.0
click at [692, 259] on p "Beschreibung" at bounding box center [725, 256] width 319 height 14
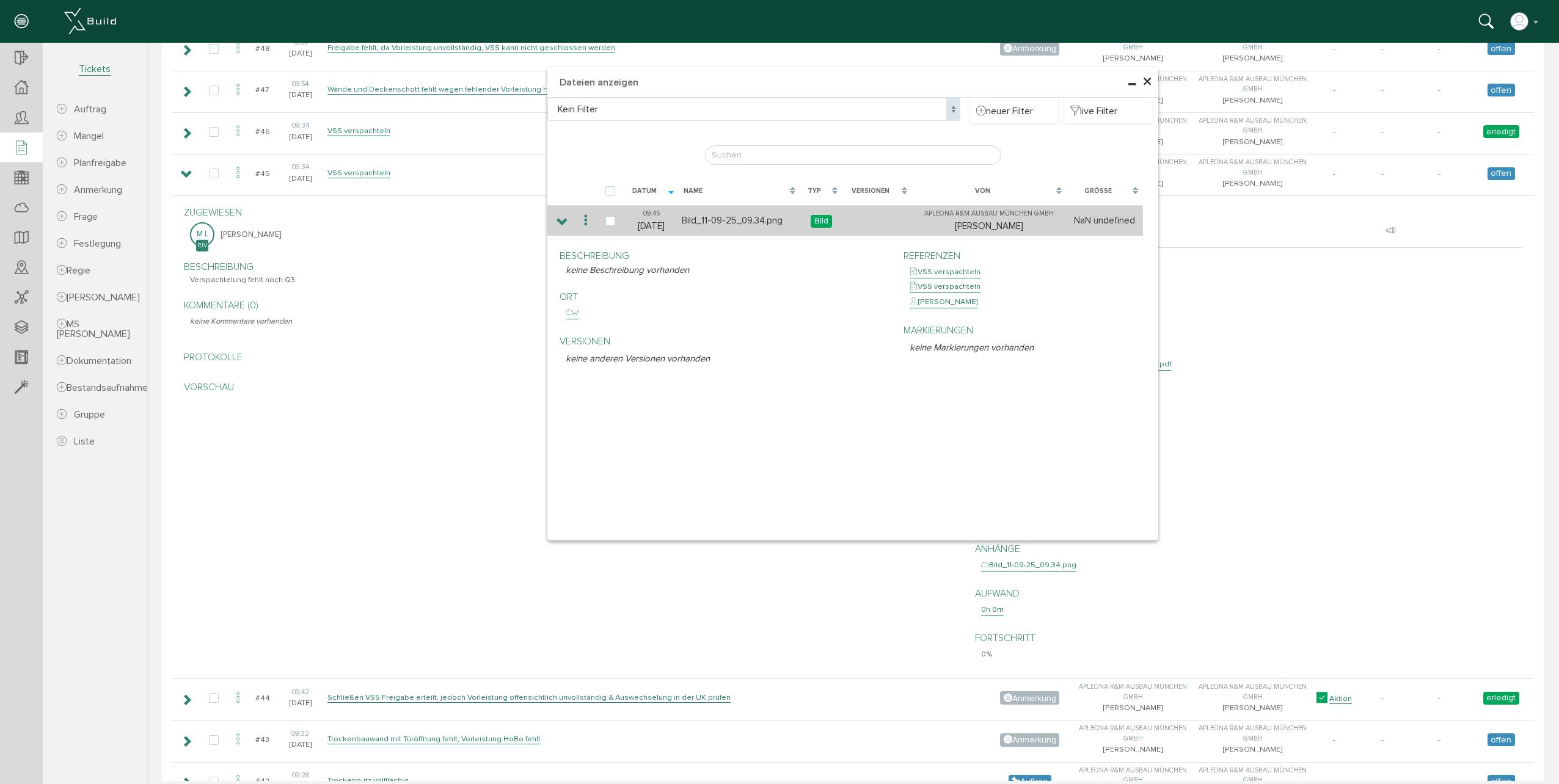
click at [582, 219] on icon at bounding box center [586, 220] width 14 height 17
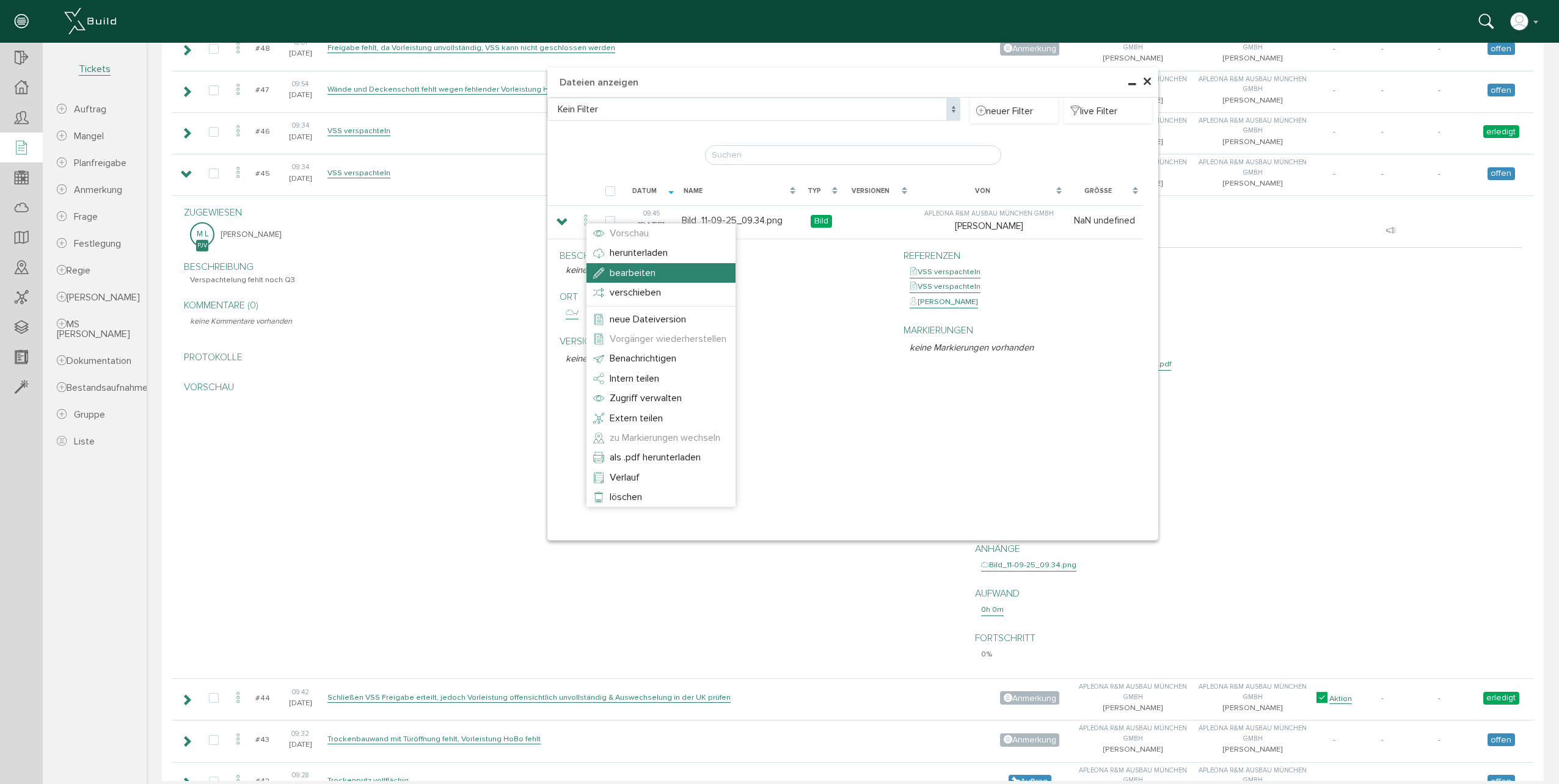
click at [674, 255] on li "herunterladen" at bounding box center [660, 252] width 149 height 19
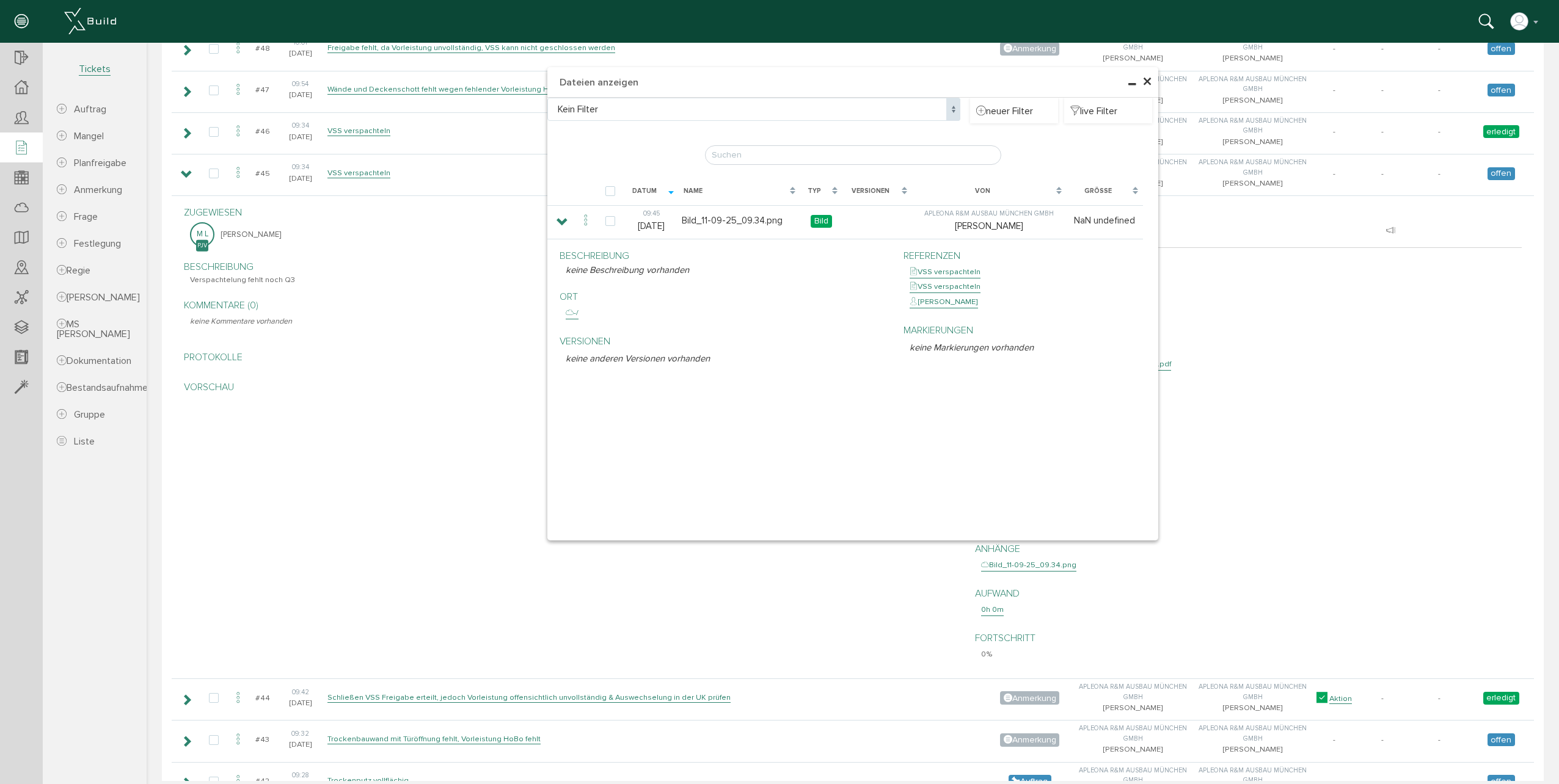
click at [717, 401] on div "Kein Filter Kein Filter neuer Filter live Filter Lade, bitte warten... Datum Na…" at bounding box center [852, 319] width 611 height 443
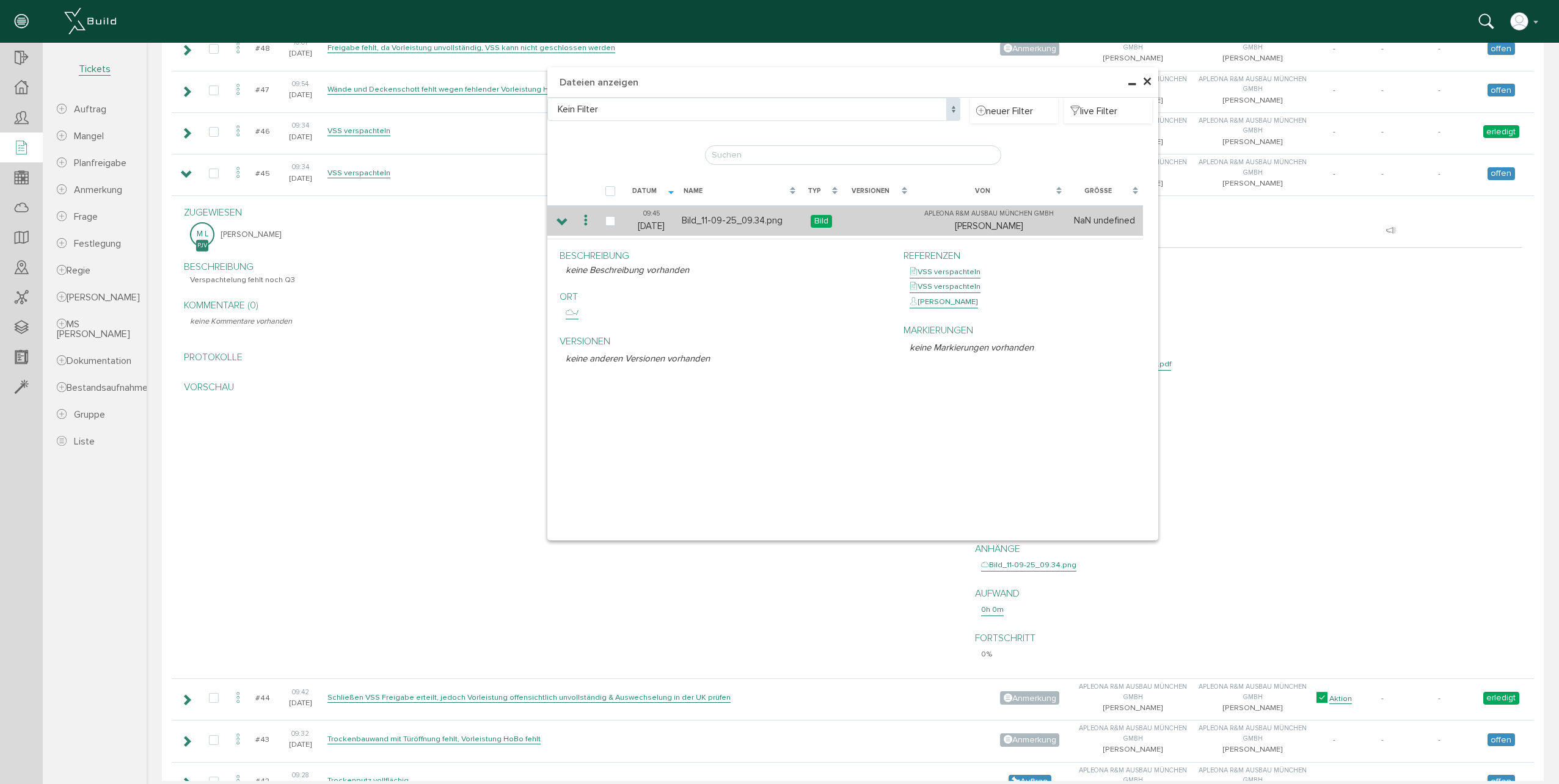
click at [705, 218] on td "Bild_11-09-25_09.34.png" at bounding box center [739, 220] width 121 height 31
click at [578, 221] on icon at bounding box center [586, 220] width 14 height 17
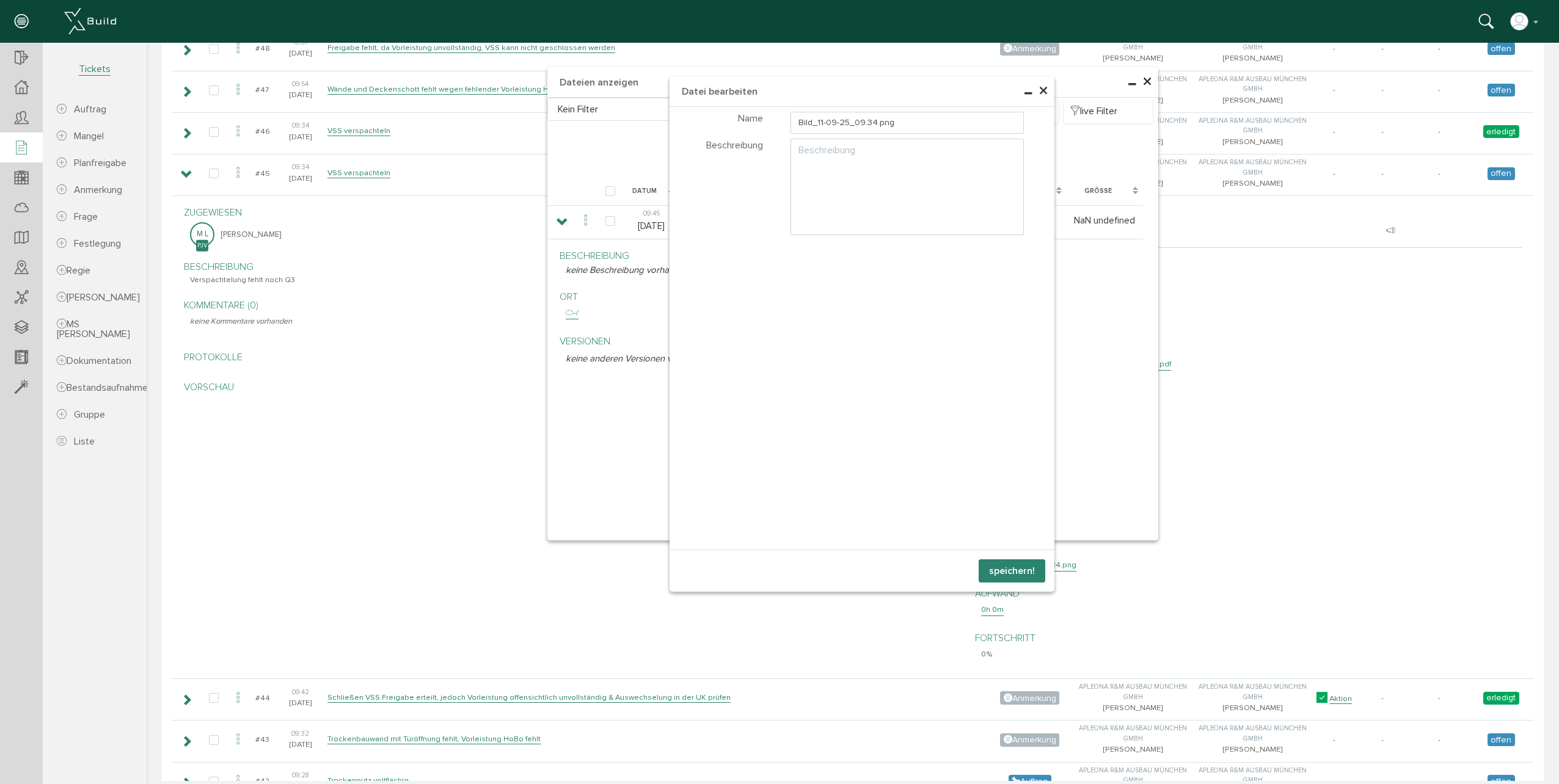
click at [1039, 91] on span "×" at bounding box center [1043, 92] width 10 height 24
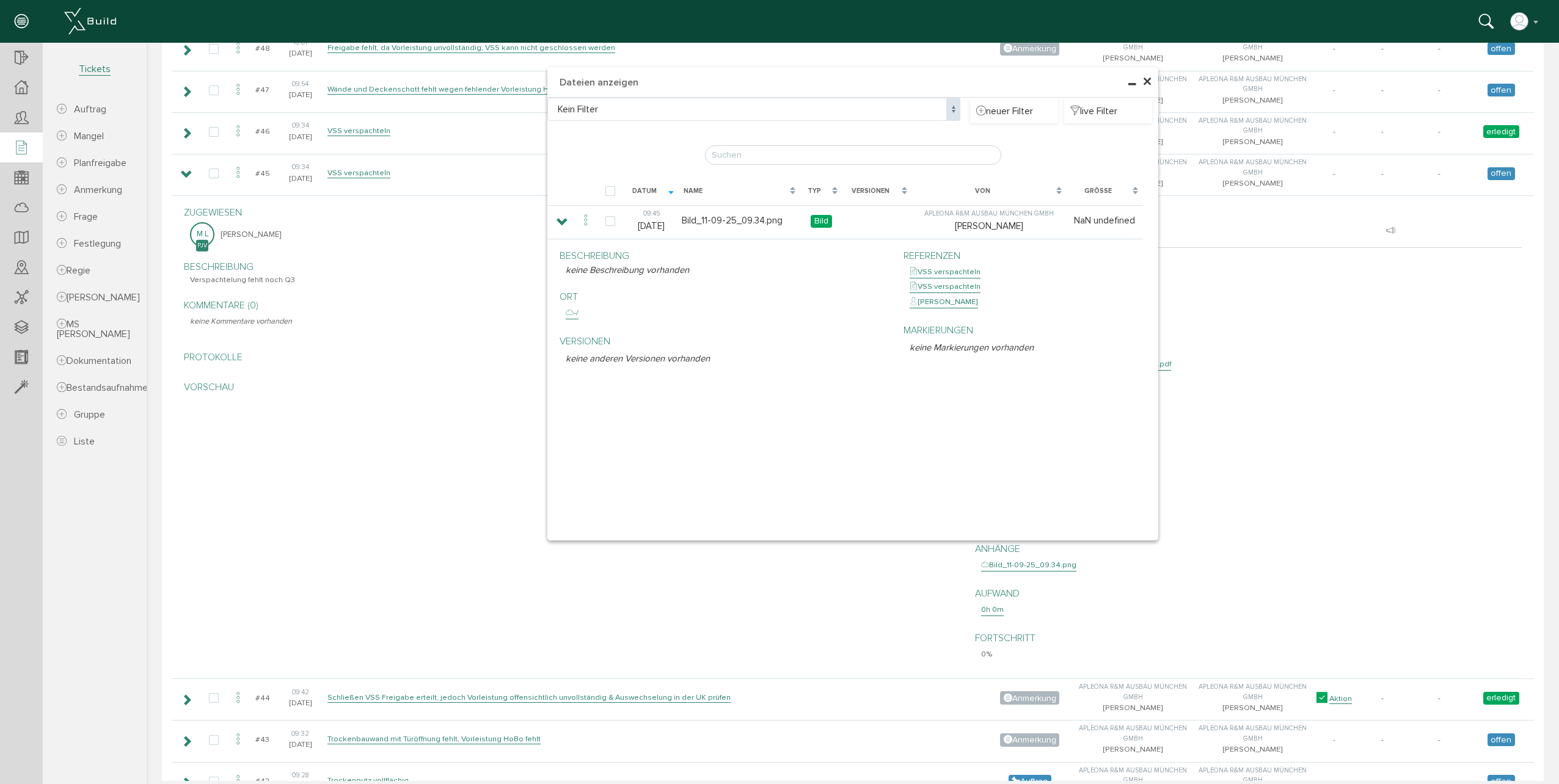
click at [1142, 83] on span "×" at bounding box center [1147, 82] width 10 height 24
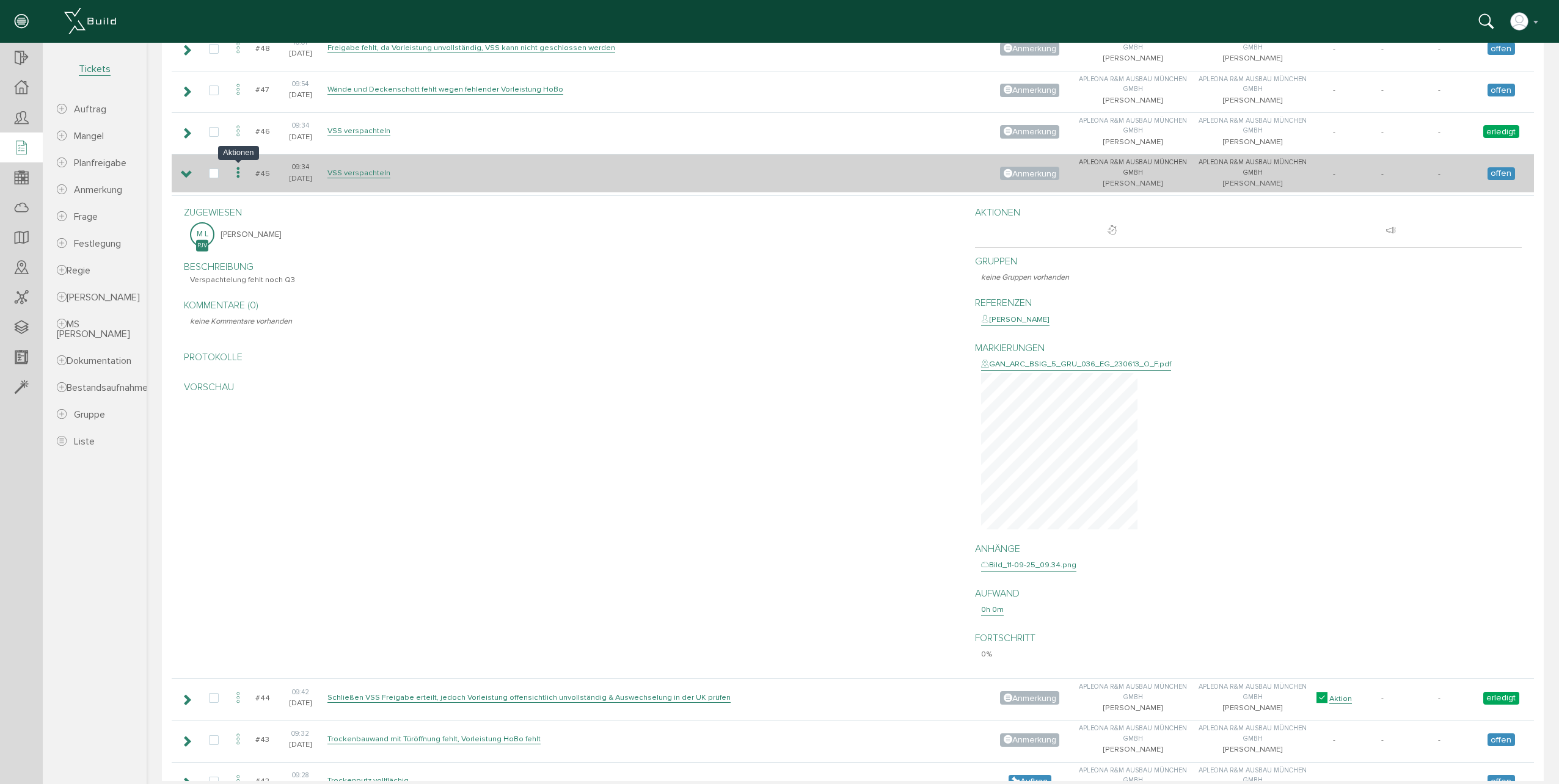
click at [236, 171] on icon at bounding box center [238, 173] width 14 height 17
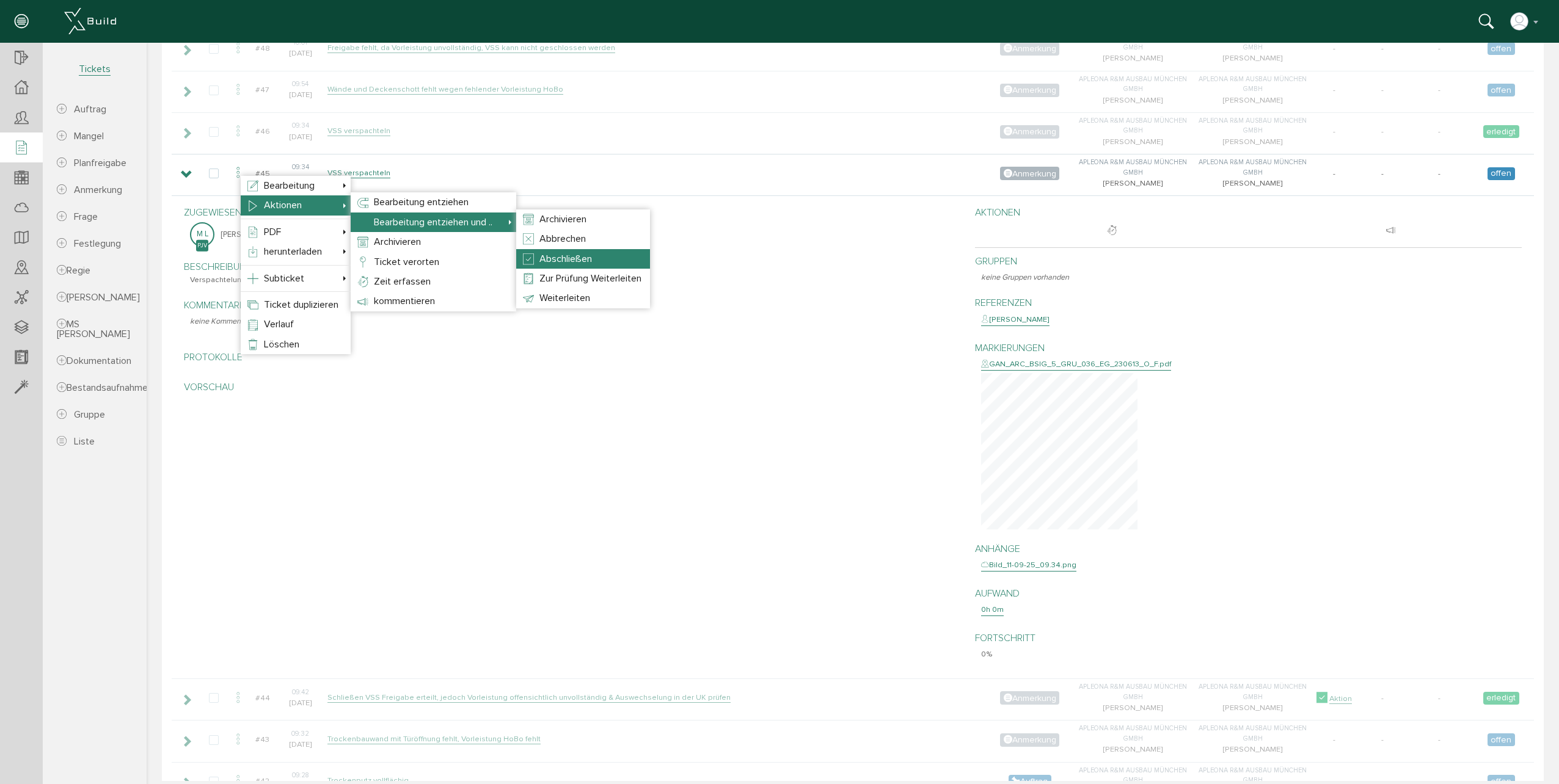
click at [557, 255] on span "Abschließen" at bounding box center [566, 258] width 52 height 12
select select "1"
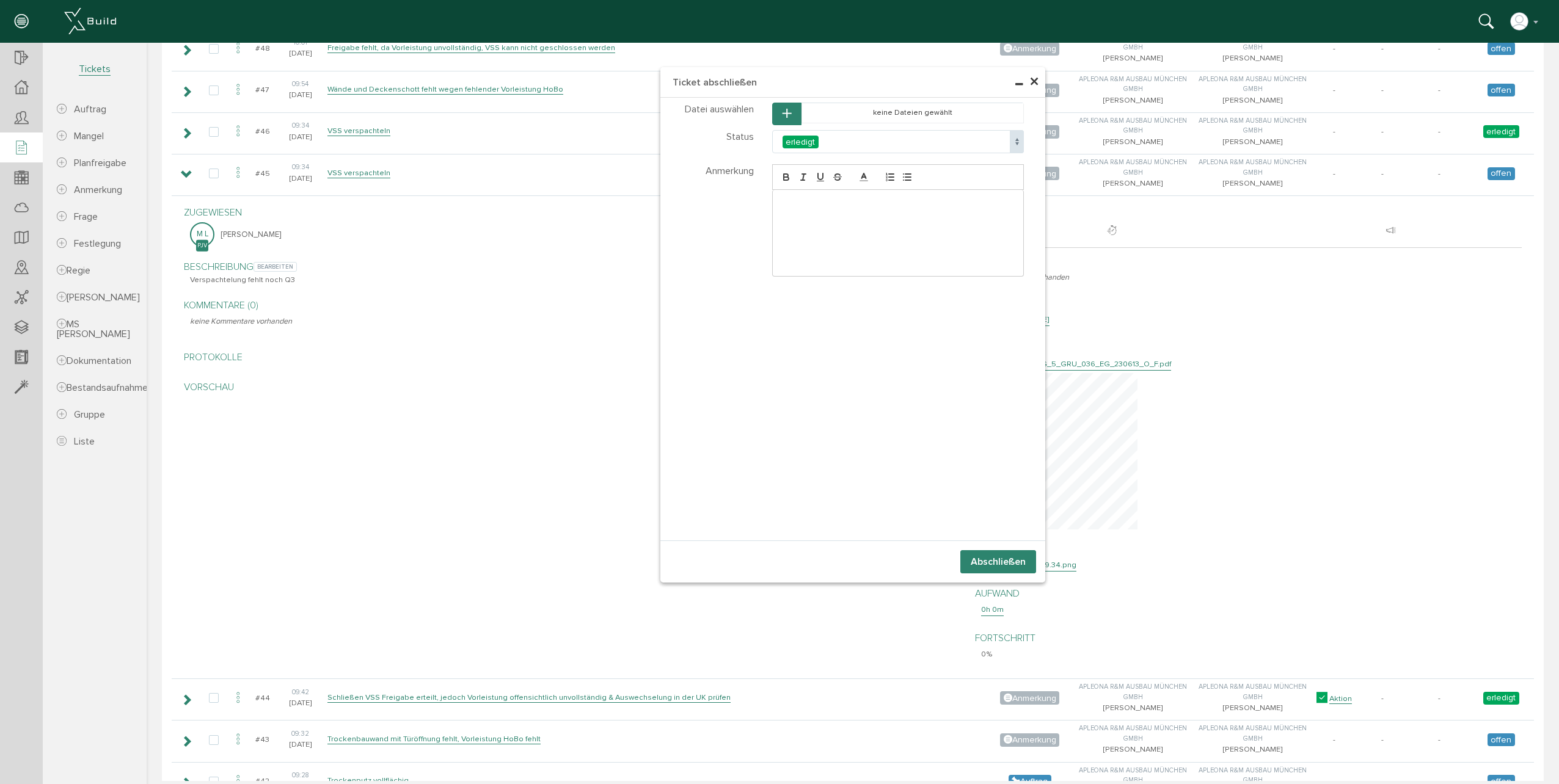
select select "1"
click at [1007, 560] on button "Abschließen" at bounding box center [998, 561] width 76 height 23
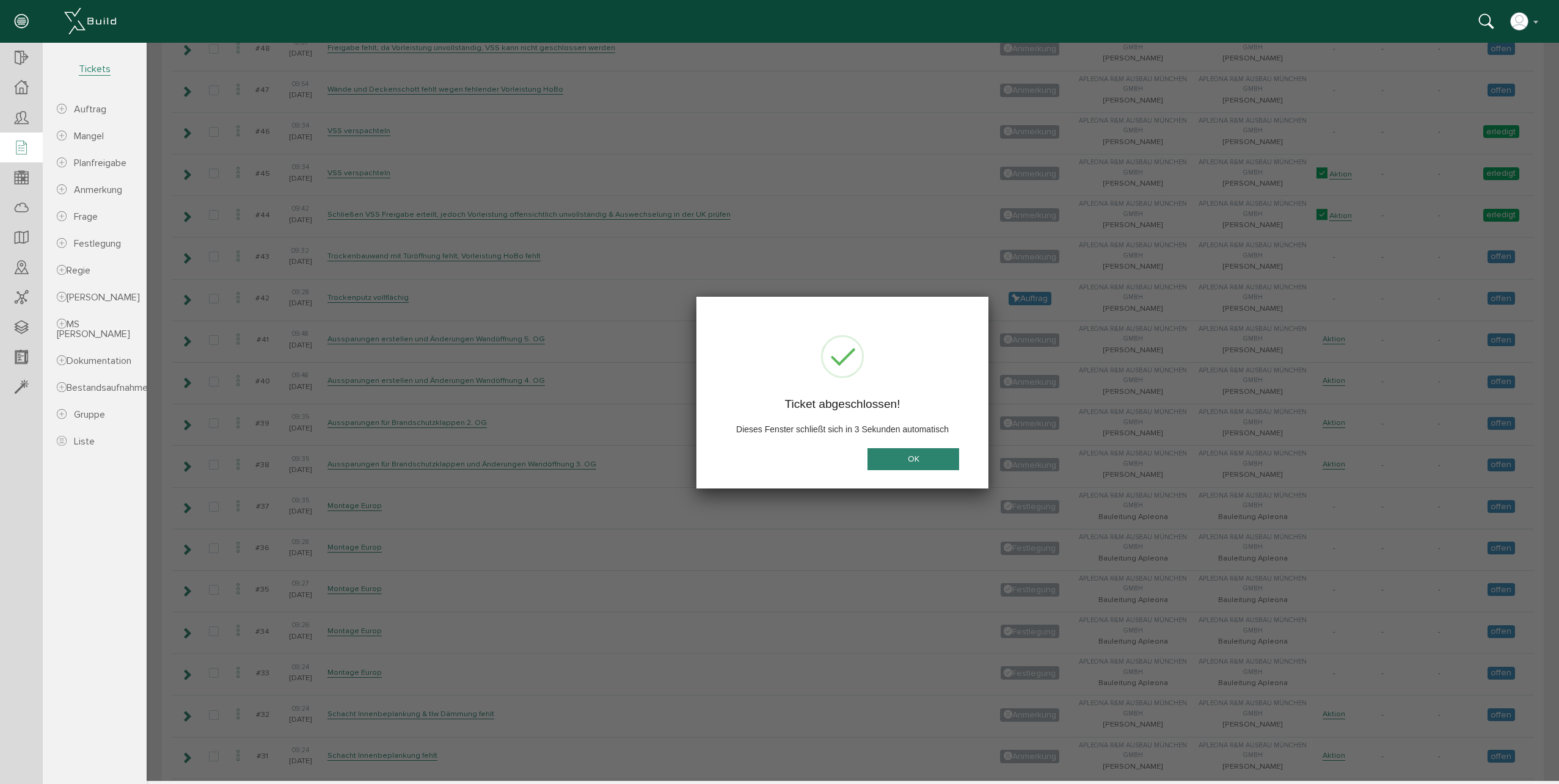
click at [928, 451] on button "OK" at bounding box center [913, 459] width 92 height 23
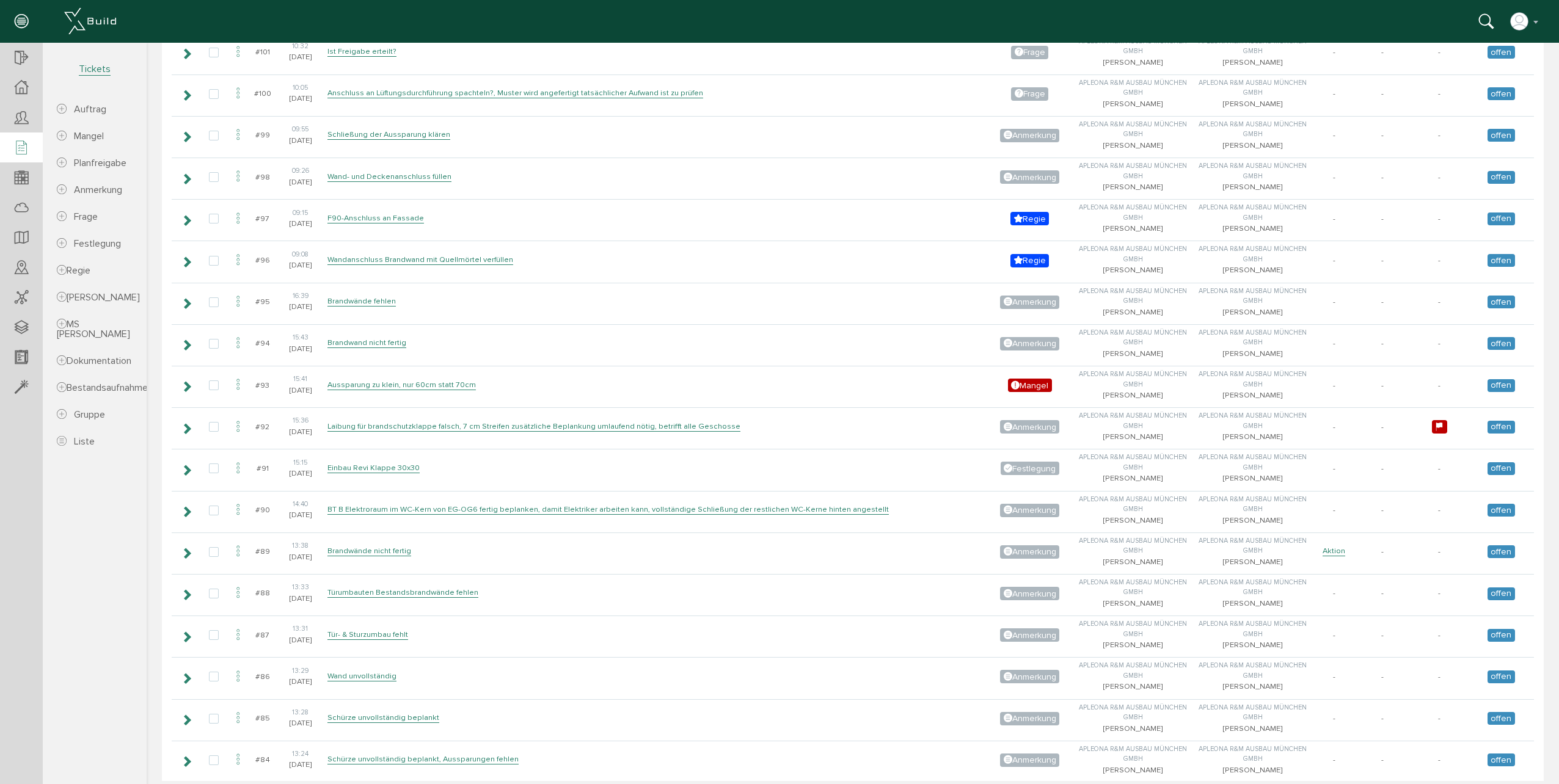
scroll to position [1832, 0]
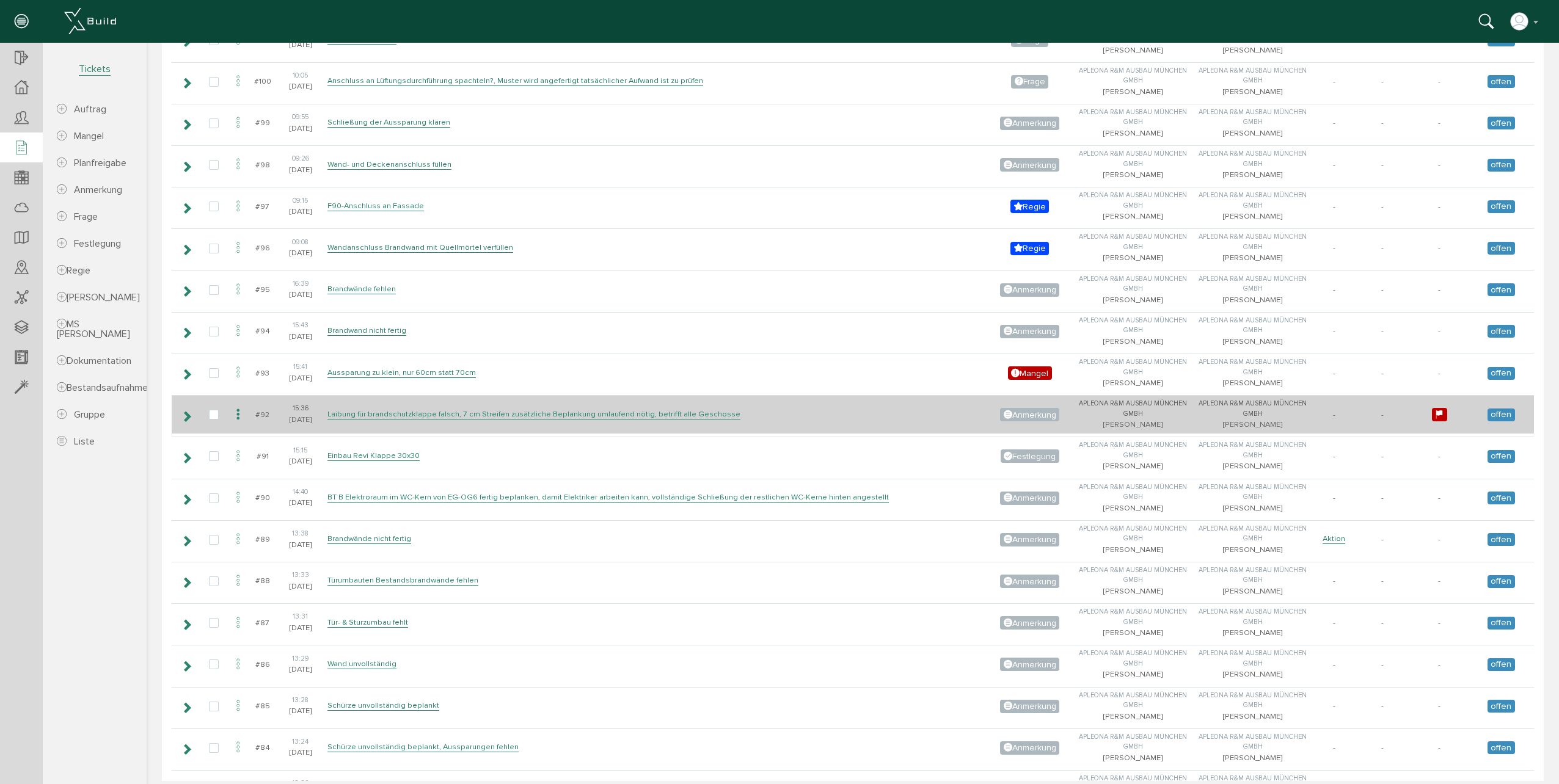
click at [1432, 415] on span at bounding box center [1439, 414] width 15 height 14
select select "high"
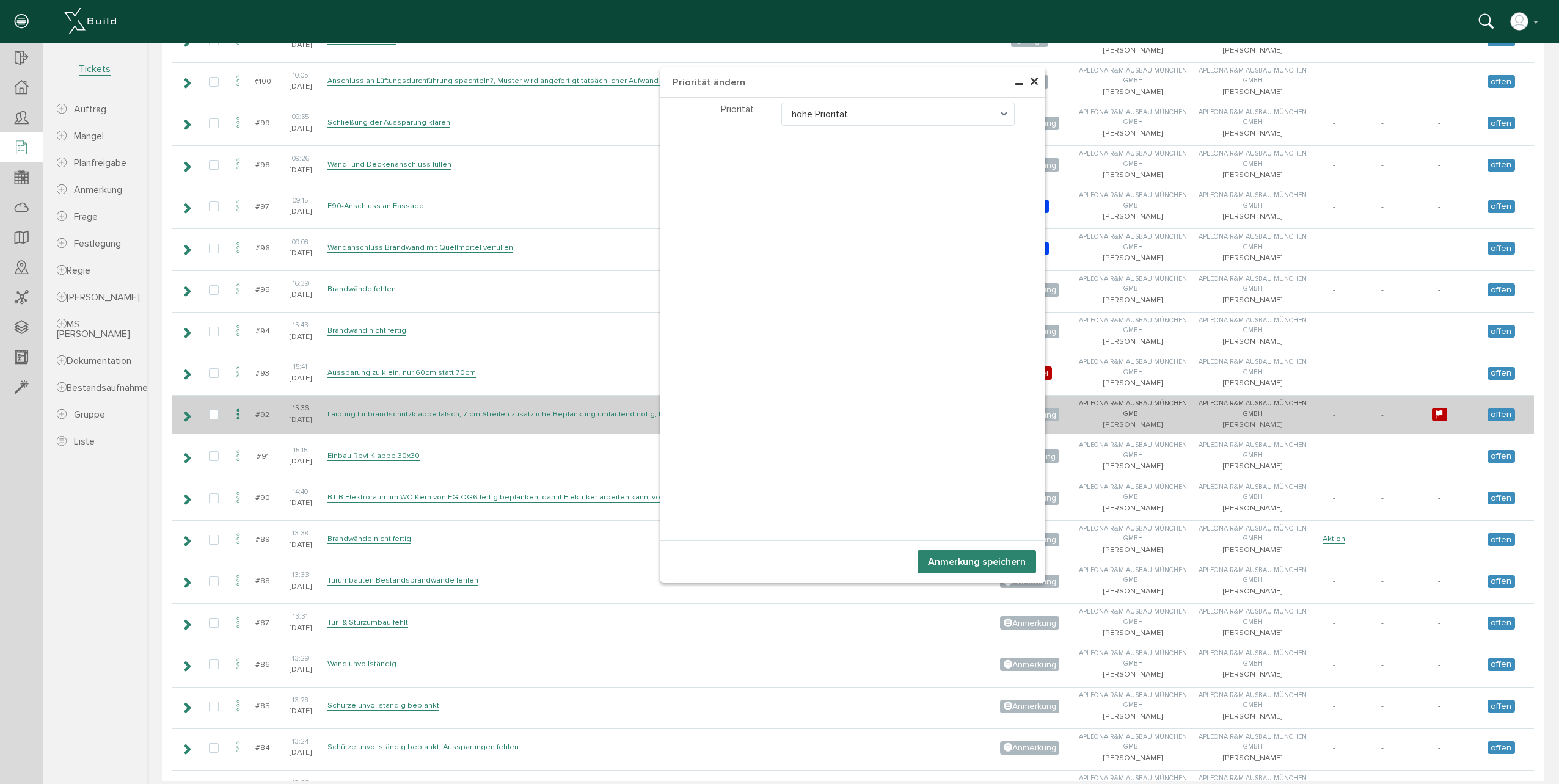
select select "high"
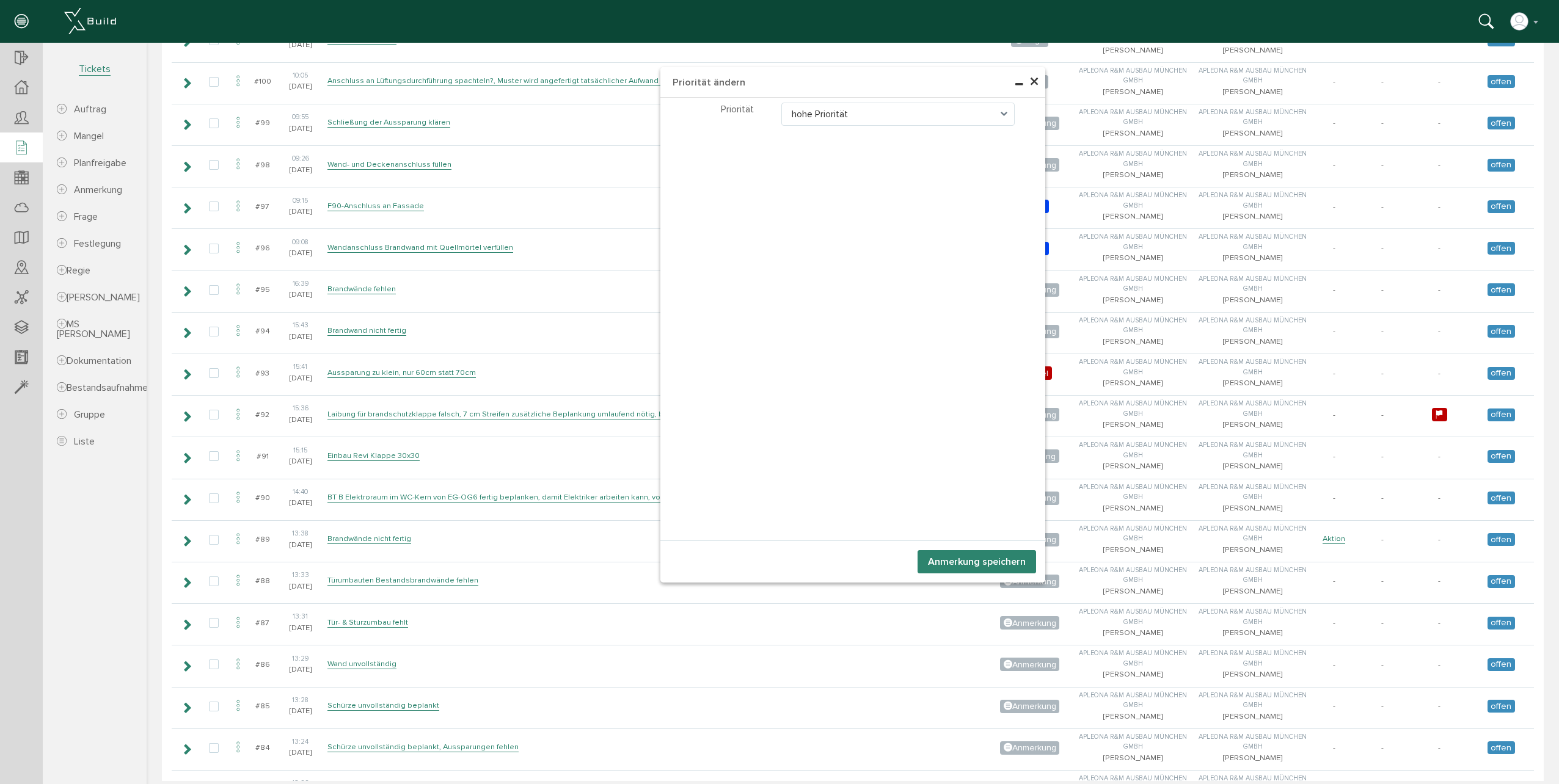
click at [1030, 80] on span "×" at bounding box center [1035, 82] width 10 height 24
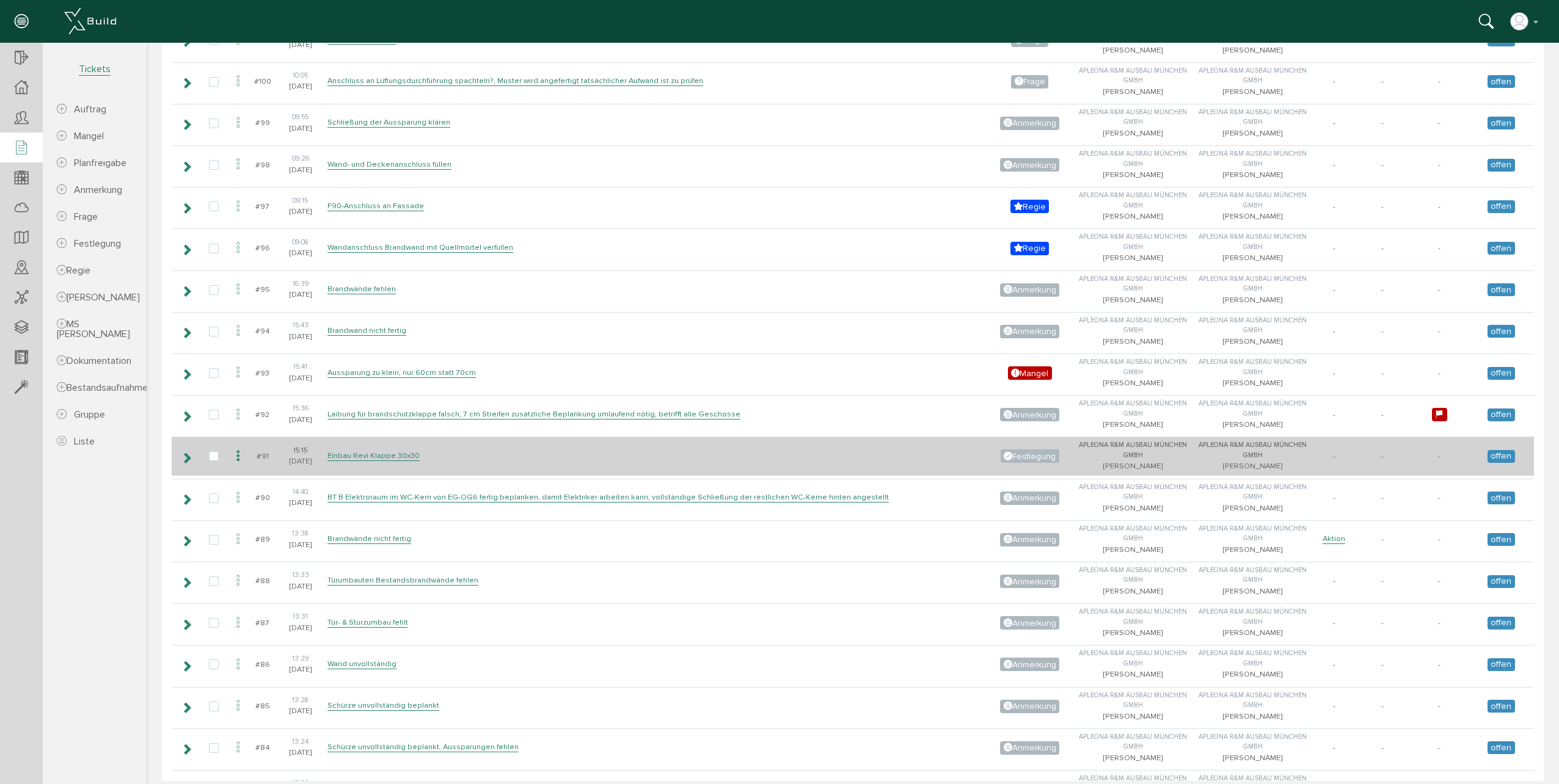
click at [237, 456] on icon at bounding box center [238, 456] width 14 height 17
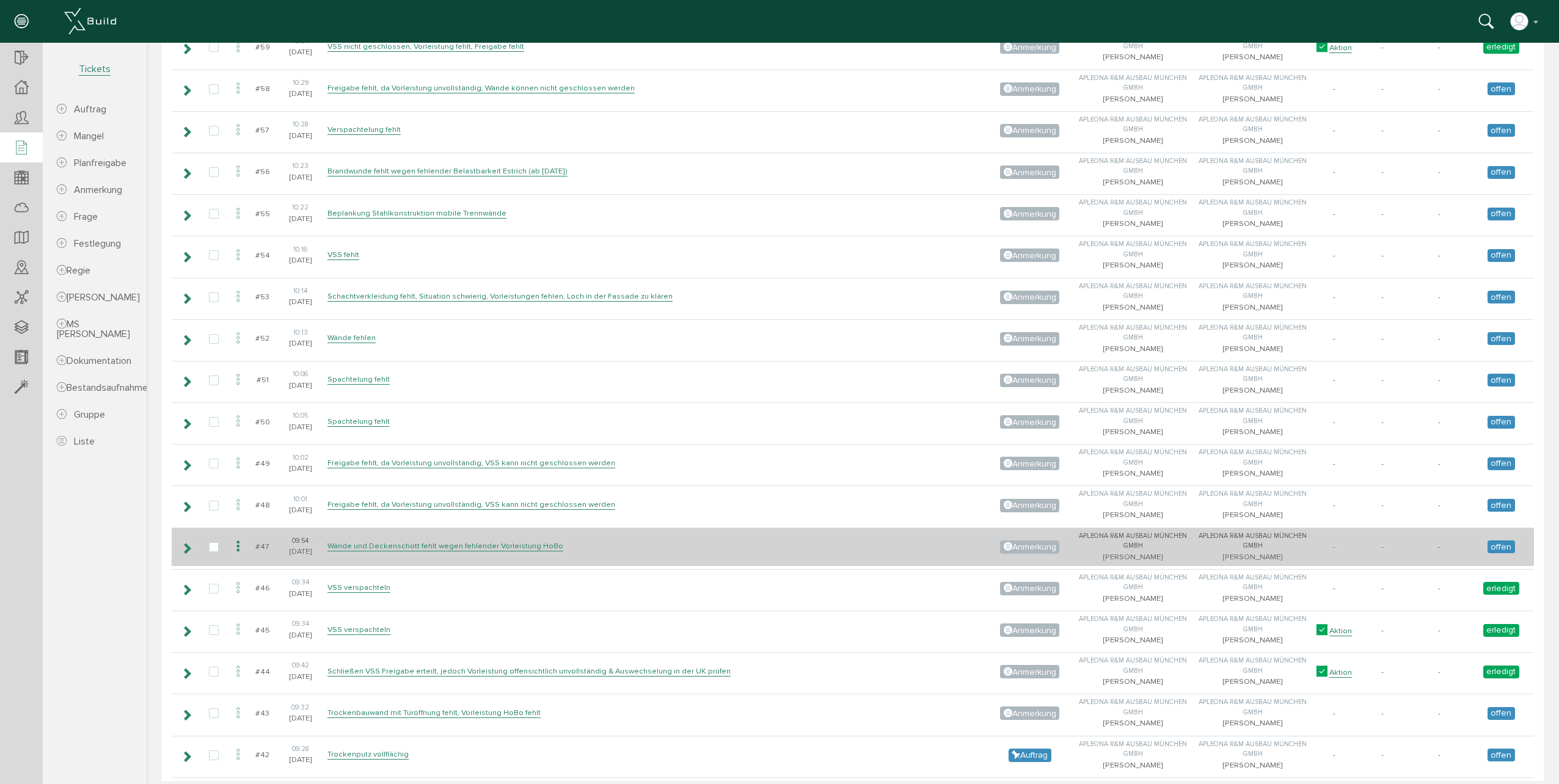
scroll to position [3603, 0]
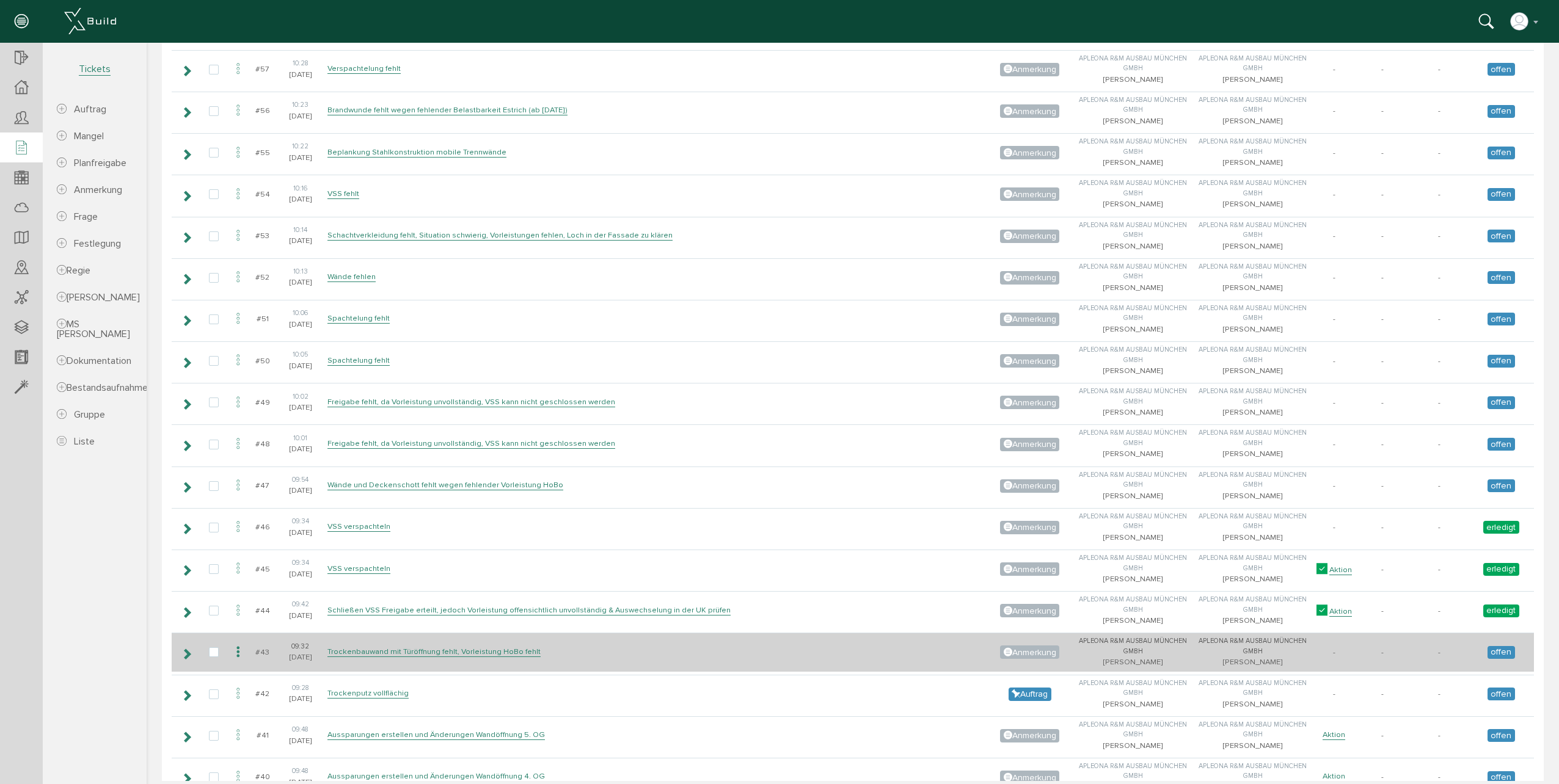
click at [193, 651] on td at bounding box center [185, 652] width 28 height 39
click at [241, 654] on icon at bounding box center [238, 652] width 14 height 17
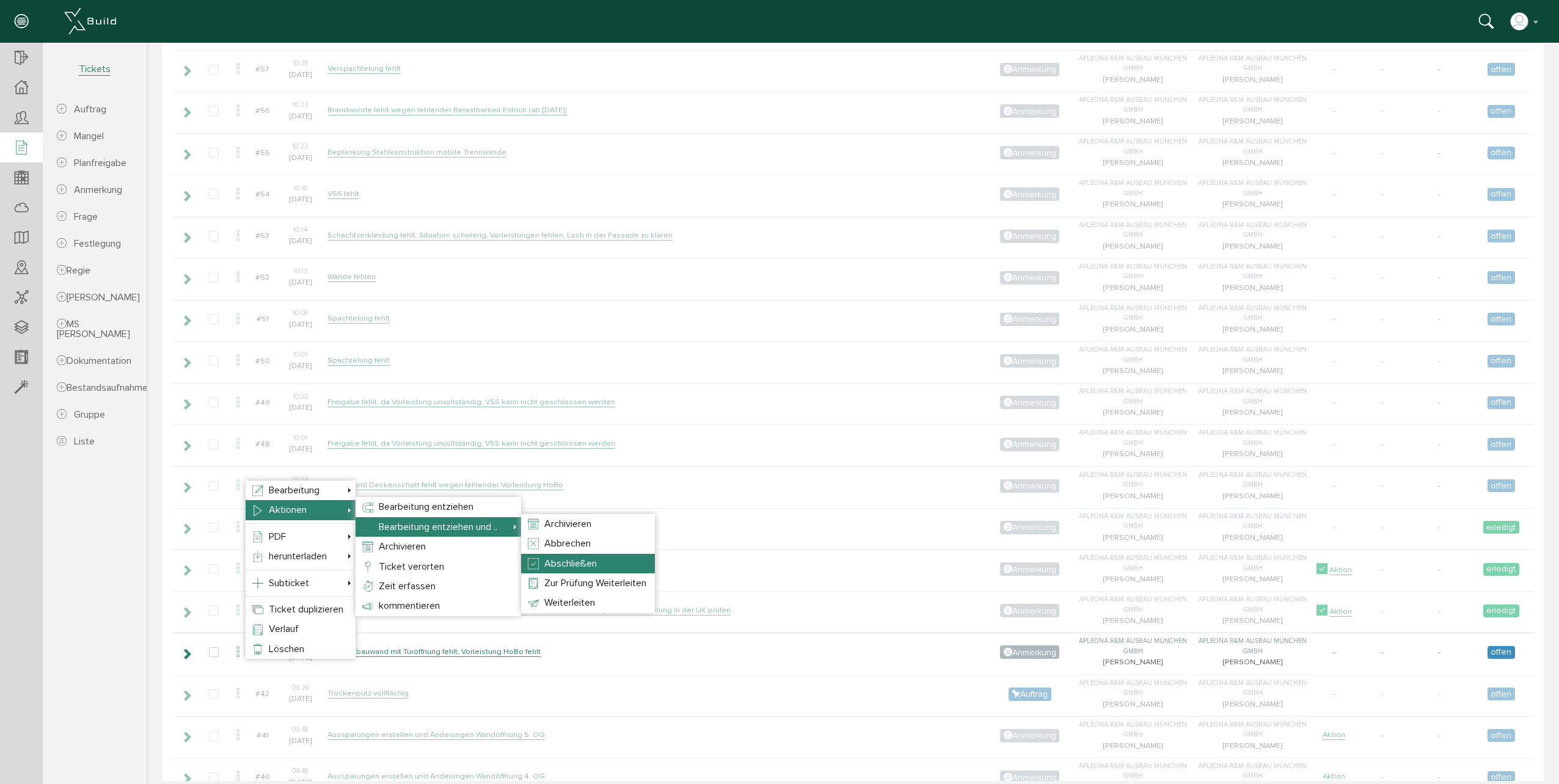
click at [590, 562] on span "Abschließen" at bounding box center [570, 563] width 52 height 12
select select "1"
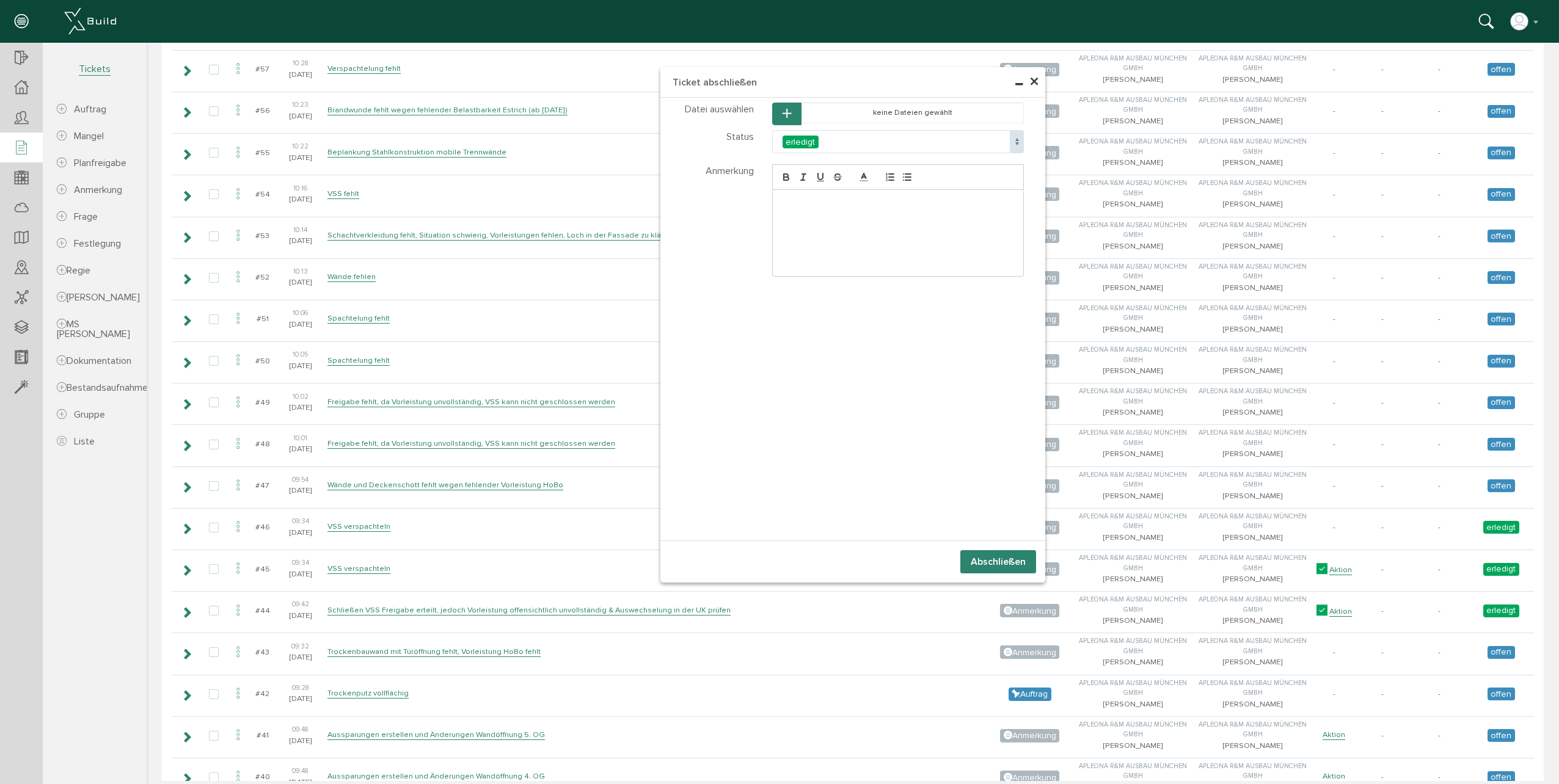
select select "1"
click at [999, 561] on button "Abschließen" at bounding box center [998, 561] width 76 height 23
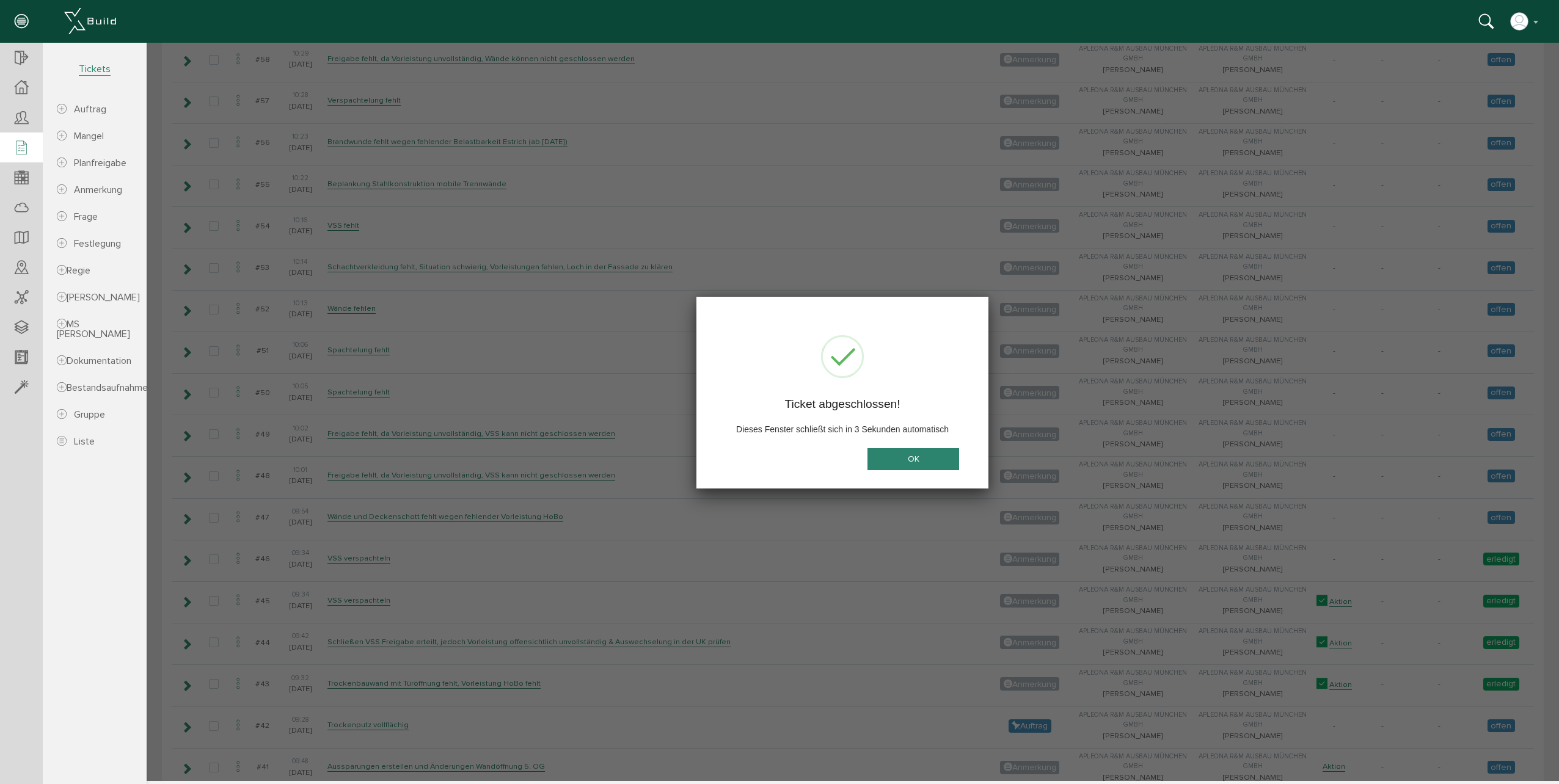
click at [888, 464] on button "OK" at bounding box center [913, 459] width 92 height 23
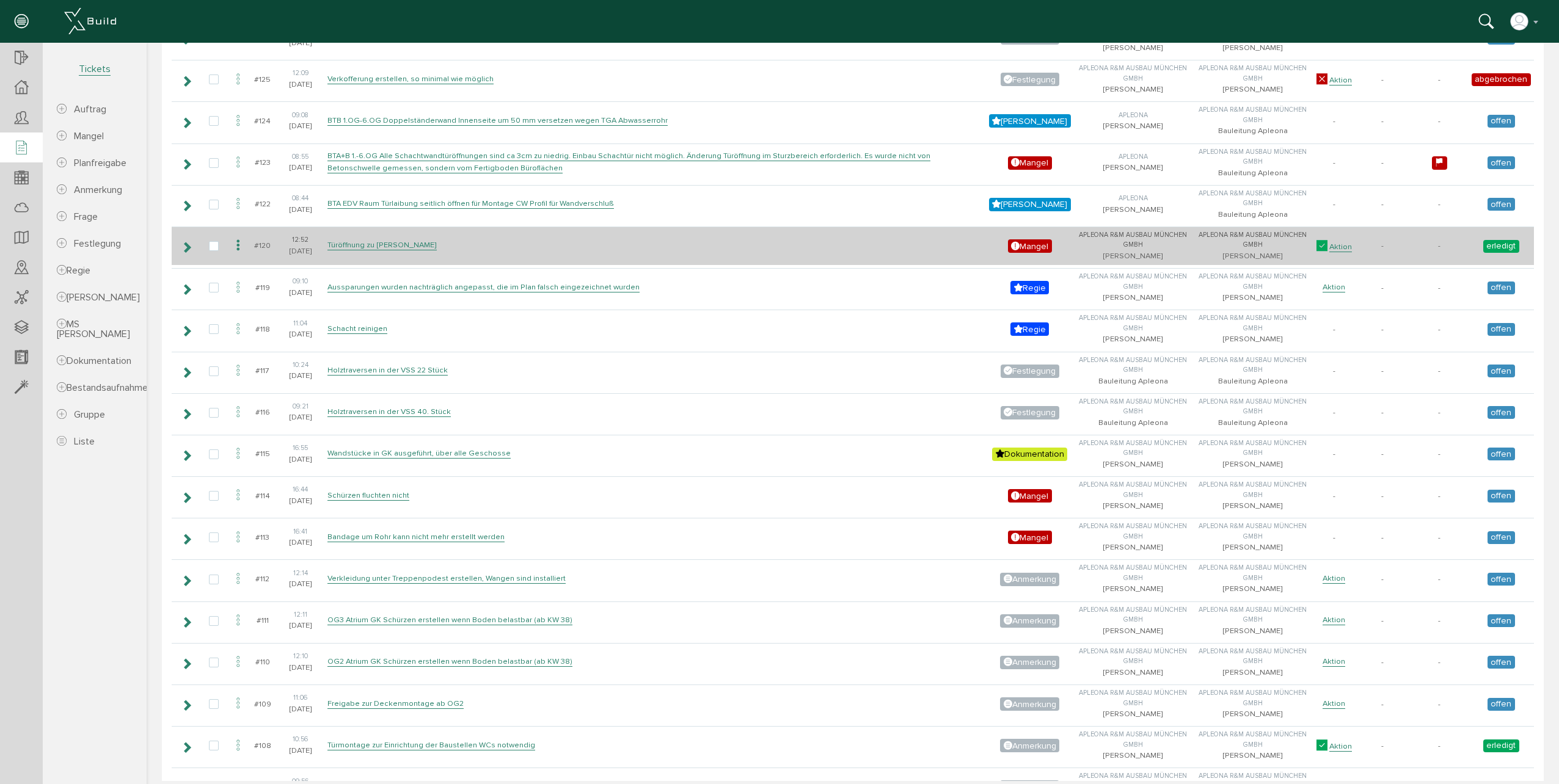
scroll to position [855, 0]
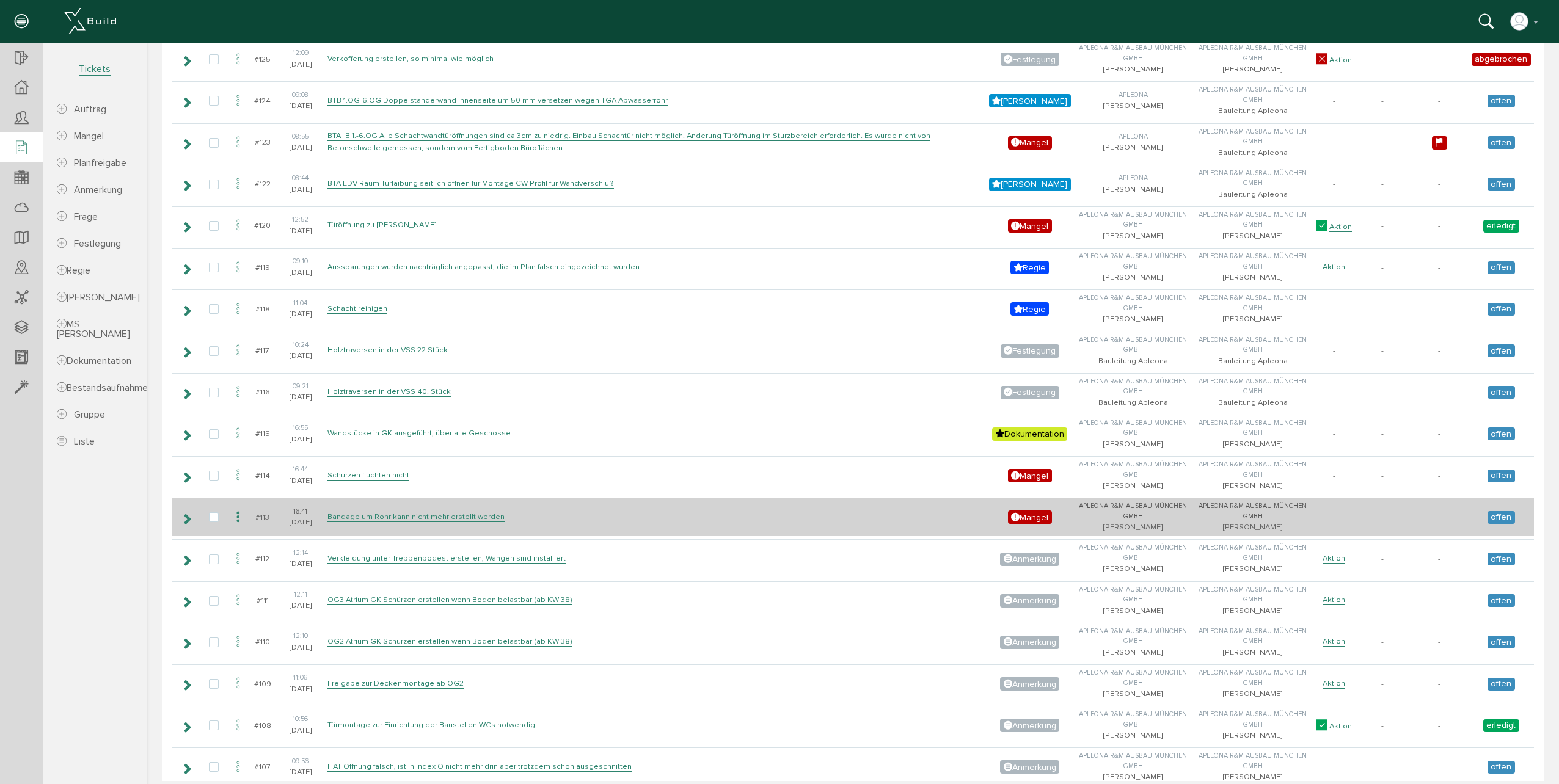
click at [237, 516] on icon at bounding box center [238, 517] width 14 height 17
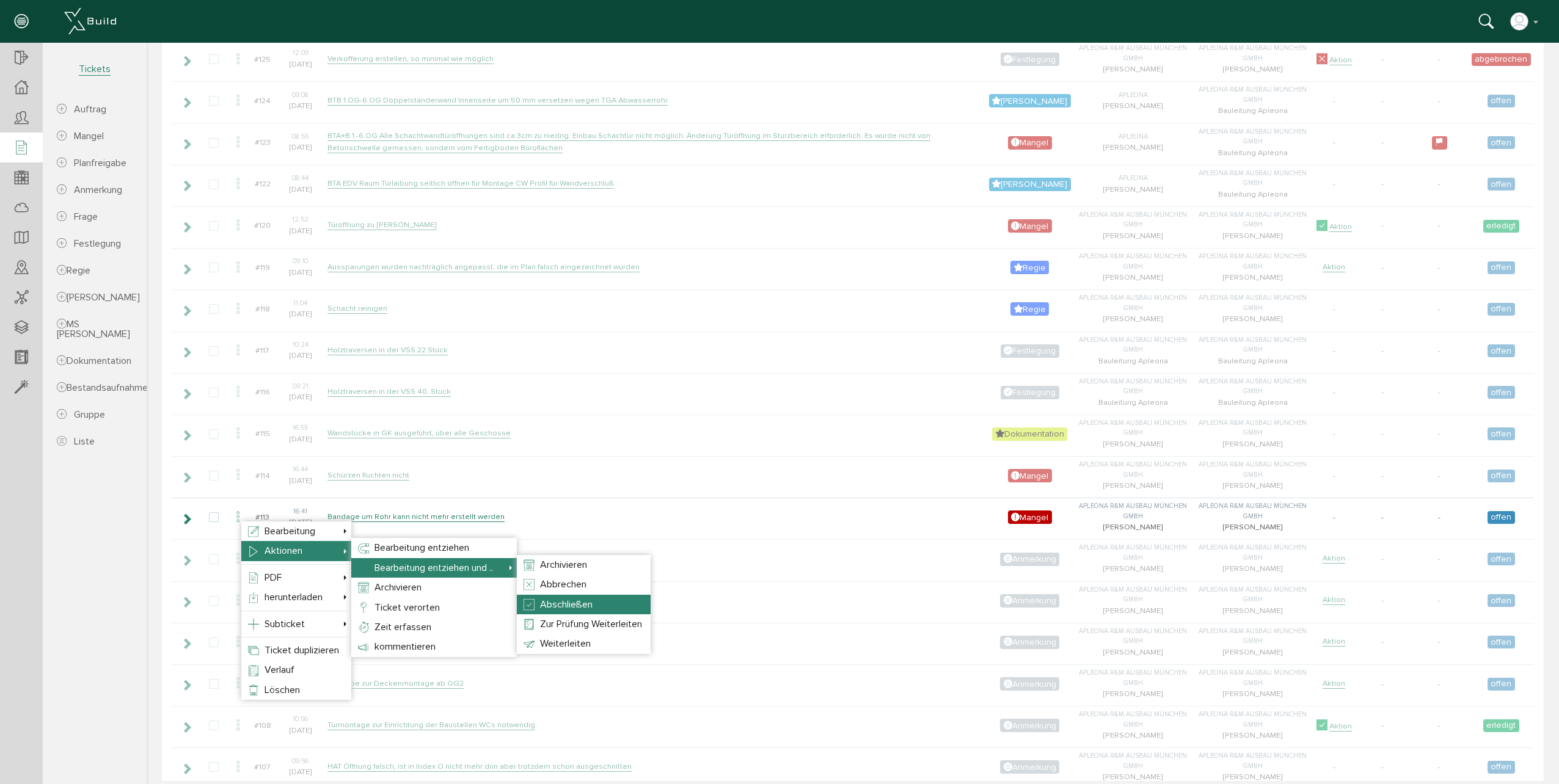
click at [570, 600] on span "Abschließen" at bounding box center [566, 604] width 52 height 12
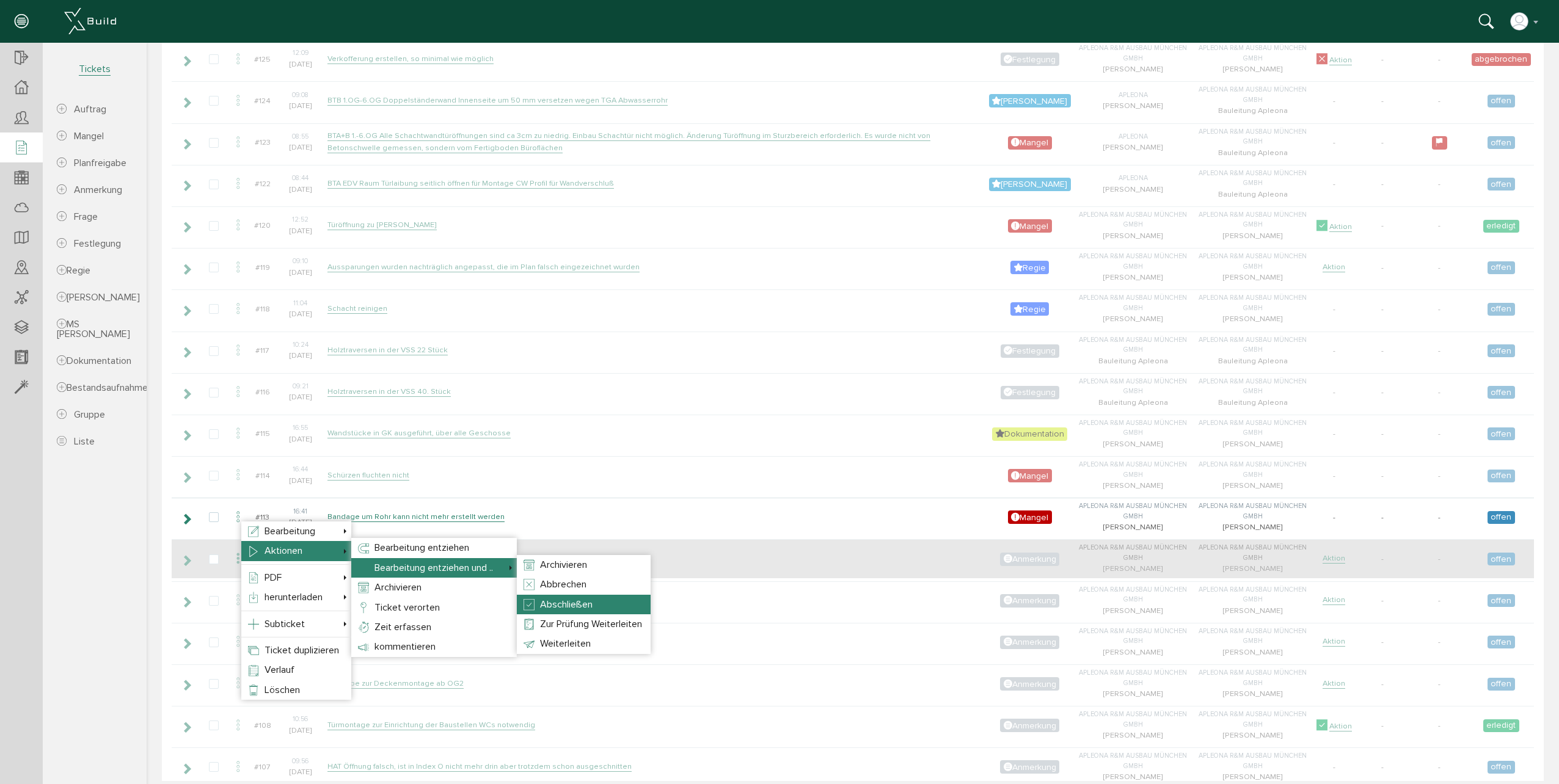
select select "1"
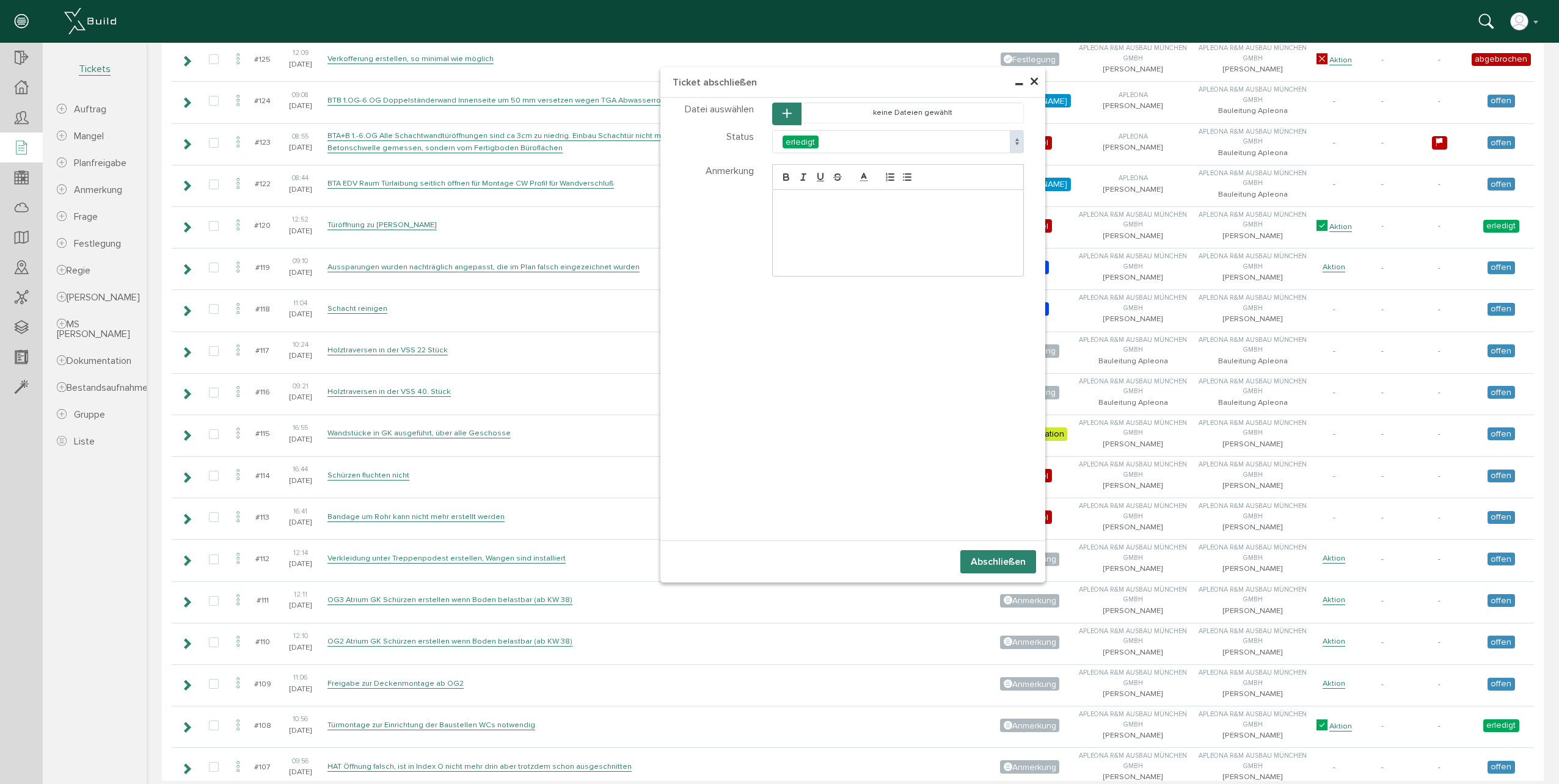
select select "1"
click at [966, 562] on button "Abschließen" at bounding box center [998, 561] width 76 height 23
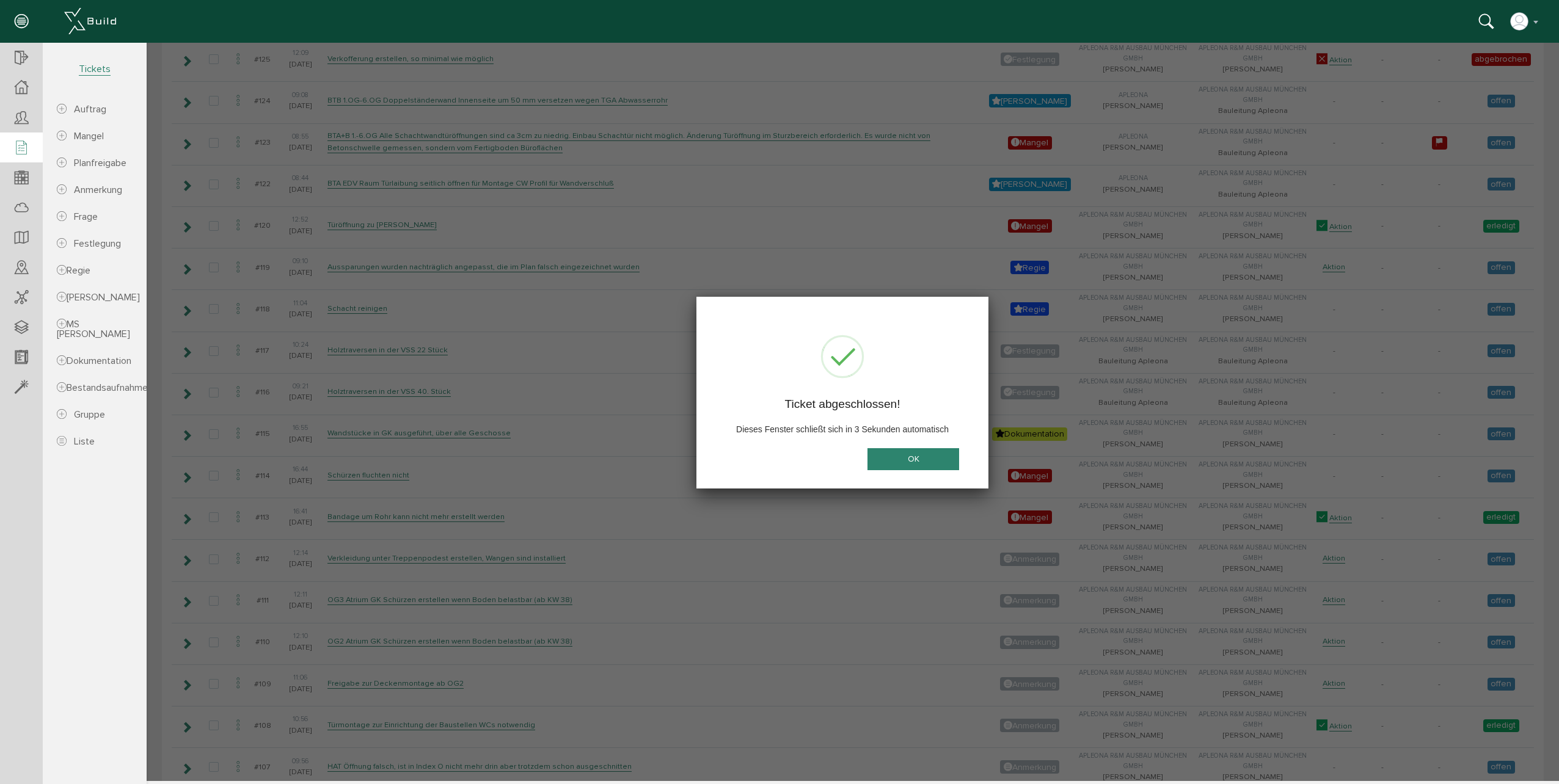
click at [939, 460] on button "OK" at bounding box center [913, 459] width 92 height 23
